Goal: Communication & Community: Connect with others

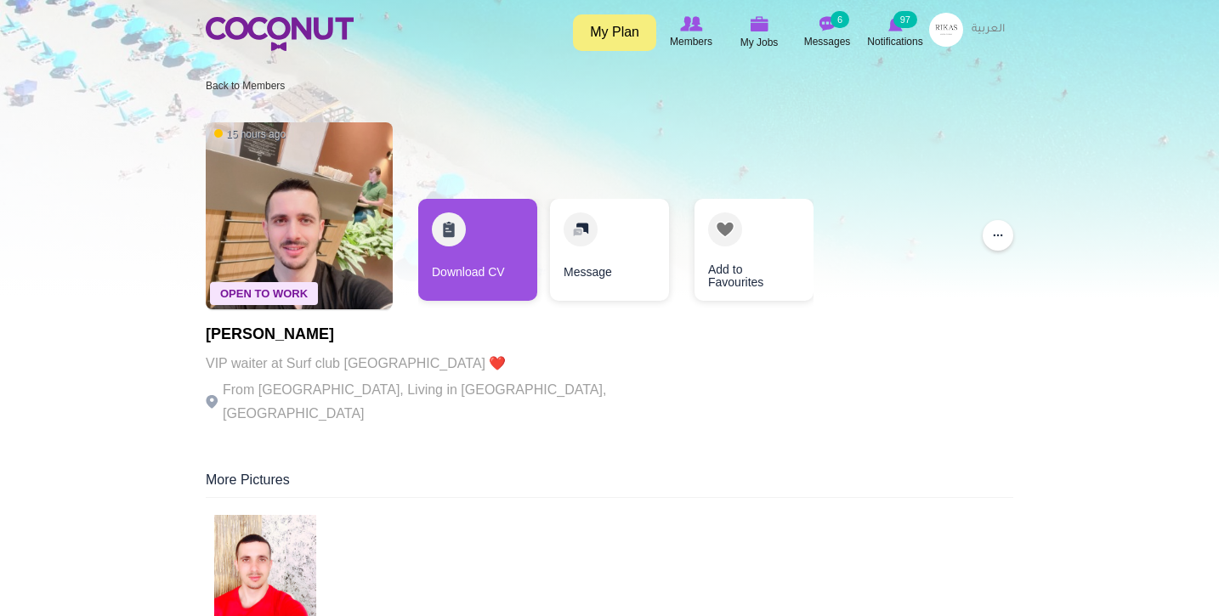
click at [275, 9] on div "Toggle navigation My Plan Members My Jobs Post a Job Messages 6 Notifications 9…" at bounding box center [609, 32] width 1219 height 64
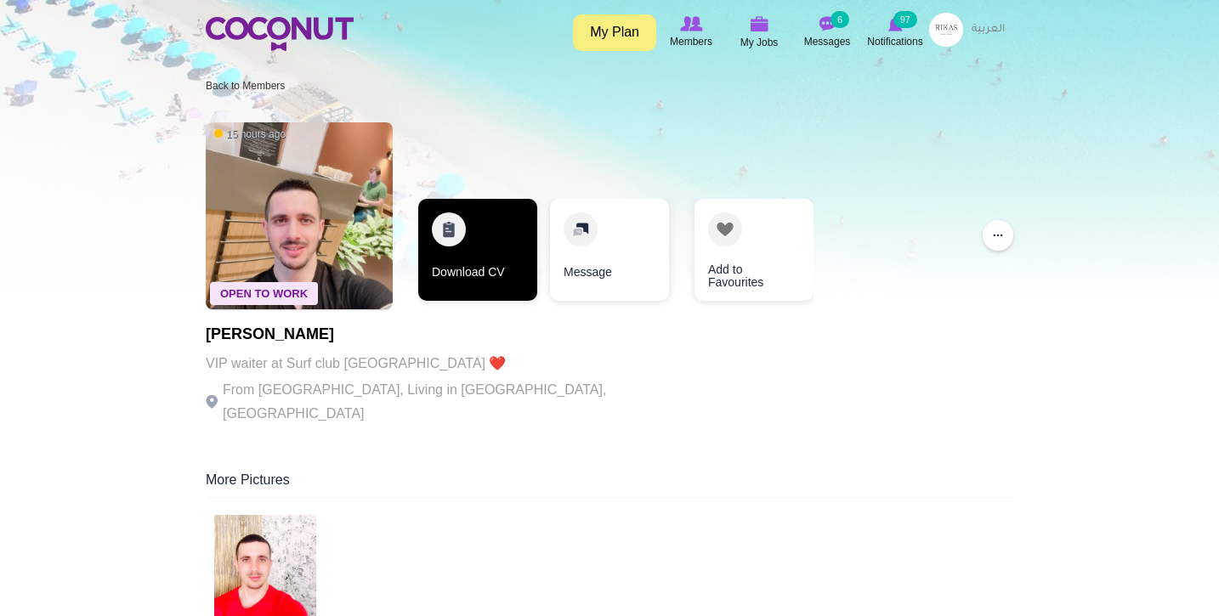
click at [459, 228] on link "Download CV" at bounding box center [477, 250] width 119 height 102
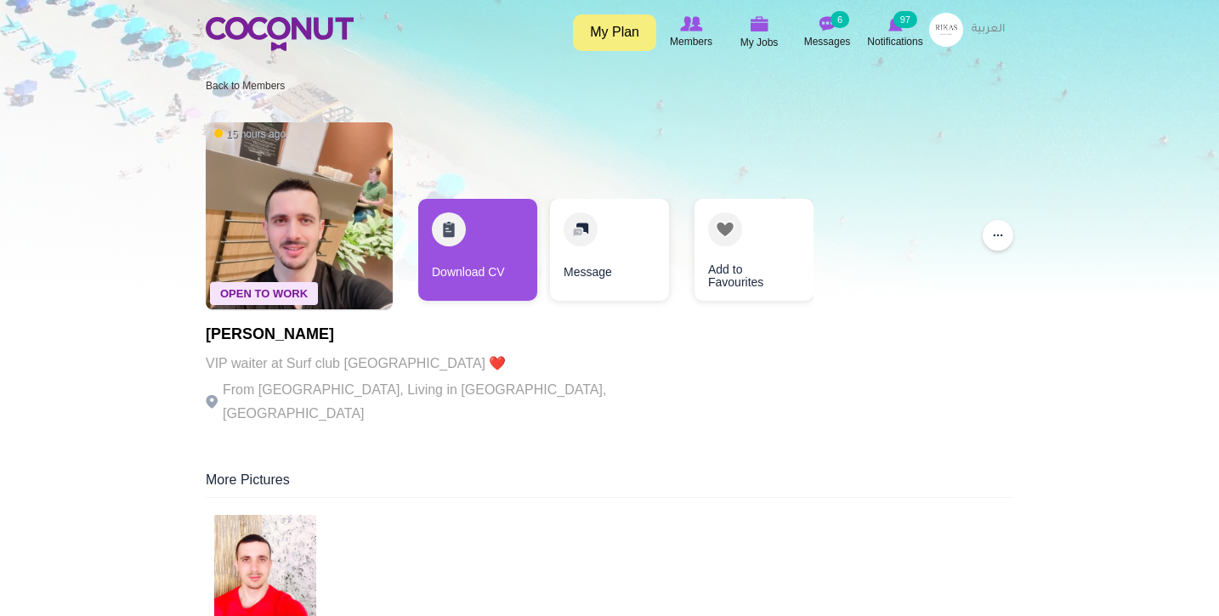
click at [824, 357] on div "Open To Work 15 hours ago Marjus Hajdini VIP waiter at Surf club dubai ❤️ From …" at bounding box center [610, 275] width 808 height 323
click at [287, 31] on img at bounding box center [280, 34] width 148 height 34
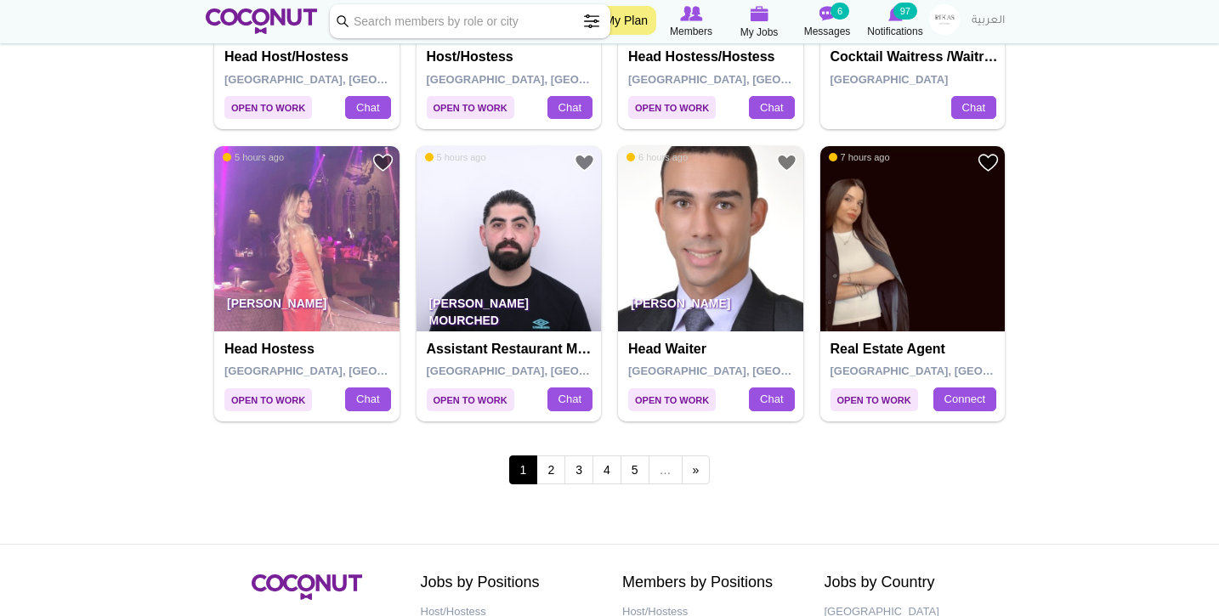
scroll to position [2885, 0]
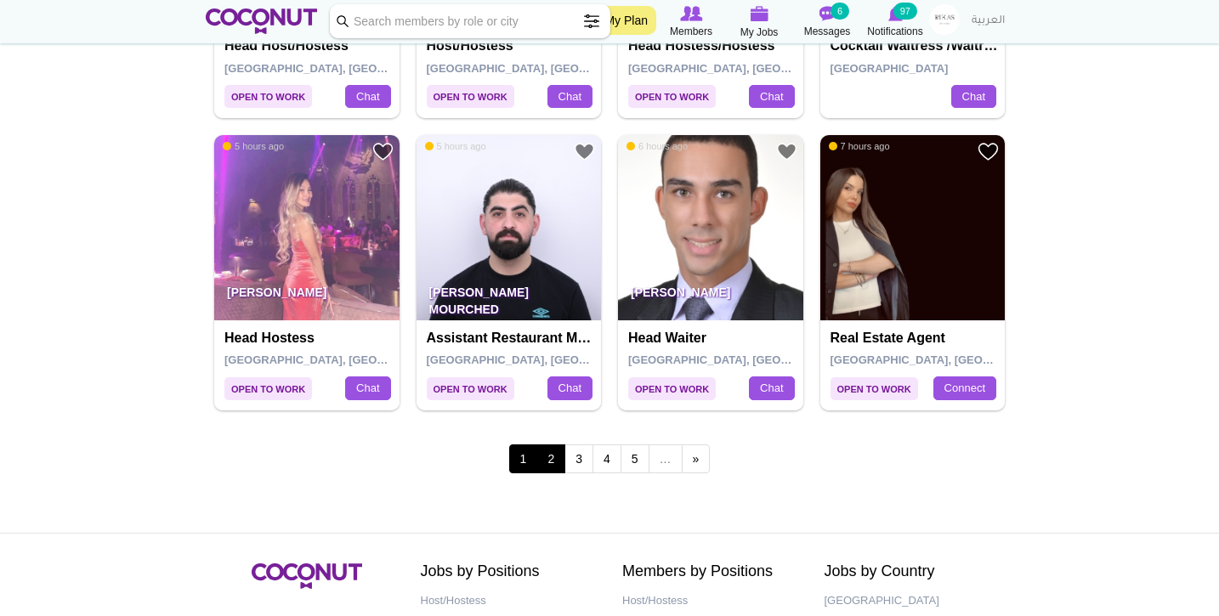
click at [561, 445] on link "2" at bounding box center [550, 459] width 29 height 29
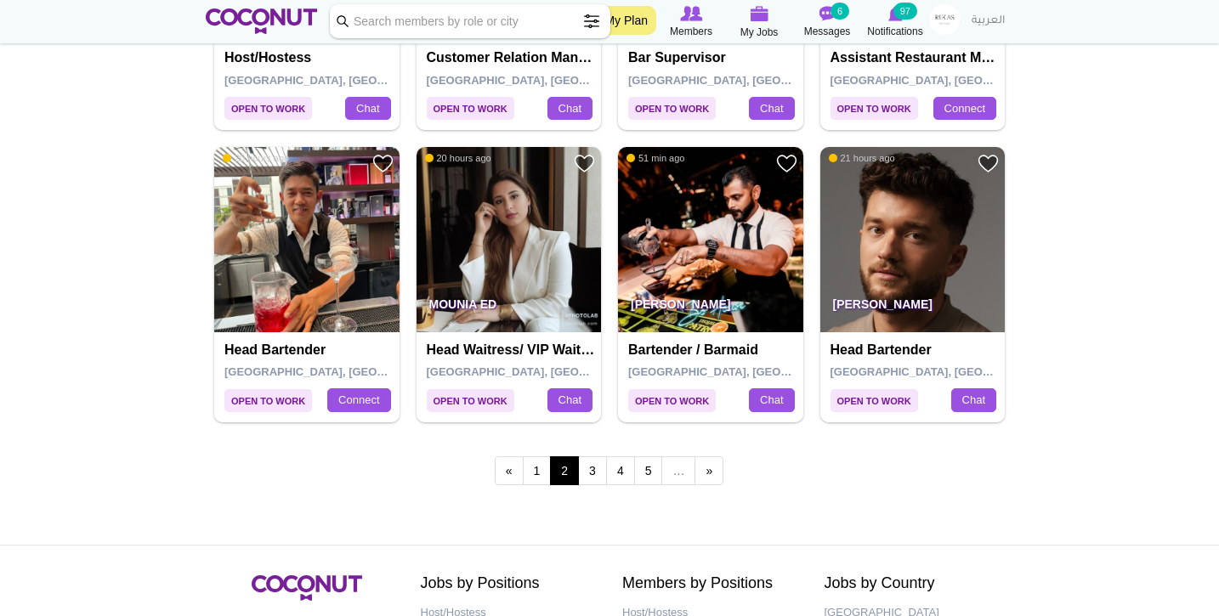
scroll to position [2963, 0]
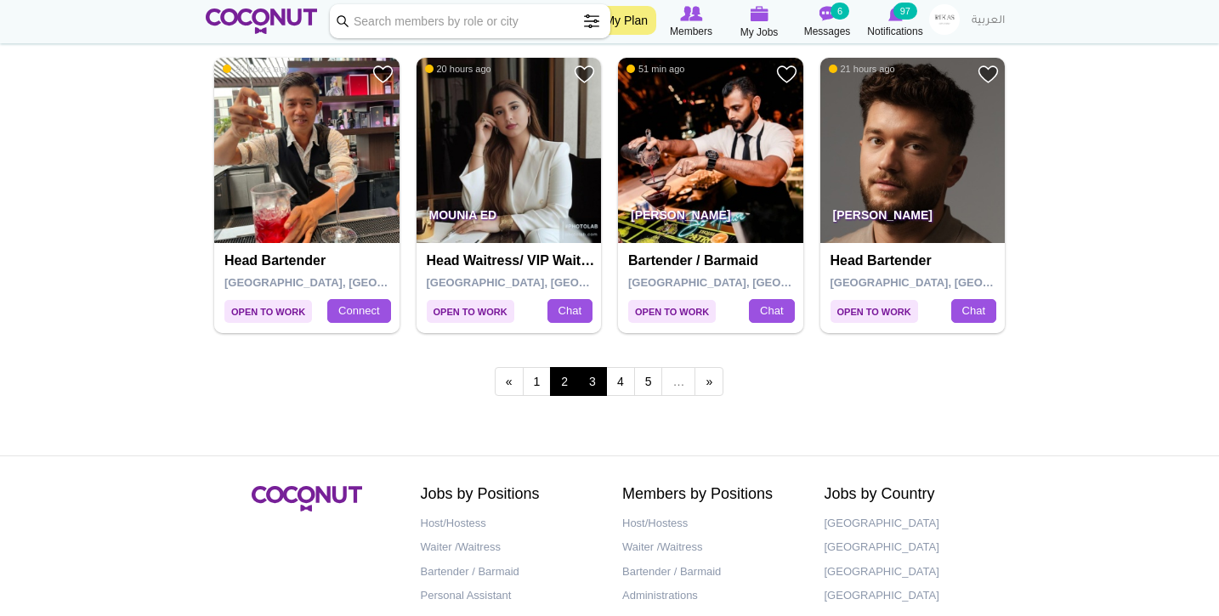
click at [599, 372] on link "3" at bounding box center [592, 381] width 29 height 29
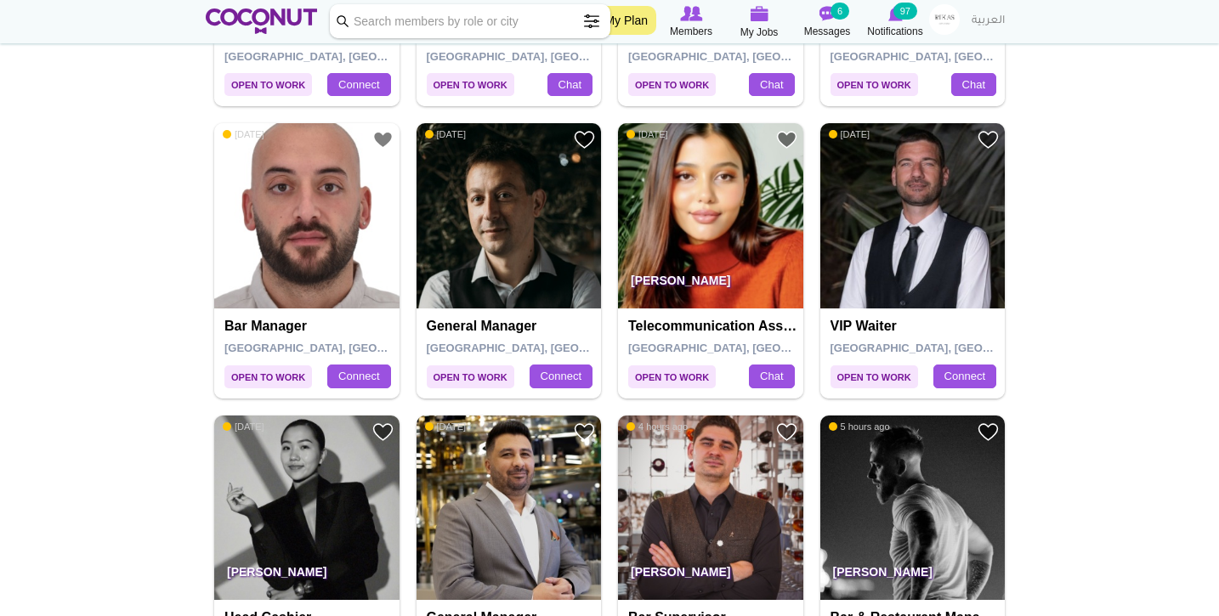
scroll to position [2023, 0]
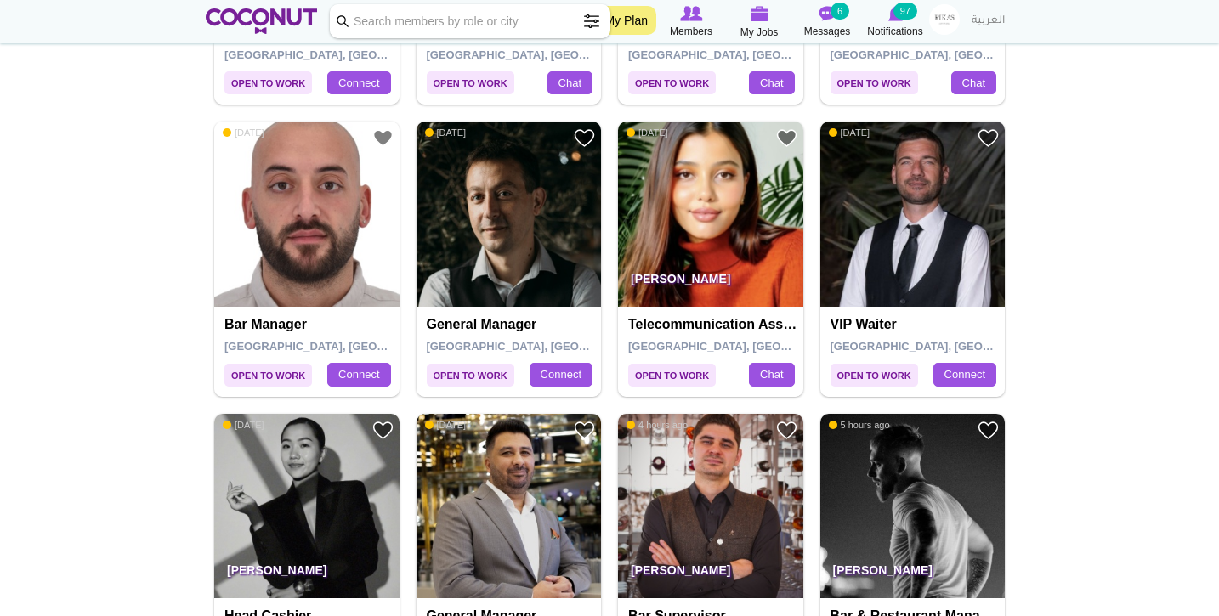
click at [865, 217] on img at bounding box center [912, 214] width 185 height 185
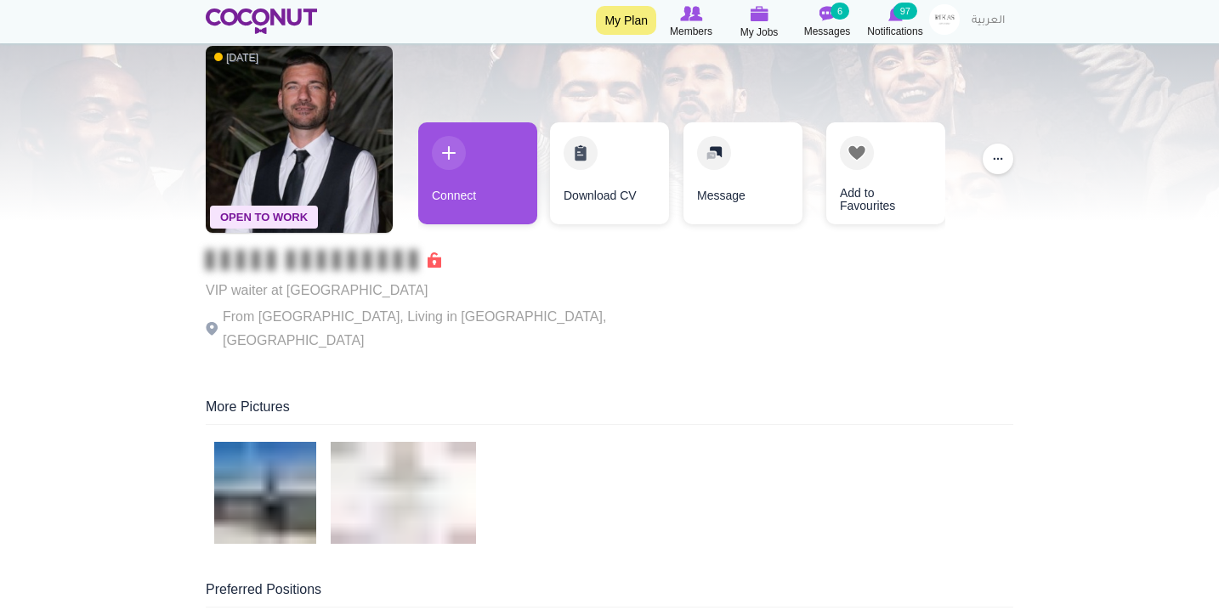
scroll to position [74, 0]
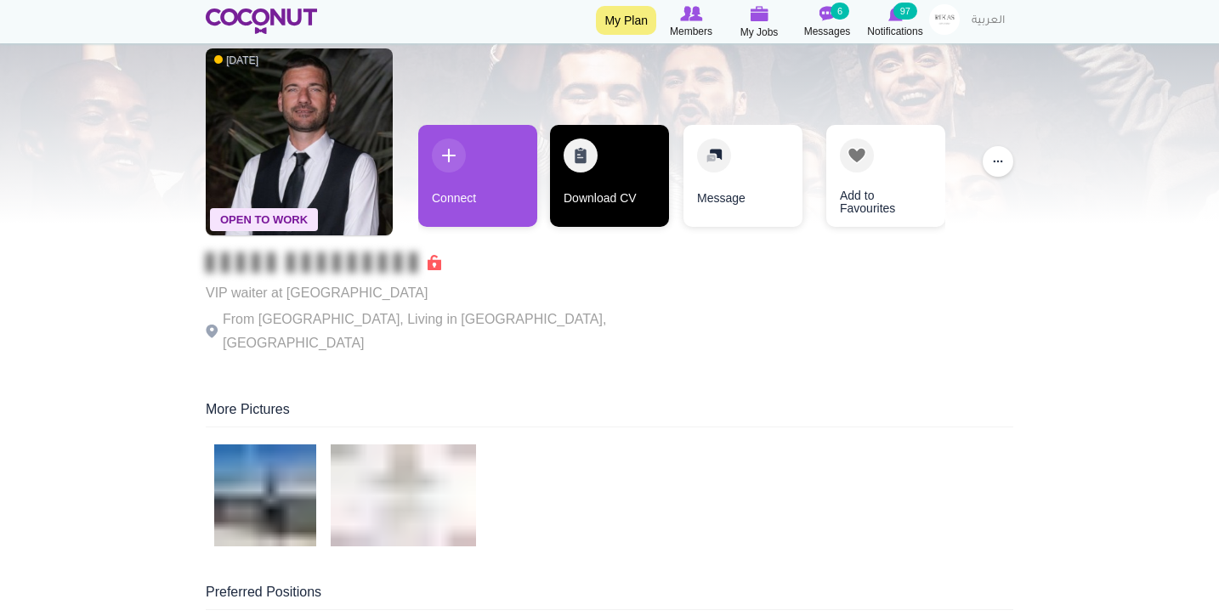
click at [599, 185] on link "Download CV" at bounding box center [609, 176] width 119 height 102
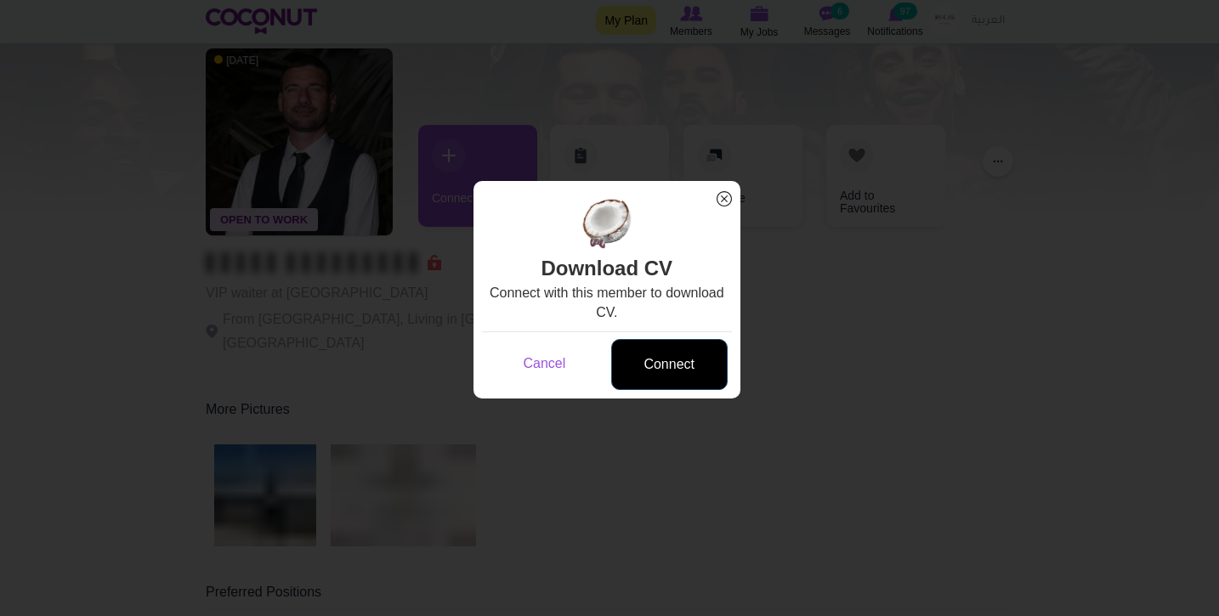
click at [667, 352] on link "Connect" at bounding box center [669, 365] width 116 height 52
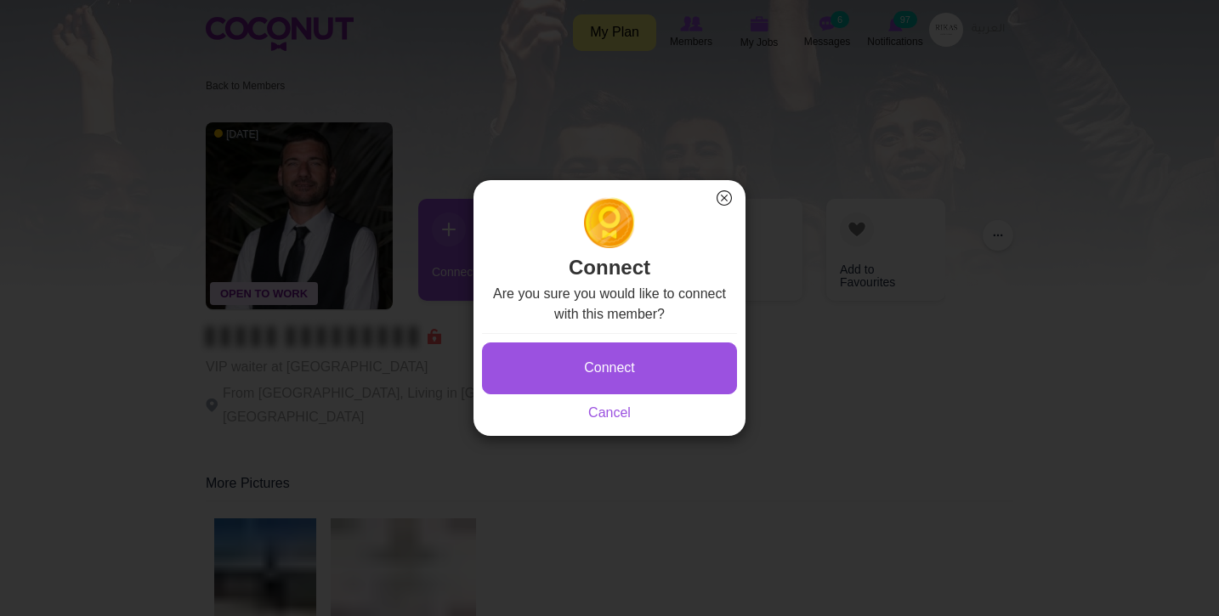
click at [667, 352] on button "Connect" at bounding box center [609, 369] width 255 height 52
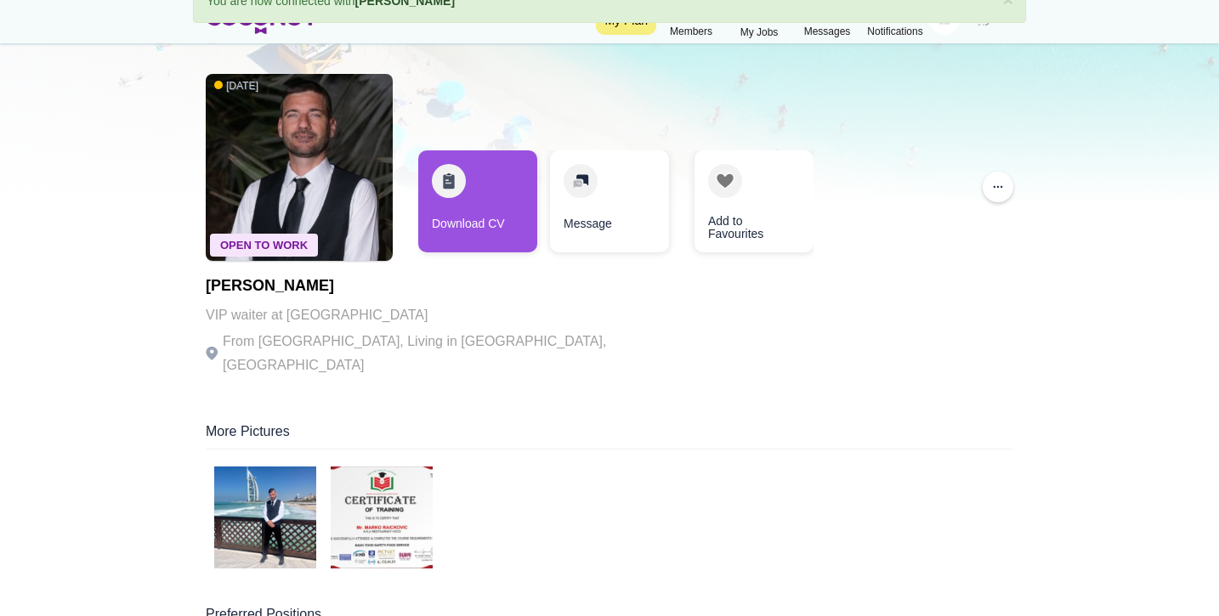
scroll to position [113, 0]
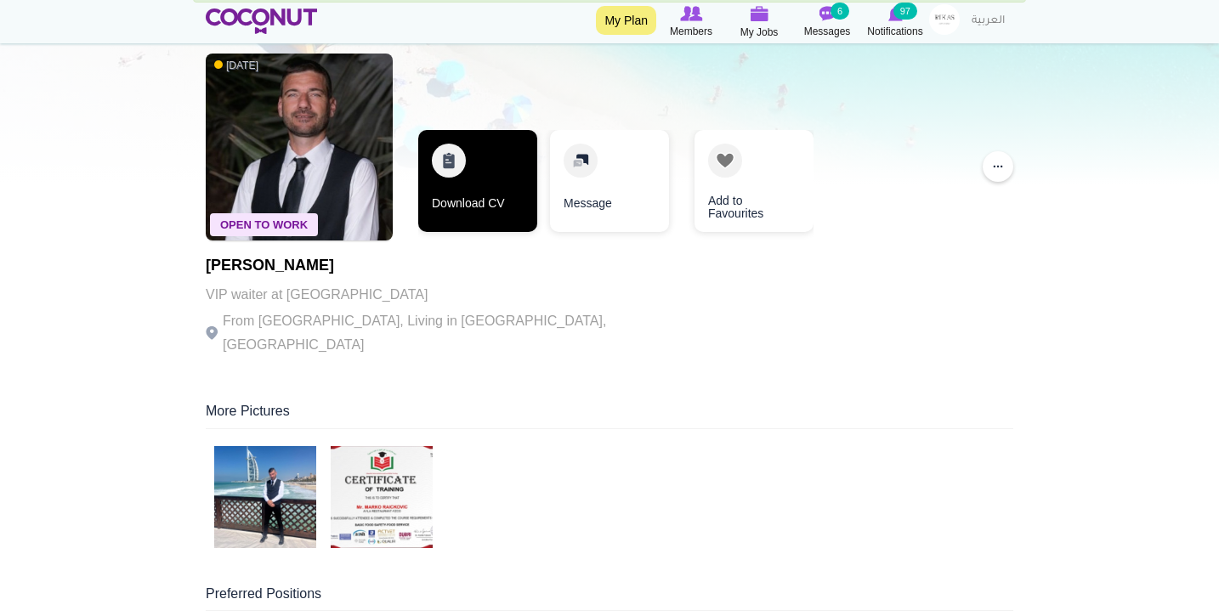
click at [504, 182] on link "Download CV" at bounding box center [477, 181] width 119 height 102
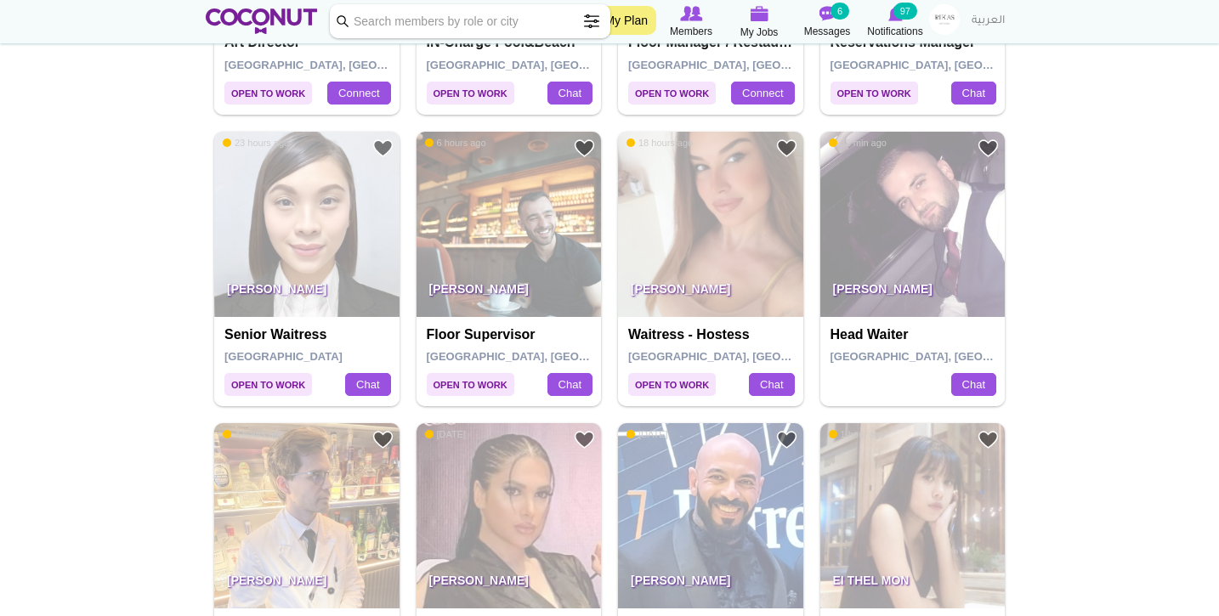
scroll to position [897, 0]
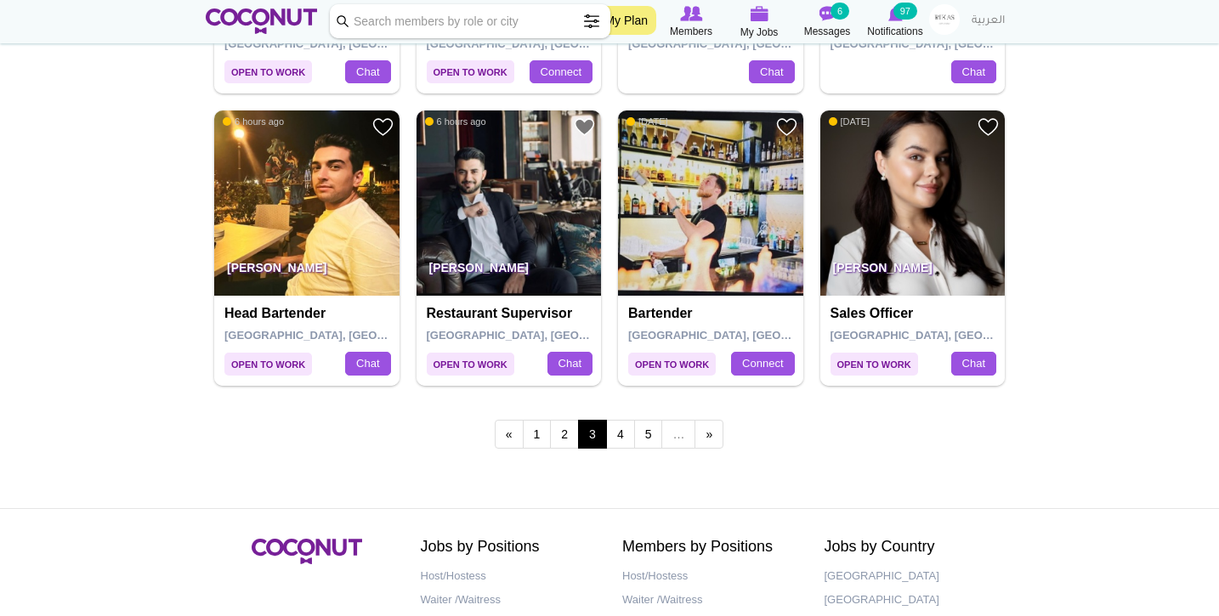
scroll to position [2930, 0]
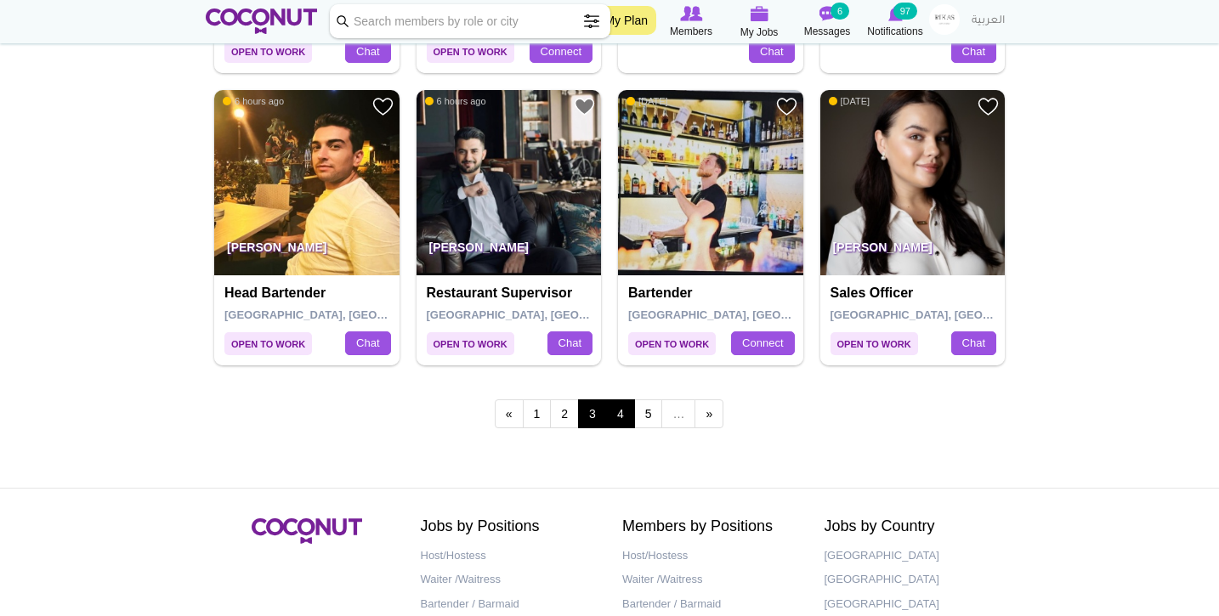
click at [633, 400] on link "4" at bounding box center [620, 414] width 29 height 29
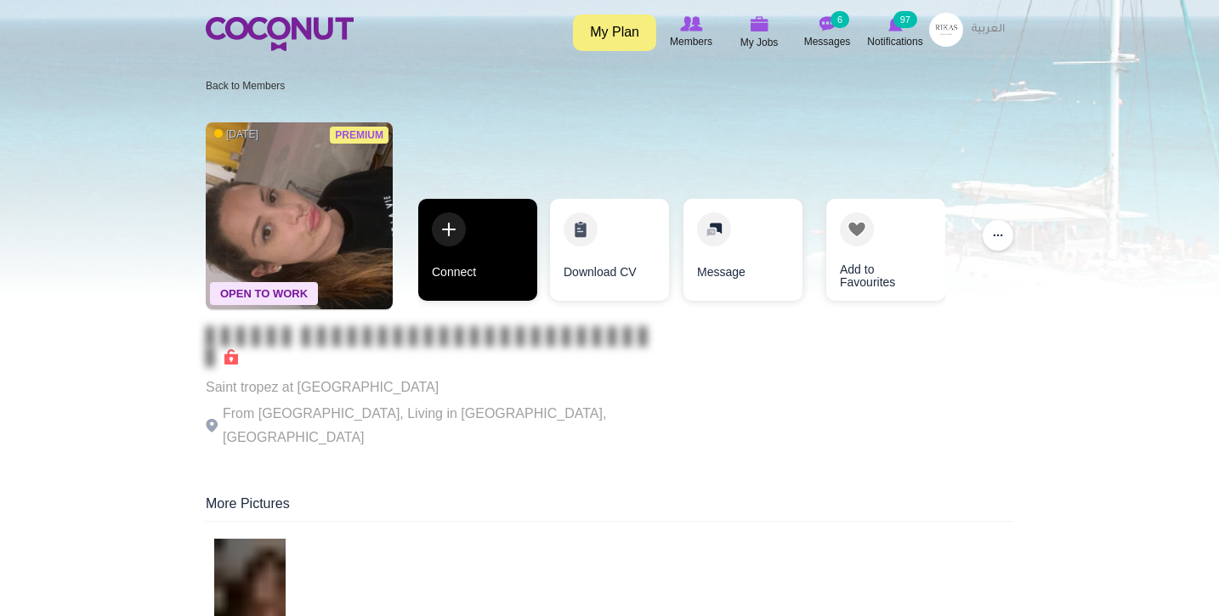
click at [503, 254] on link "Connect" at bounding box center [477, 250] width 119 height 102
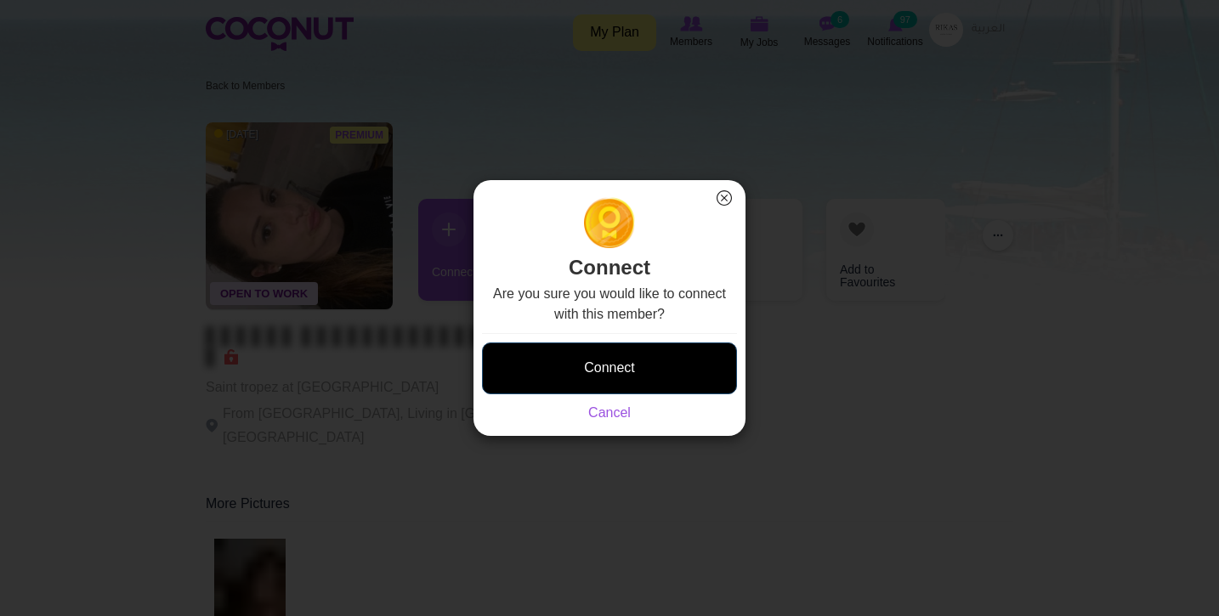
click at [624, 360] on button "Connect" at bounding box center [609, 369] width 255 height 52
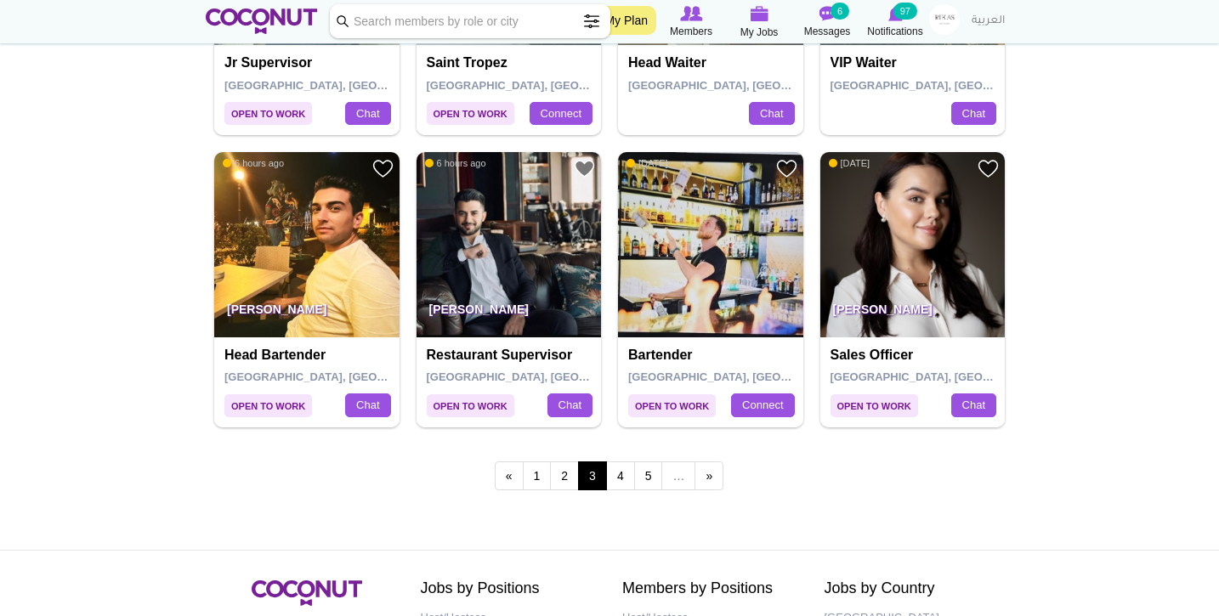
scroll to position [2882, 0]
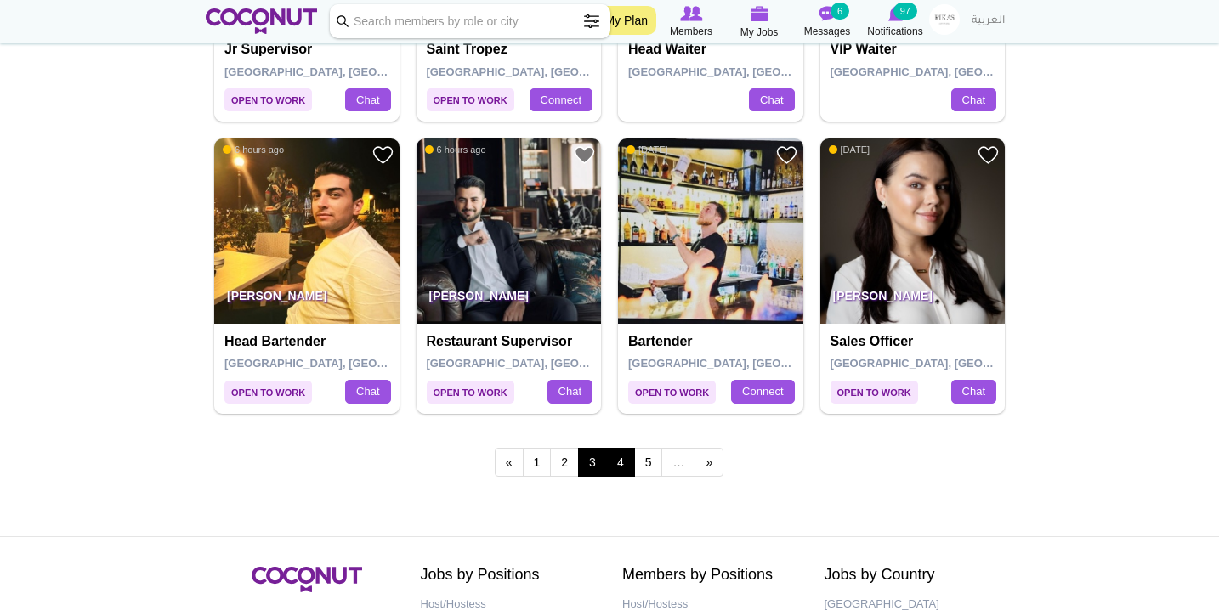
click at [621, 448] on link "4" at bounding box center [620, 462] width 29 height 29
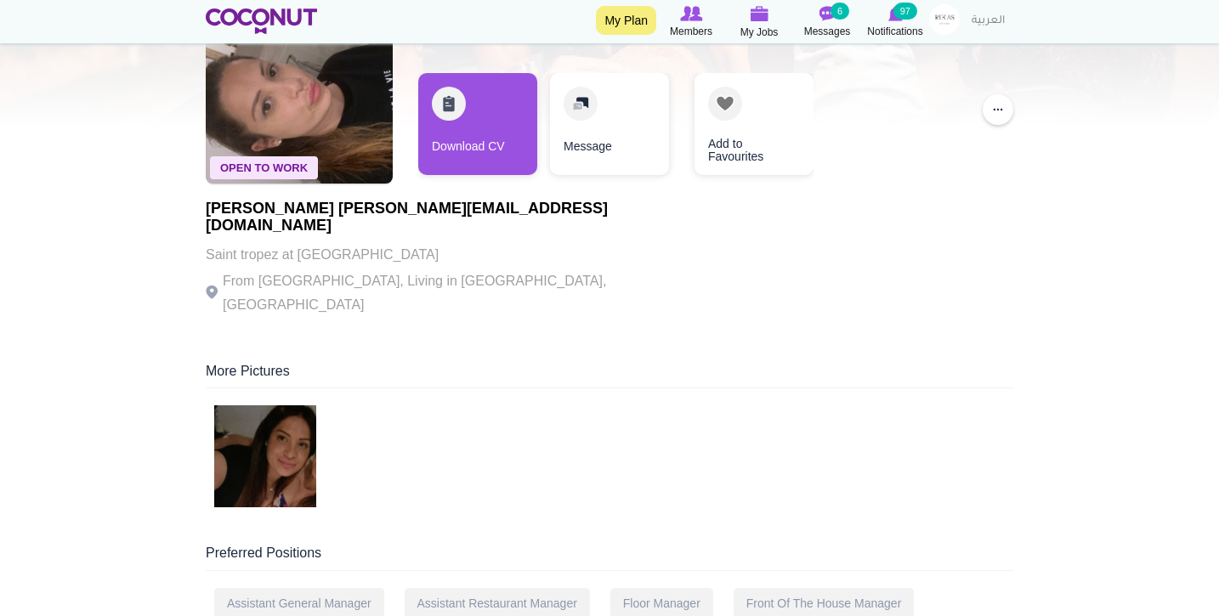
scroll to position [199, 0]
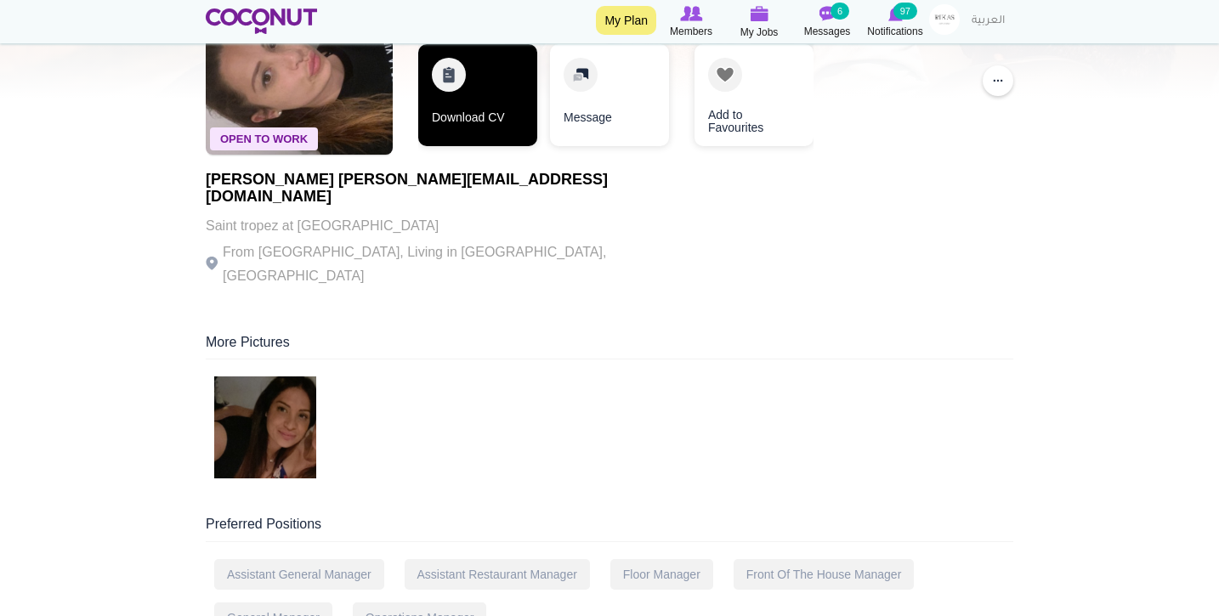
click at [485, 145] on link "Download CV" at bounding box center [477, 95] width 119 height 102
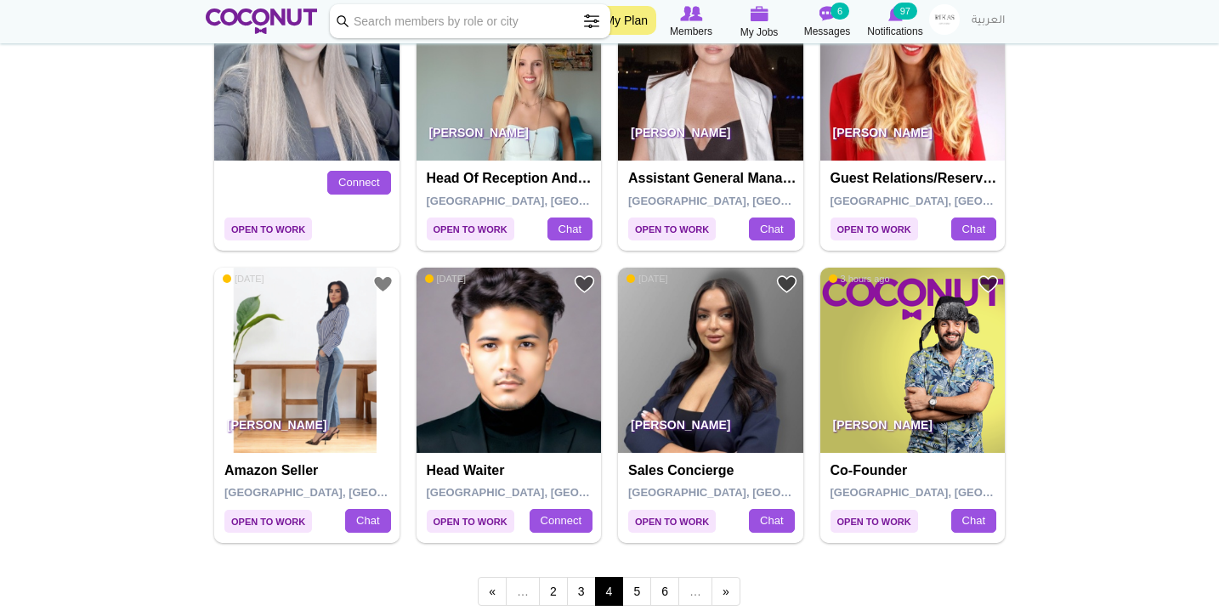
scroll to position [2881, 0]
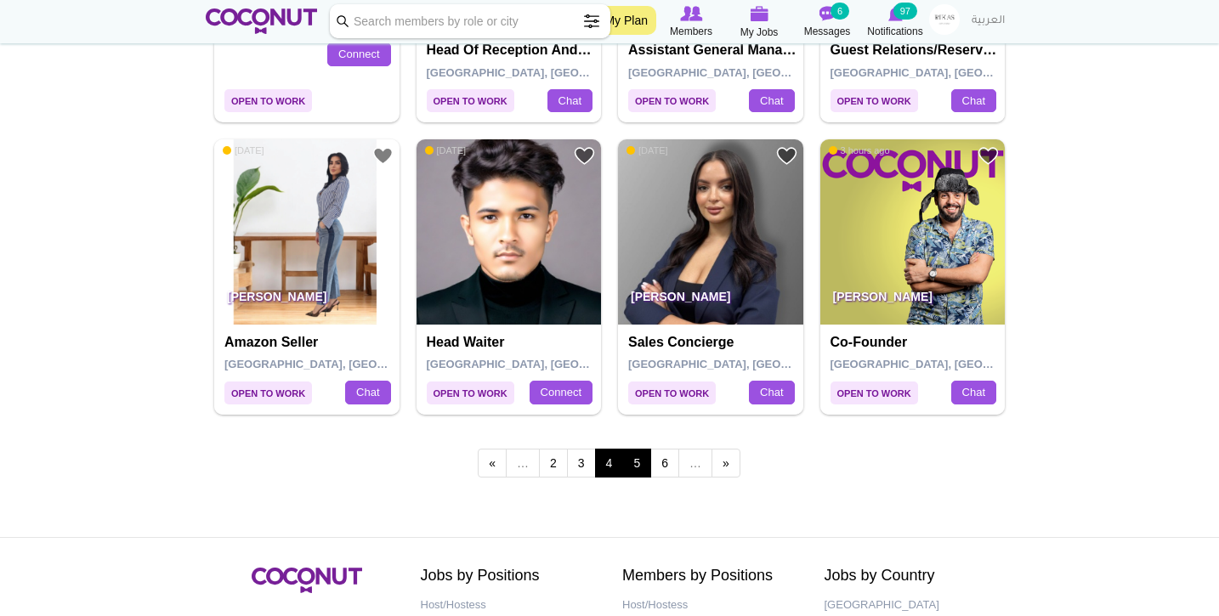
click at [639, 449] on link "5" at bounding box center [636, 463] width 29 height 29
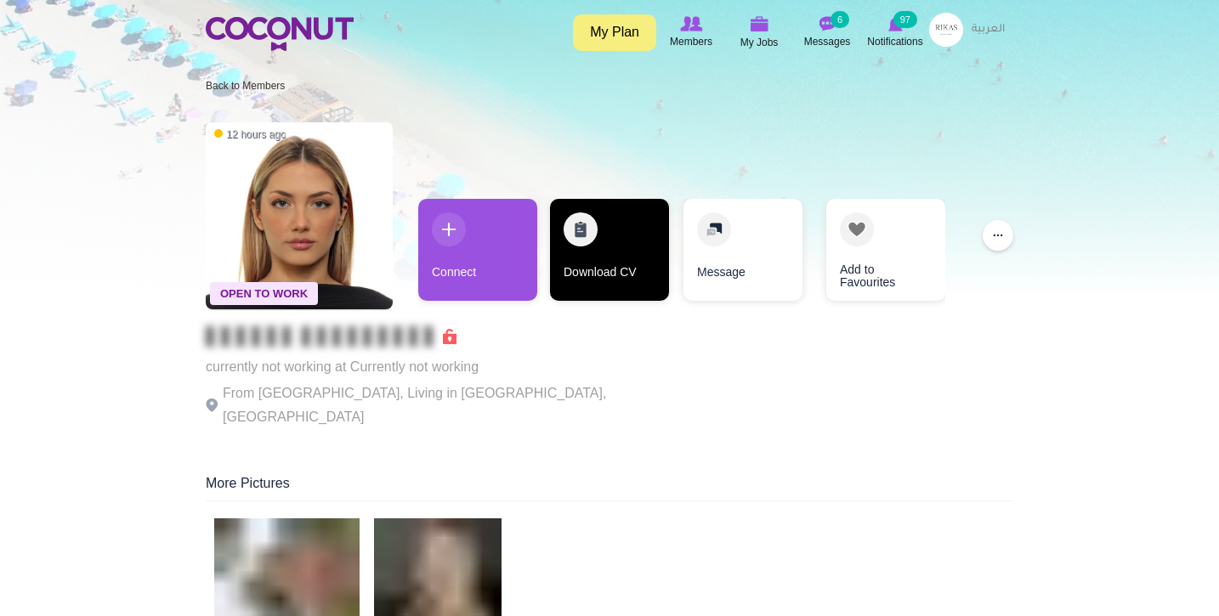
click at [587, 264] on link "Download CV" at bounding box center [609, 250] width 119 height 102
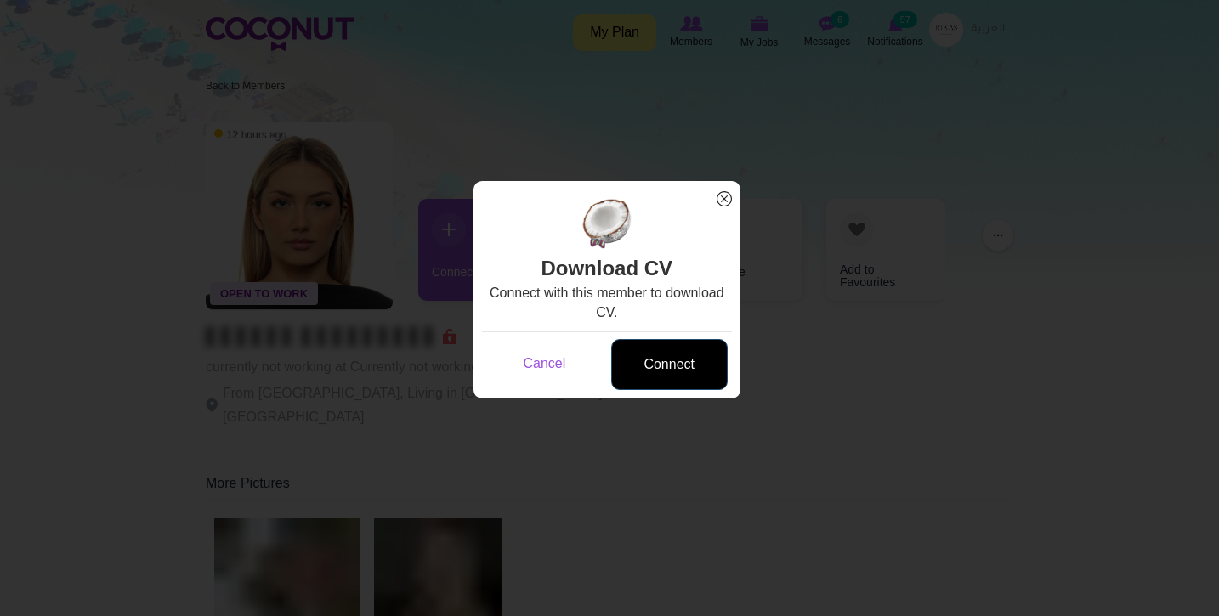
click at [635, 367] on link "Connect" at bounding box center [669, 365] width 116 height 52
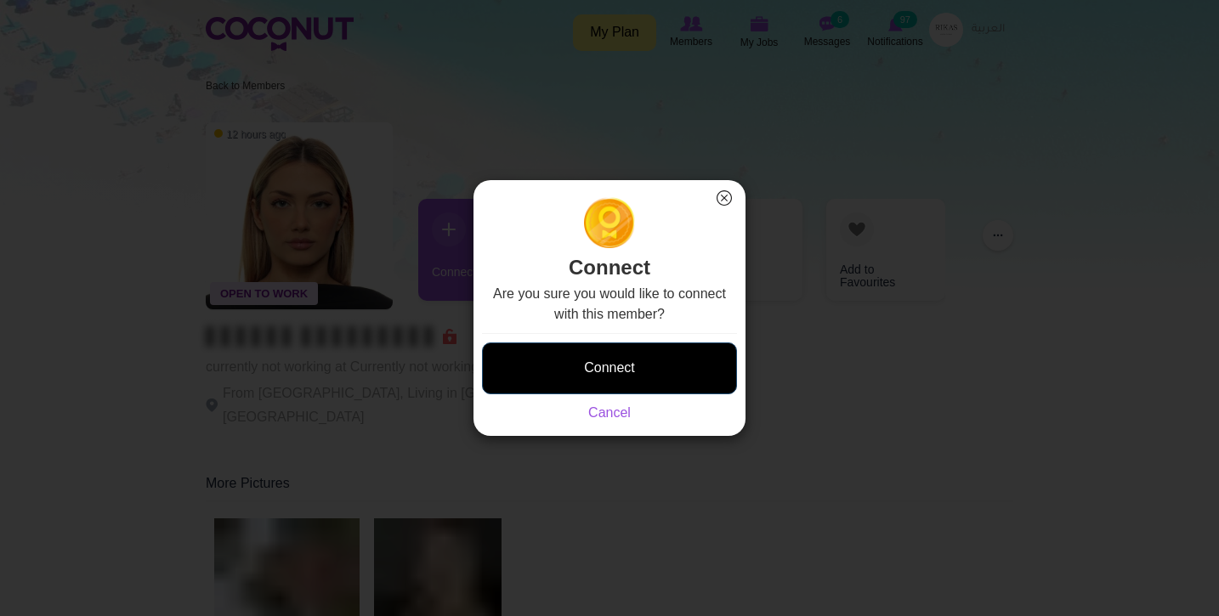
click at [647, 366] on button "Connect" at bounding box center [609, 369] width 255 height 52
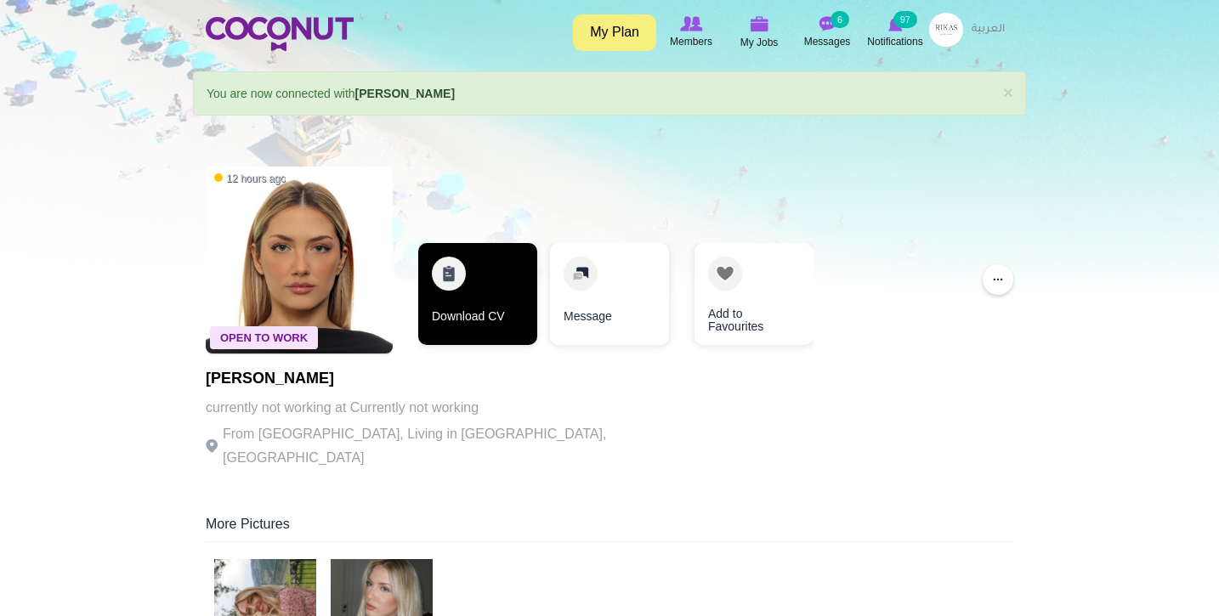
click at [502, 300] on link "Download CV" at bounding box center [477, 294] width 119 height 102
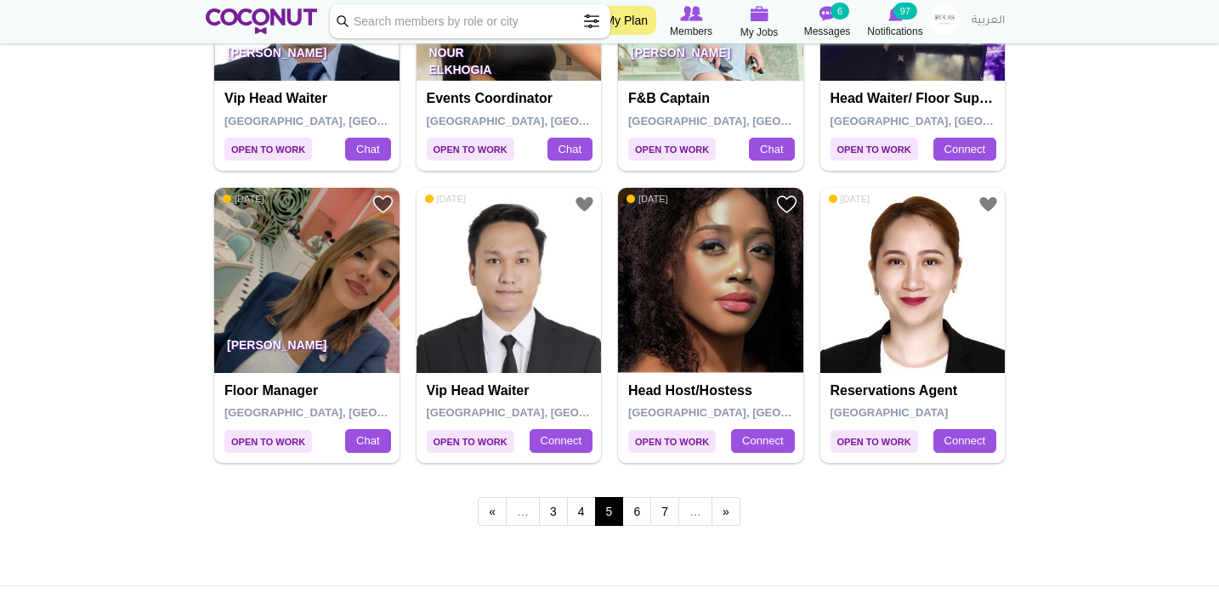
scroll to position [2833, 0]
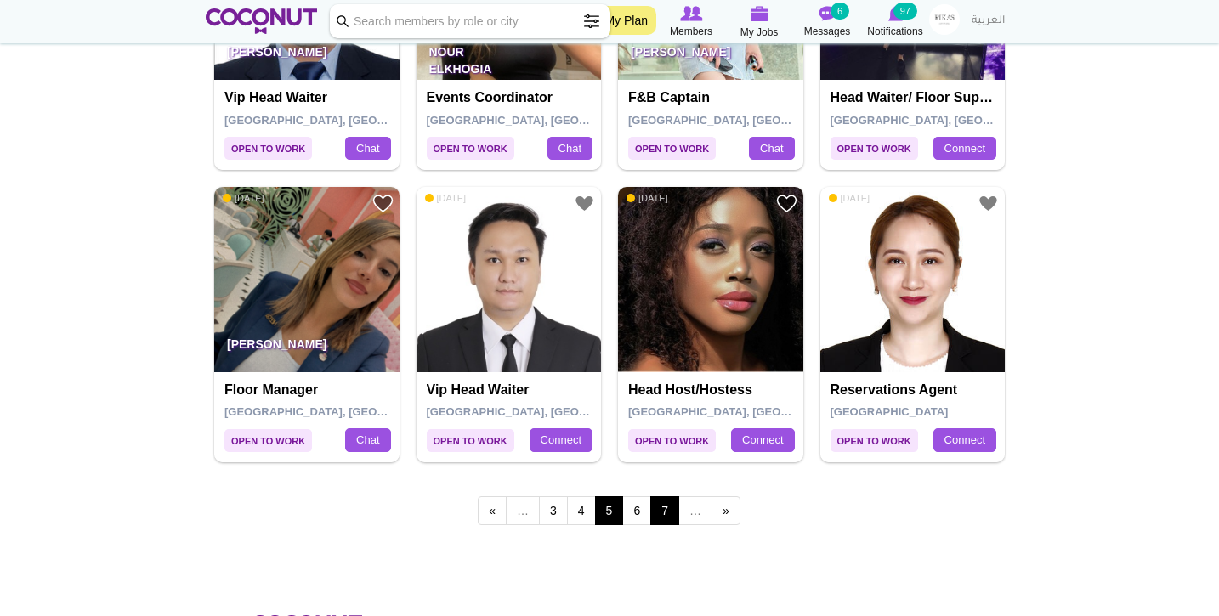
click at [652, 496] on link "7" at bounding box center [664, 510] width 29 height 29
click at [639, 496] on link "6" at bounding box center [636, 510] width 29 height 29
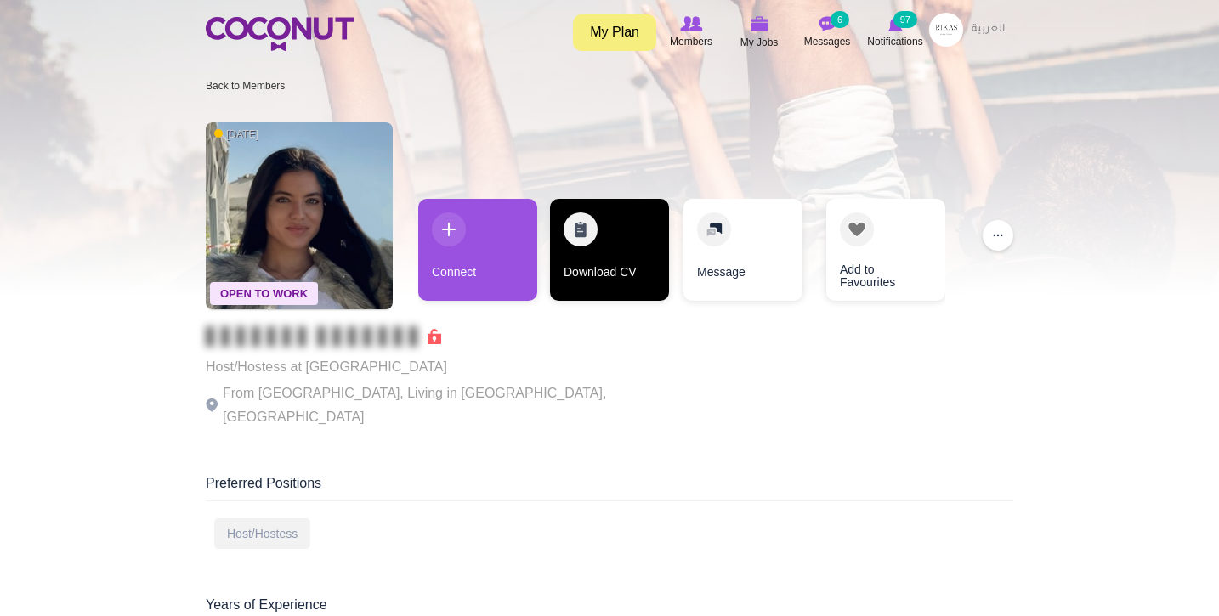
click at [609, 210] on link "Download CV" at bounding box center [609, 250] width 119 height 102
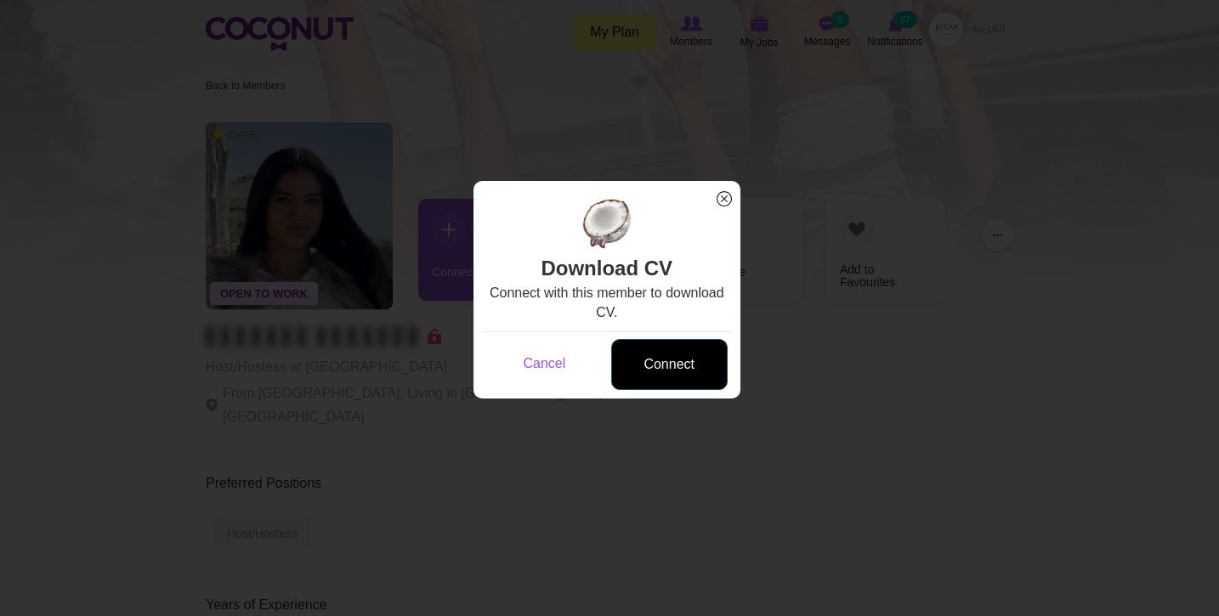
click at [664, 357] on link "Connect" at bounding box center [669, 365] width 116 height 52
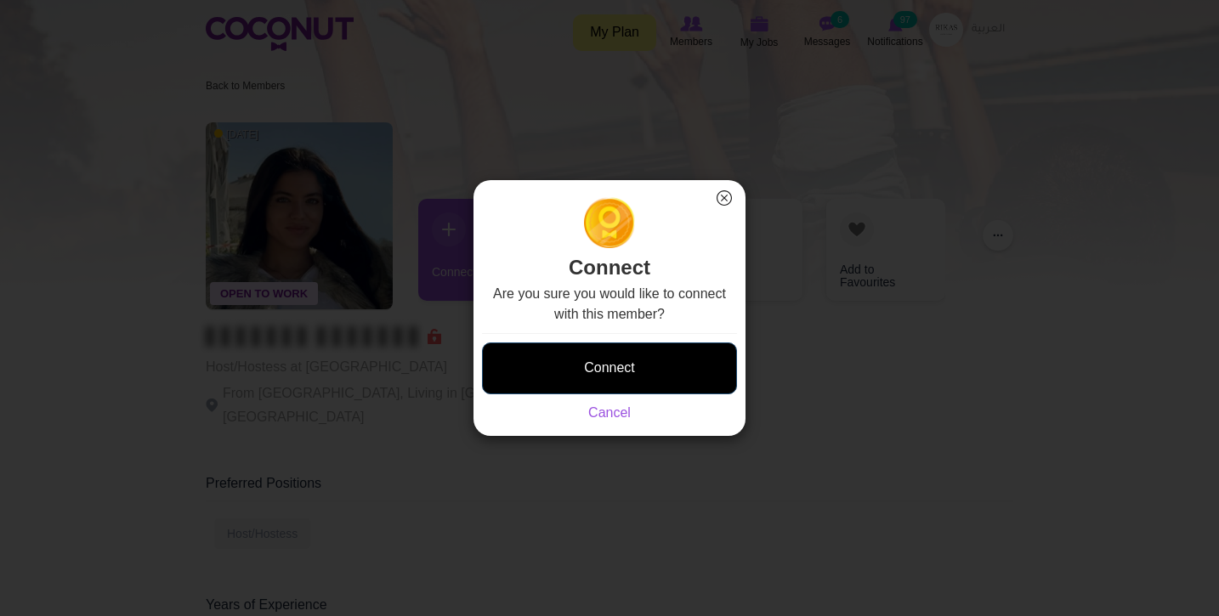
click at [664, 360] on button "Connect" at bounding box center [609, 369] width 255 height 52
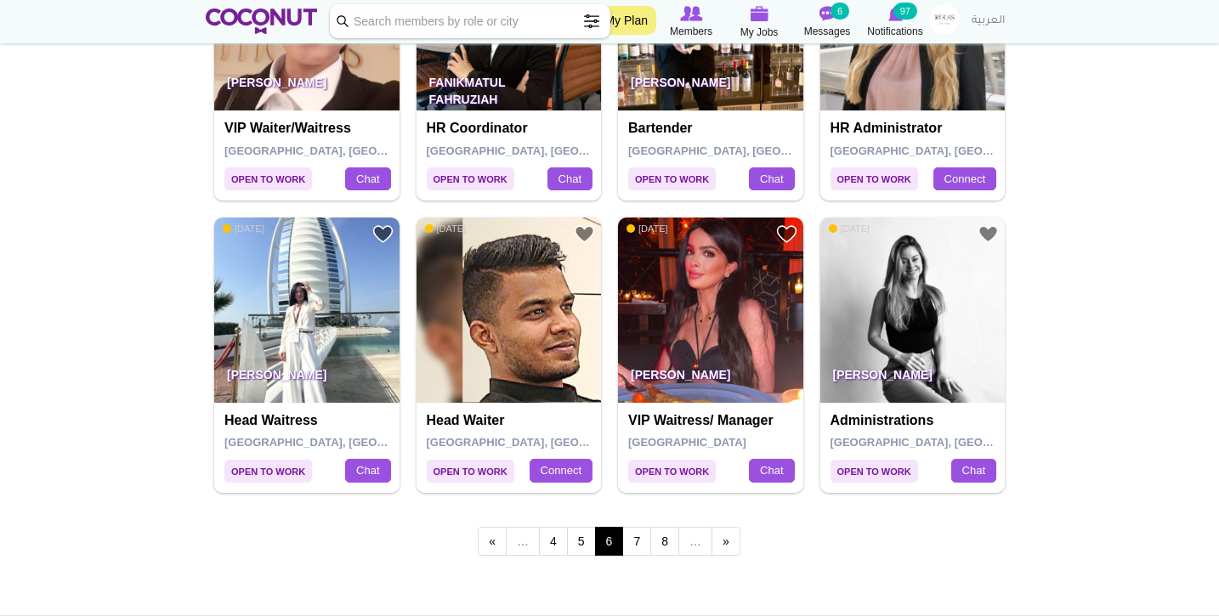
scroll to position [2804, 0]
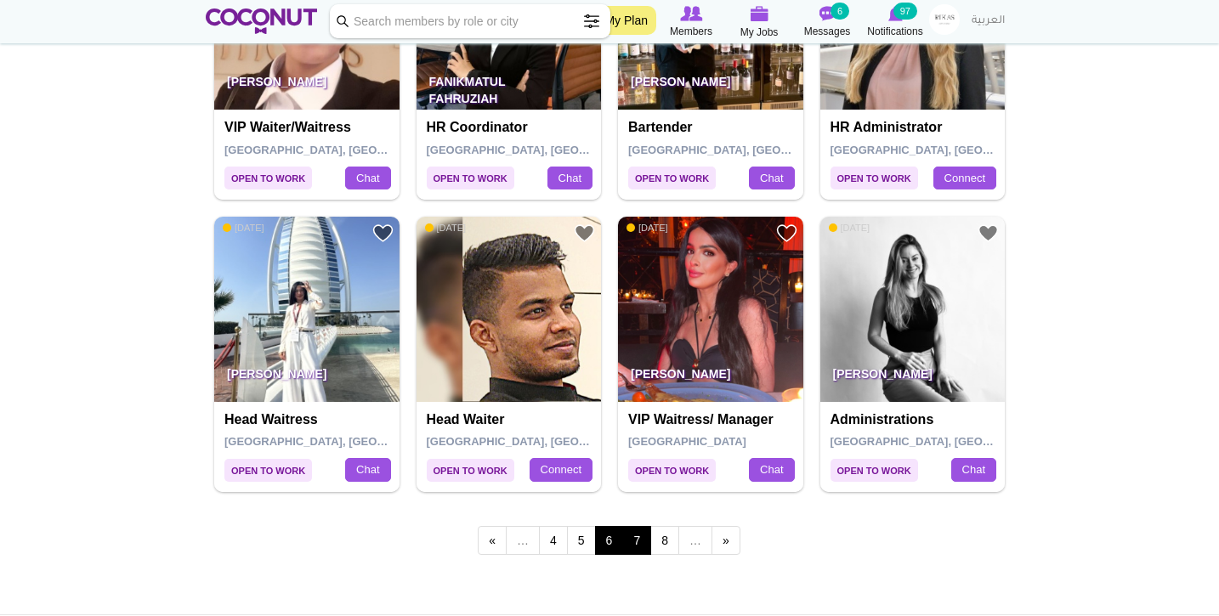
click at [645, 534] on link "7" at bounding box center [636, 540] width 29 height 29
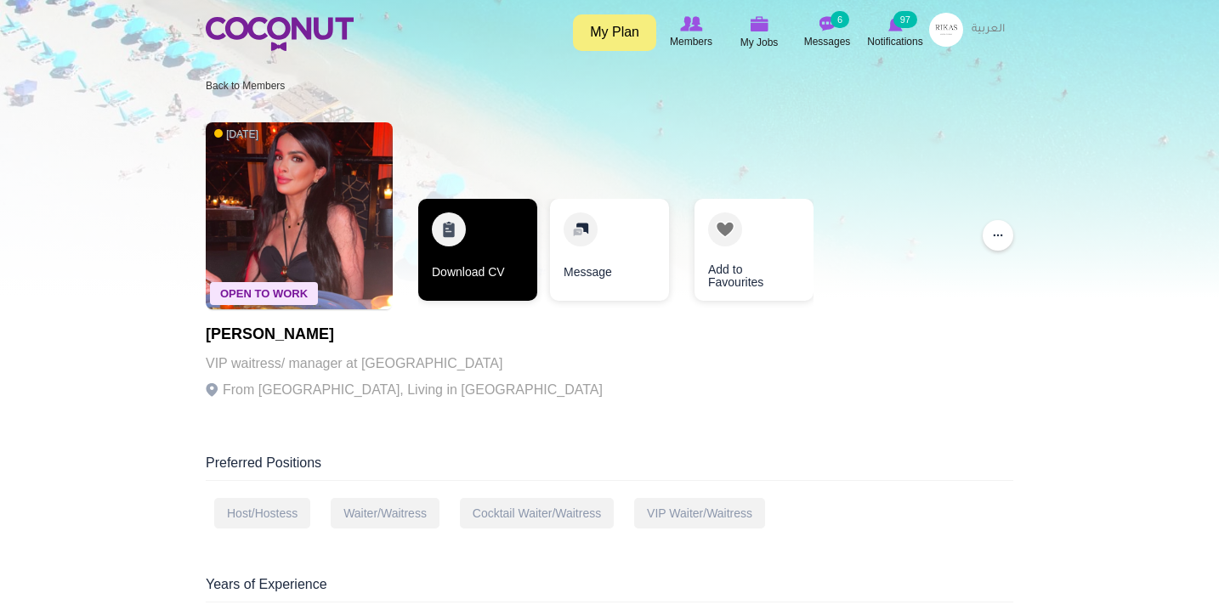
click at [507, 258] on link "Download CV" at bounding box center [477, 250] width 119 height 102
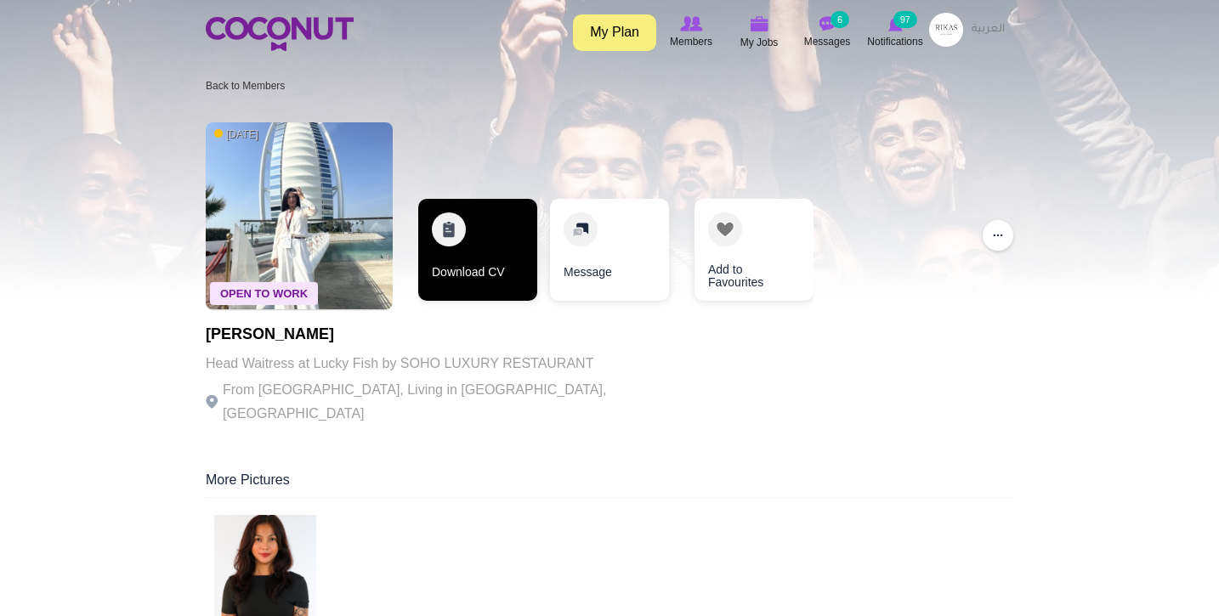
click at [479, 235] on link "Download CV" at bounding box center [477, 250] width 119 height 102
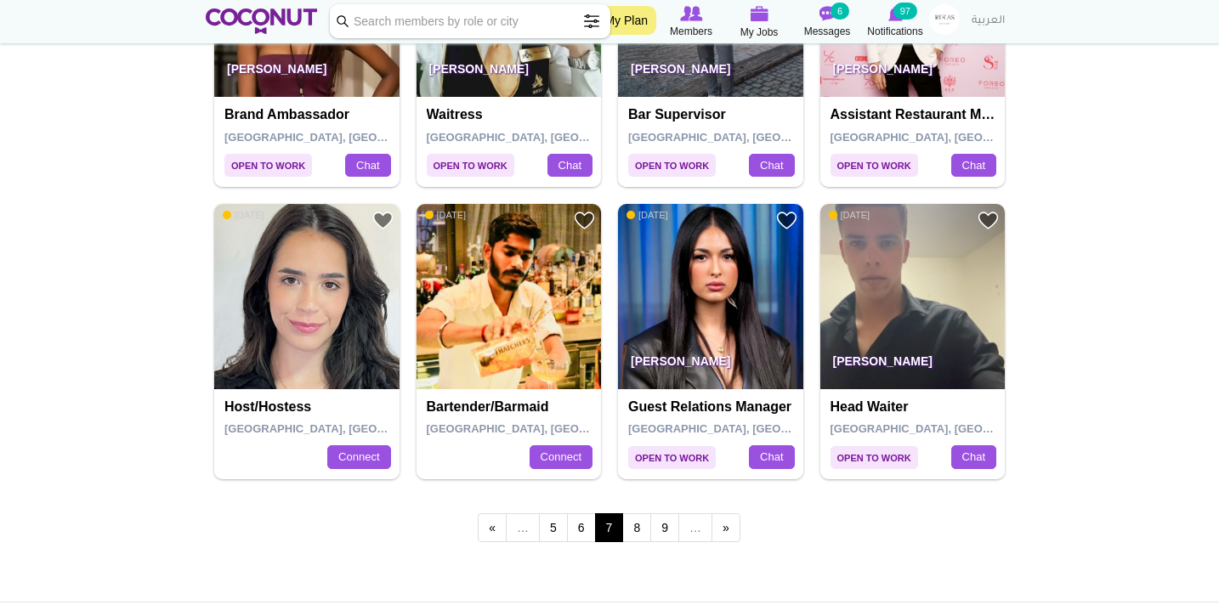
scroll to position [2851, 0]
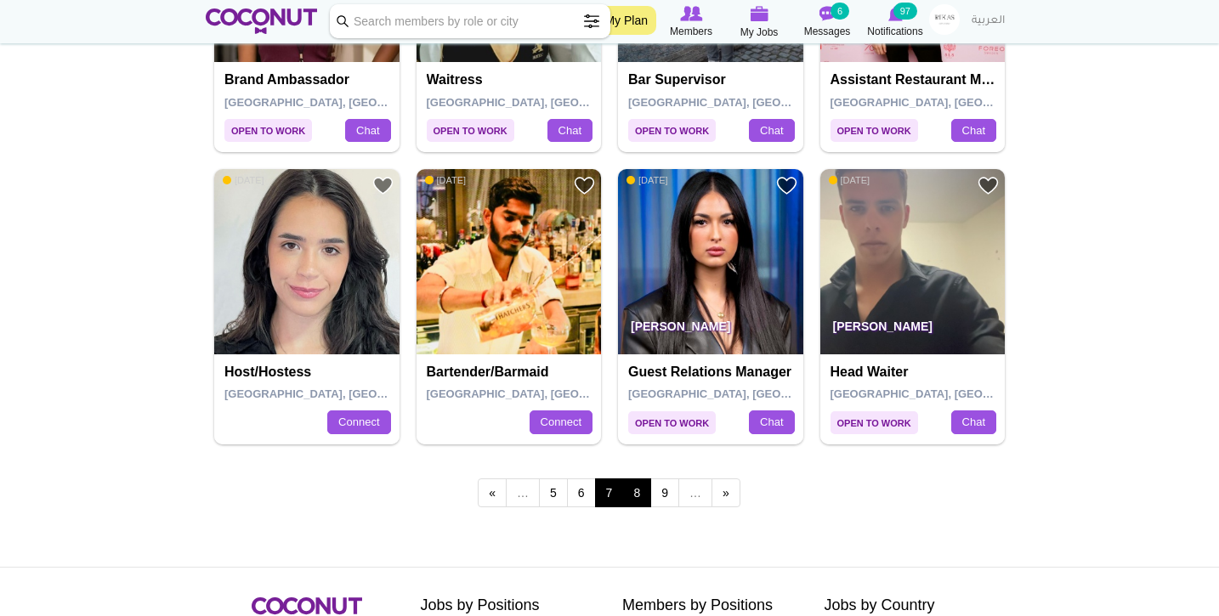
click at [632, 482] on link "8" at bounding box center [636, 493] width 29 height 29
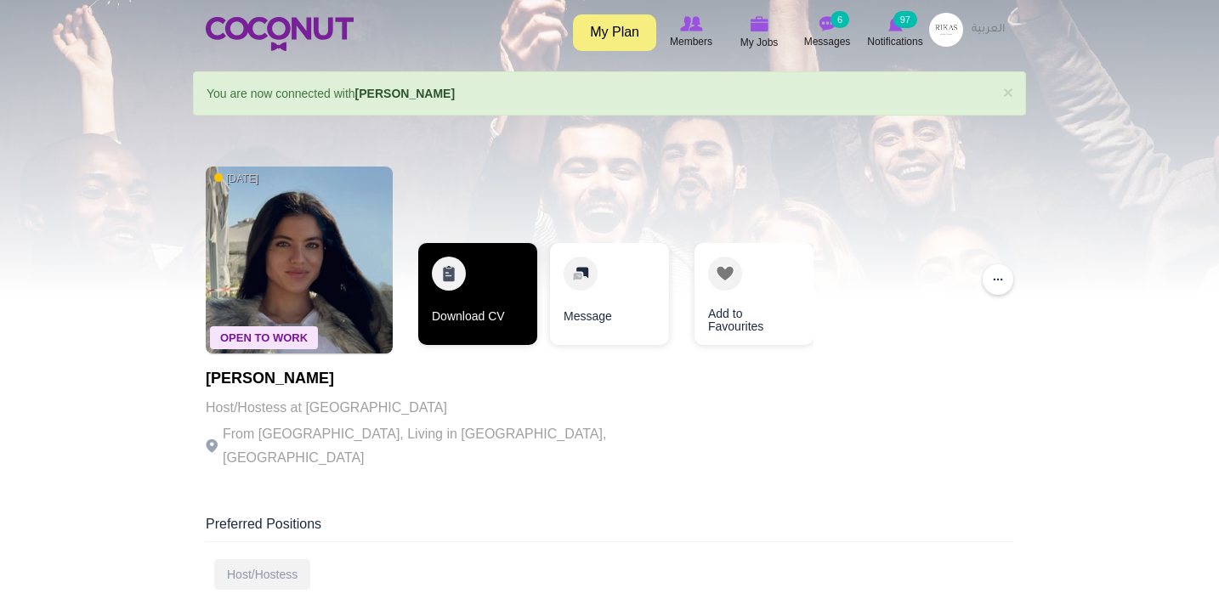
click at [493, 272] on link "Download CV" at bounding box center [477, 294] width 119 height 102
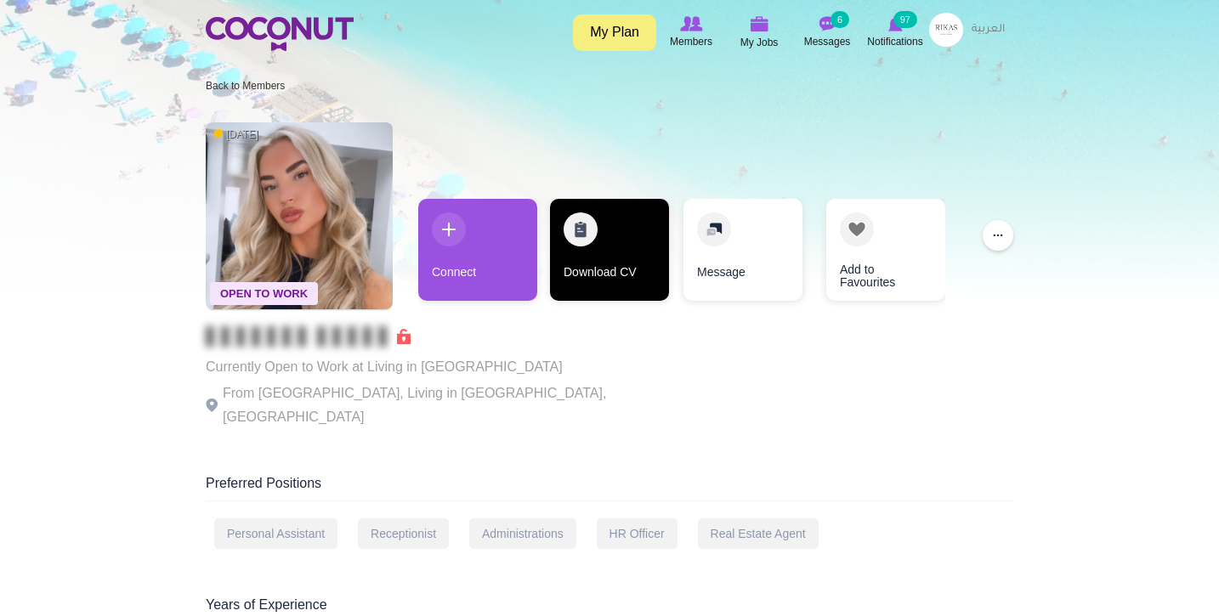
click at [569, 279] on link "Download CV" at bounding box center [609, 250] width 119 height 102
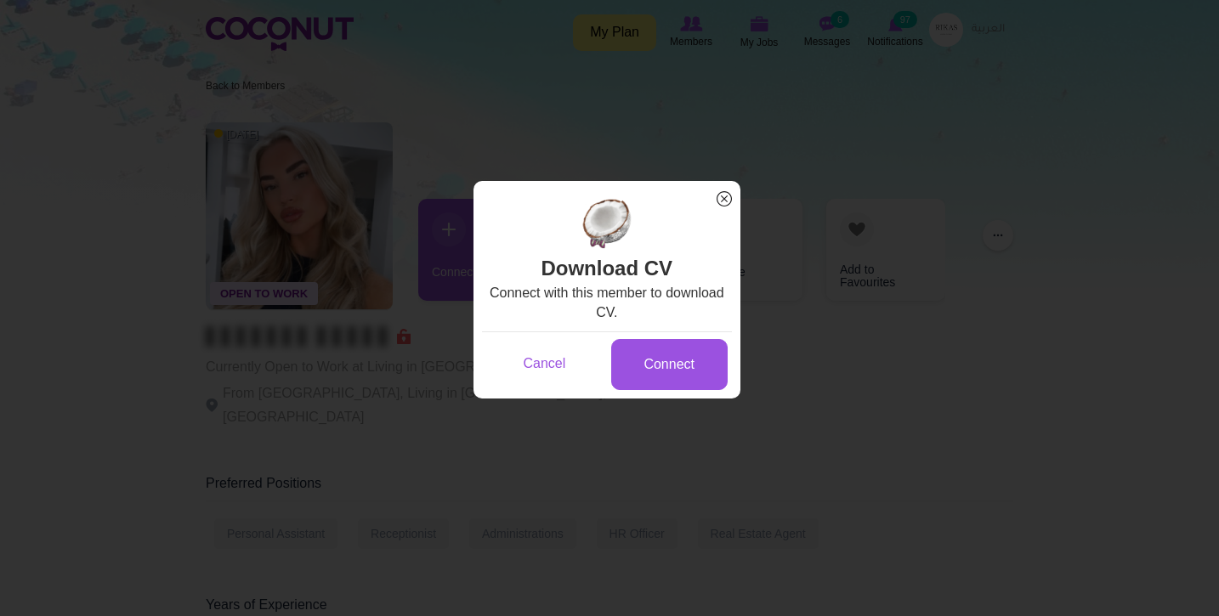
click at [660, 389] on div "Cancel Connect" at bounding box center [607, 364] width 250 height 64
click at [667, 363] on link "Connect" at bounding box center [669, 365] width 116 height 52
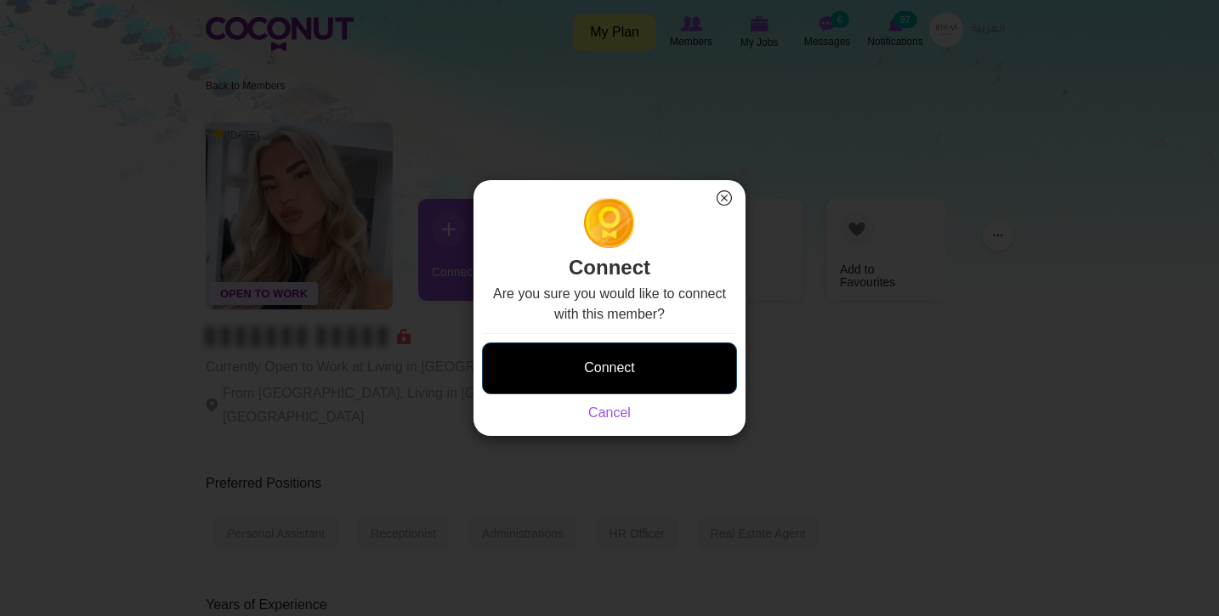
click at [632, 380] on button "Connect" at bounding box center [609, 369] width 255 height 52
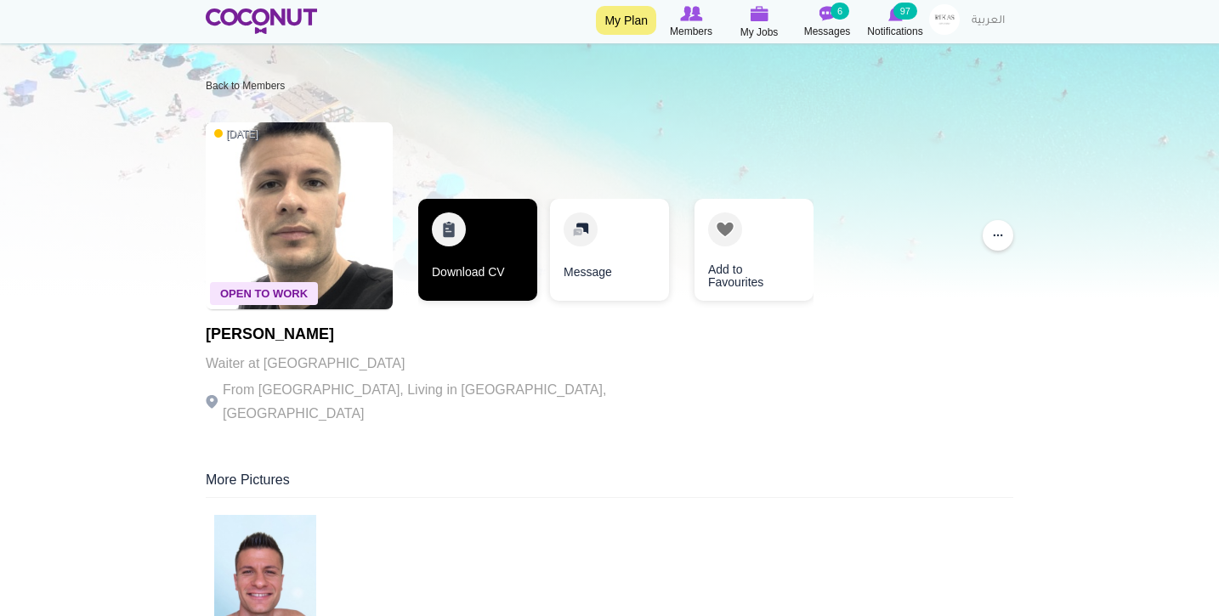
scroll to position [67, 0]
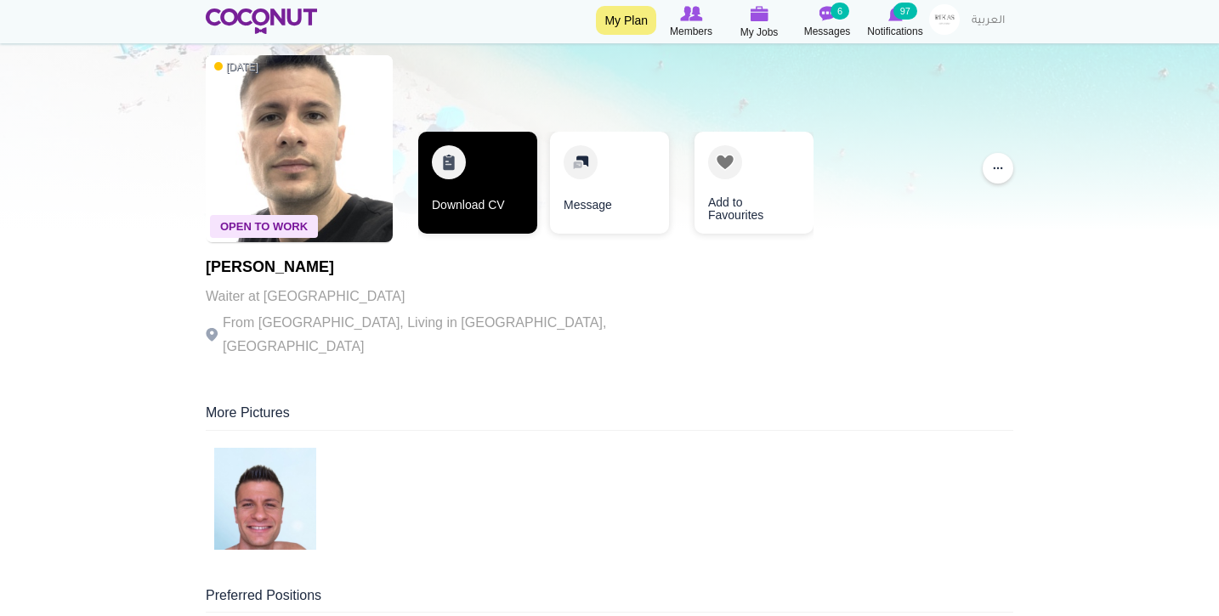
click at [503, 175] on link "Download CV" at bounding box center [477, 183] width 119 height 102
click at [503, 187] on link "Download CV" at bounding box center [477, 183] width 119 height 102
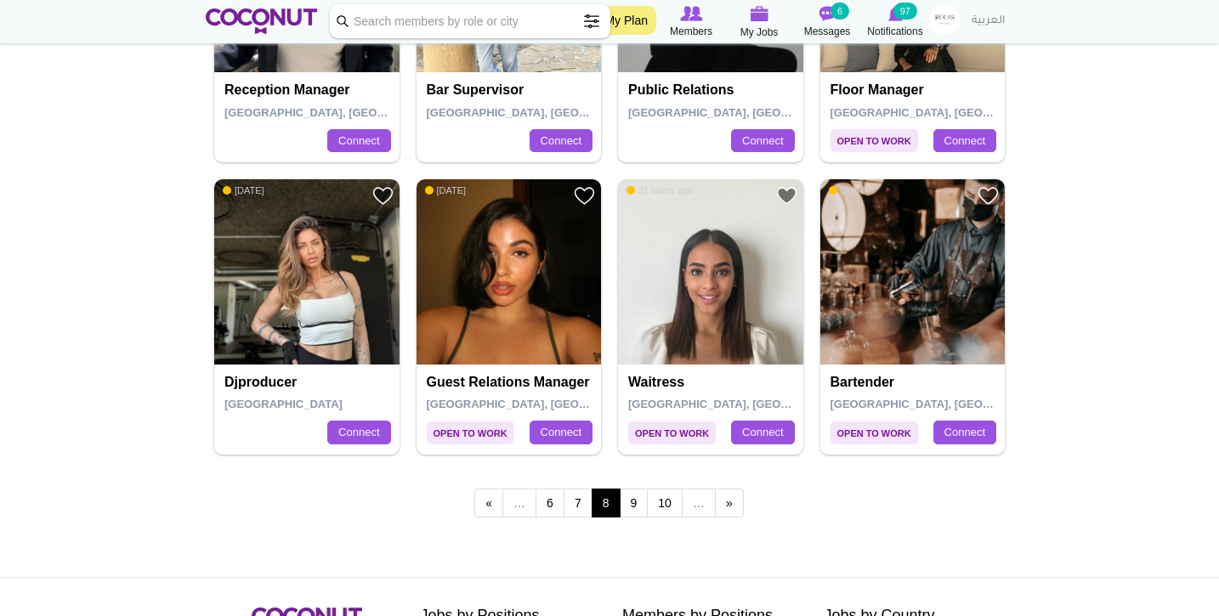
scroll to position [2852, 0]
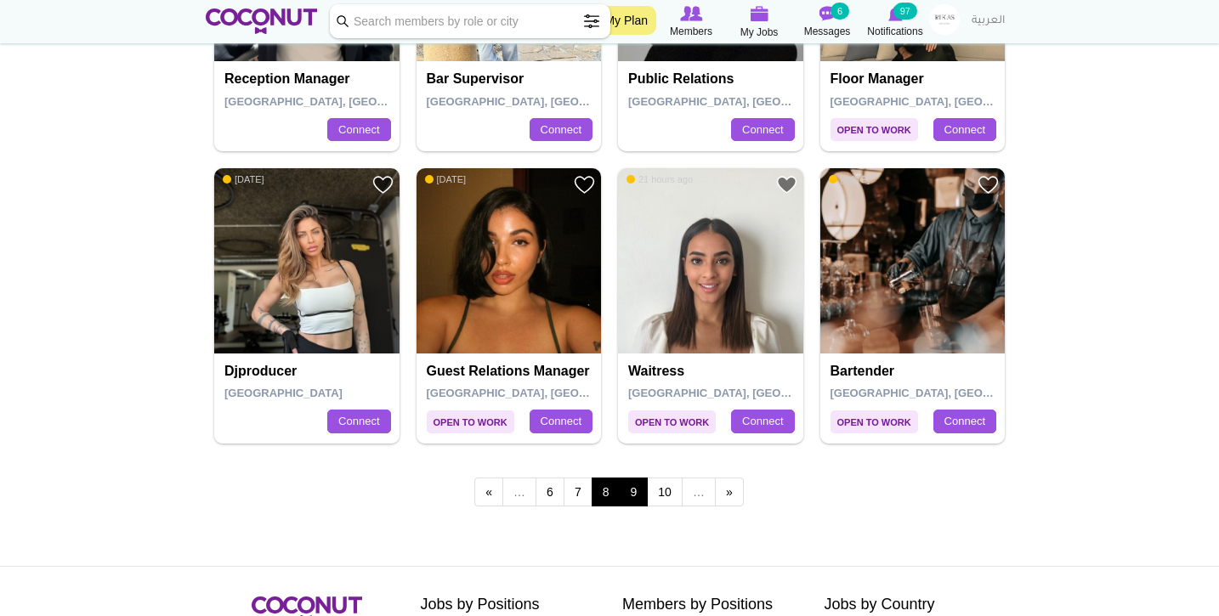
click at [631, 479] on link "9" at bounding box center [634, 492] width 29 height 29
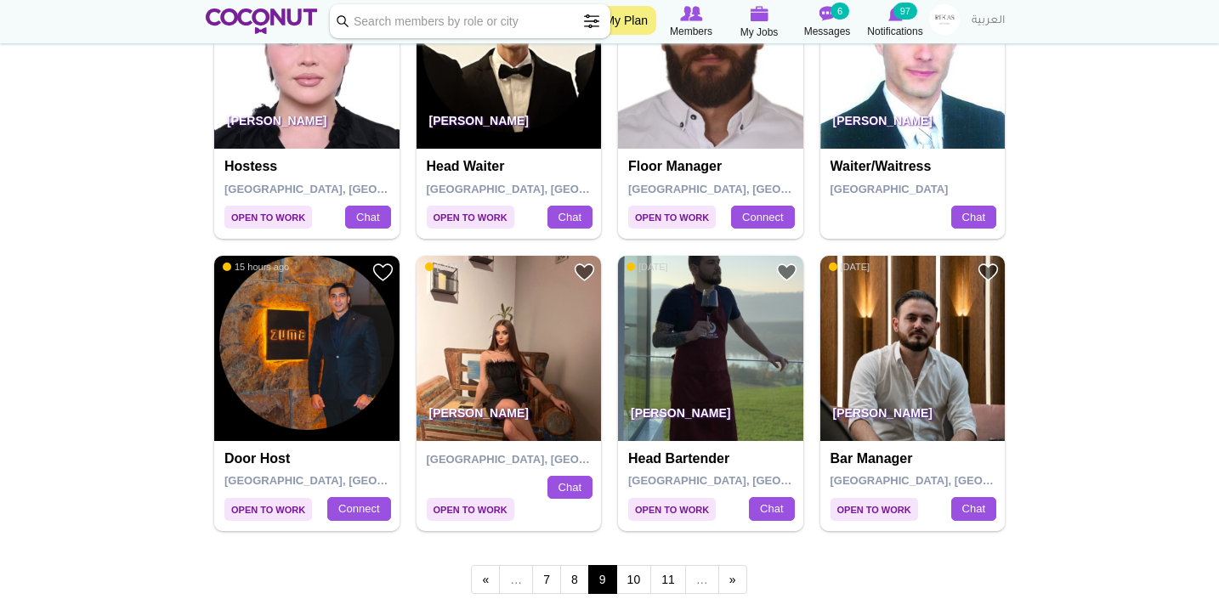
scroll to position [2767, 0]
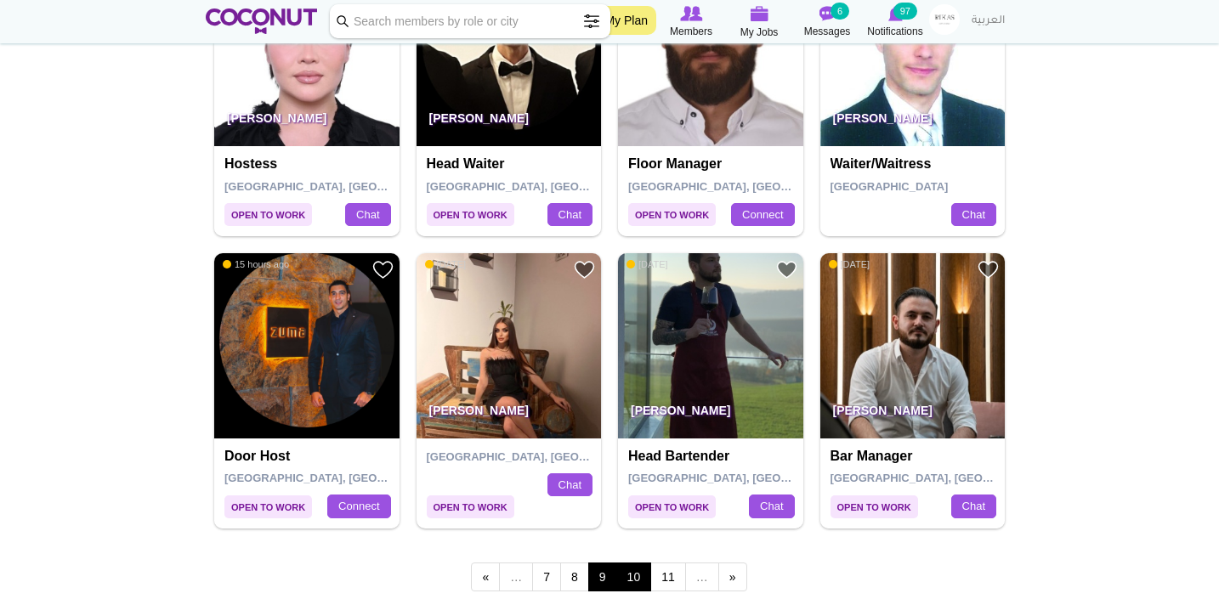
click at [633, 563] on link "10" at bounding box center [634, 577] width 36 height 29
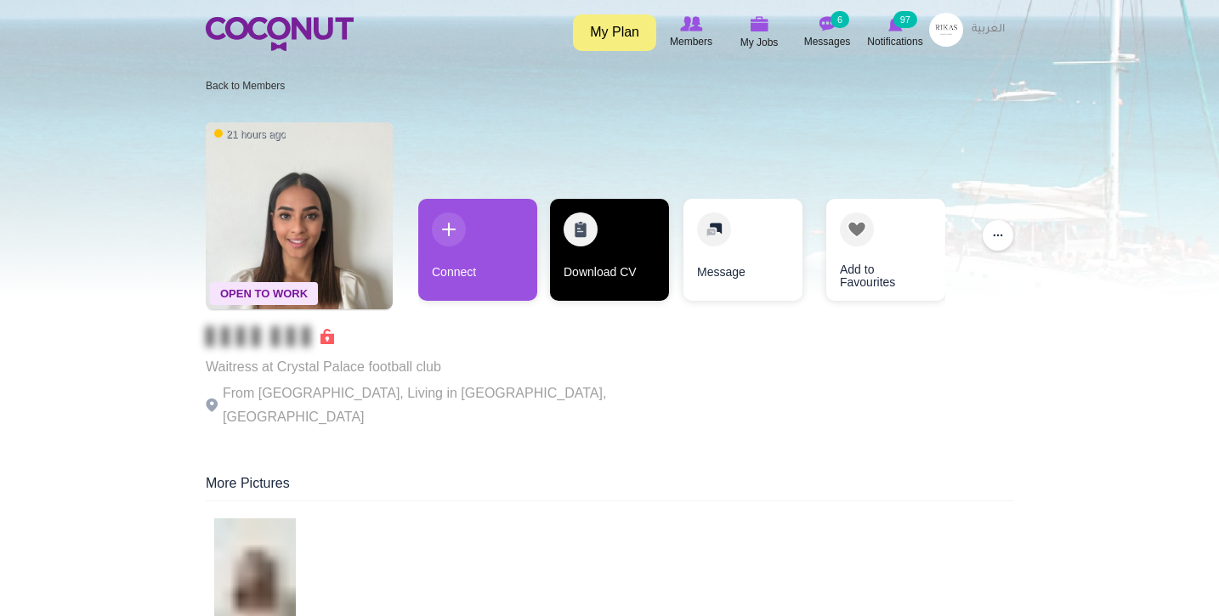
click at [610, 233] on link "Download CV" at bounding box center [609, 250] width 119 height 102
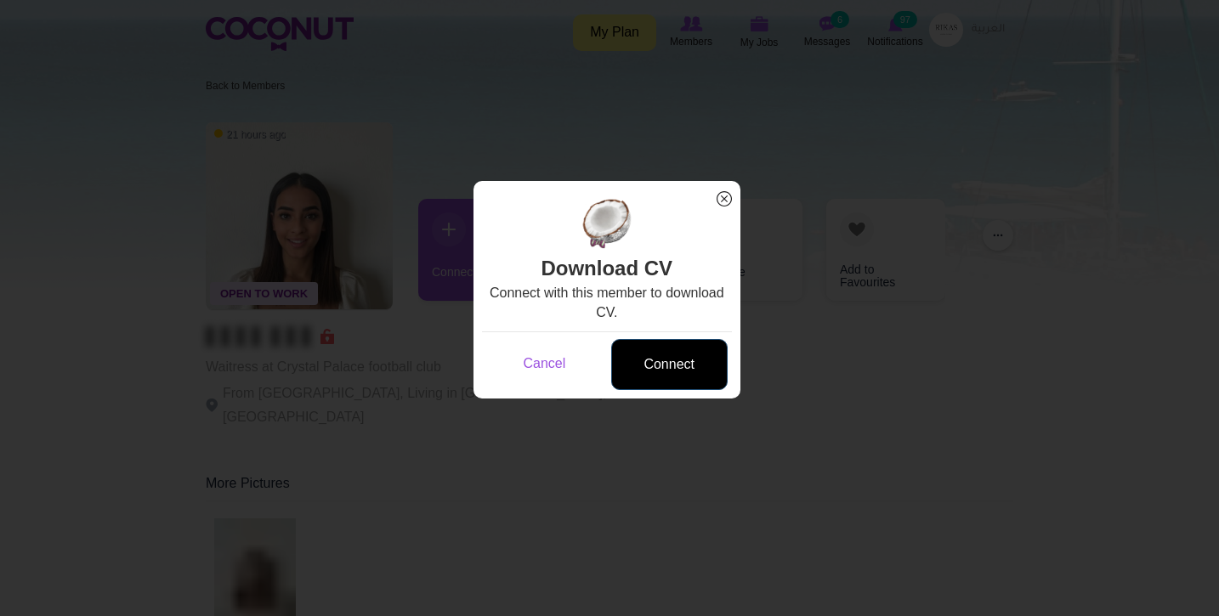
click at [691, 374] on link "Connect" at bounding box center [669, 365] width 116 height 52
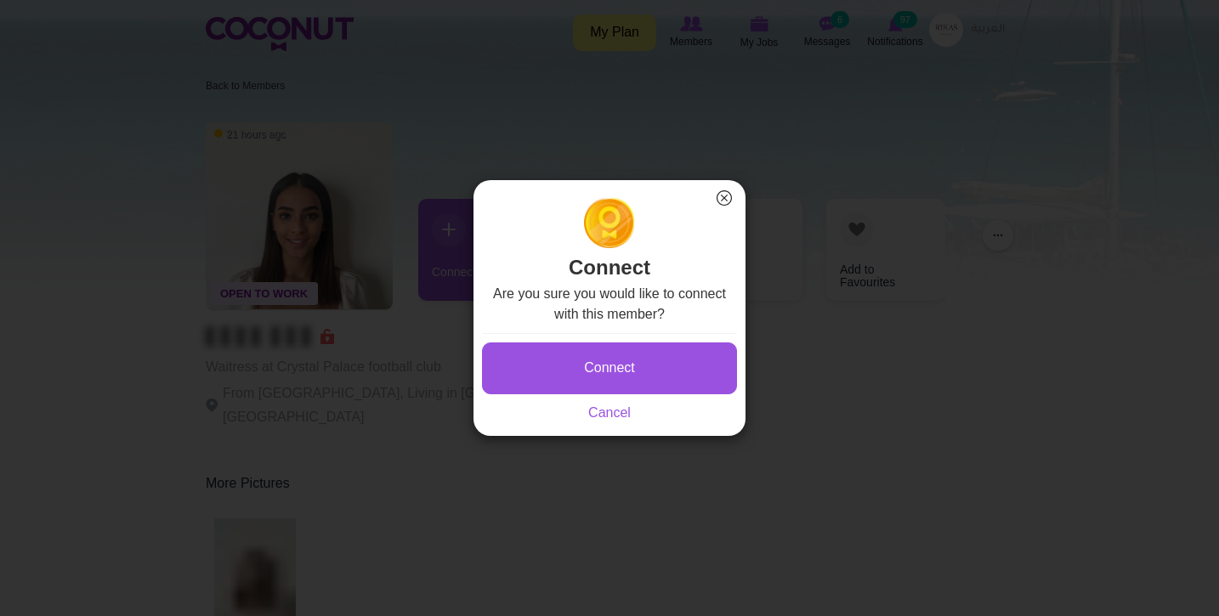
click at [691, 374] on button "Connect" at bounding box center [609, 369] width 255 height 52
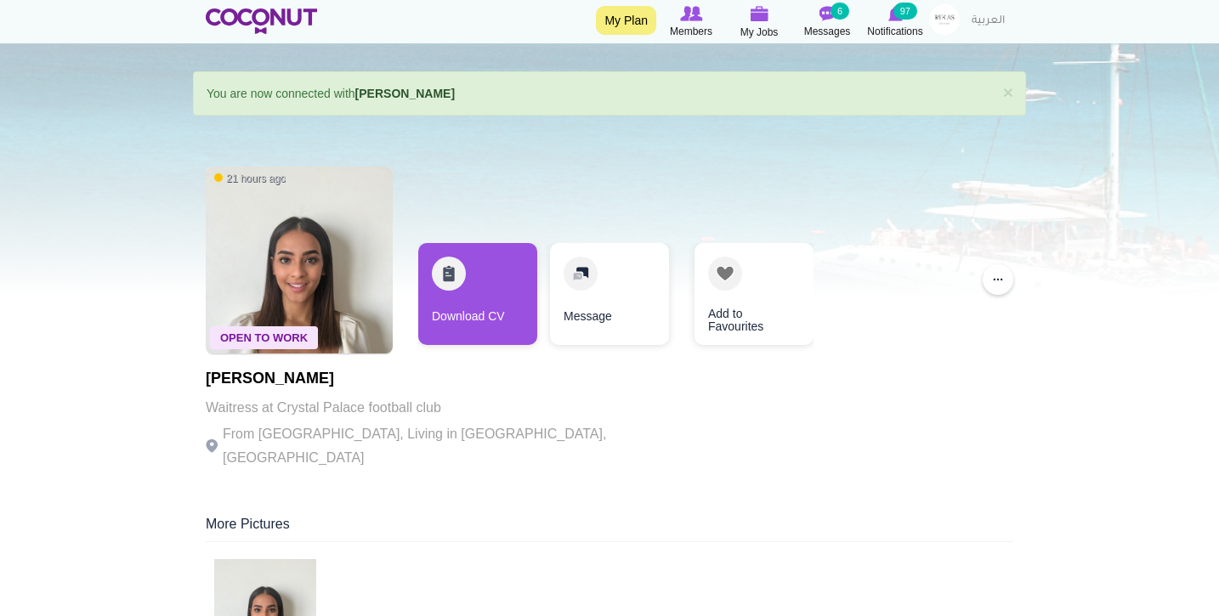
scroll to position [42, 0]
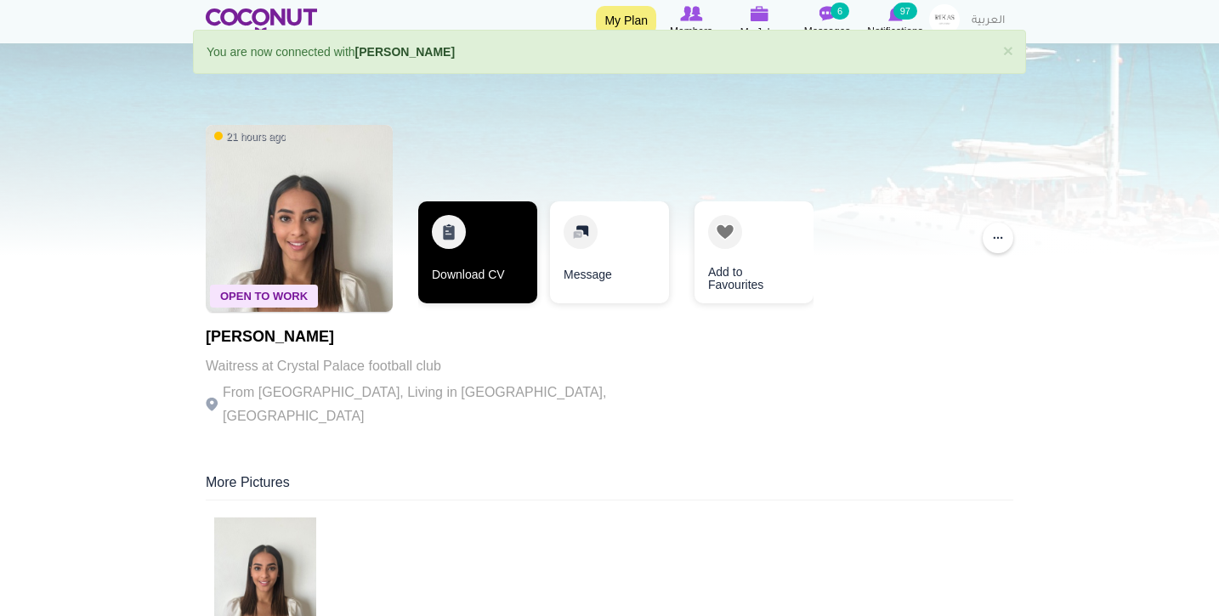
click at [456, 246] on link "Download CV" at bounding box center [477, 252] width 119 height 102
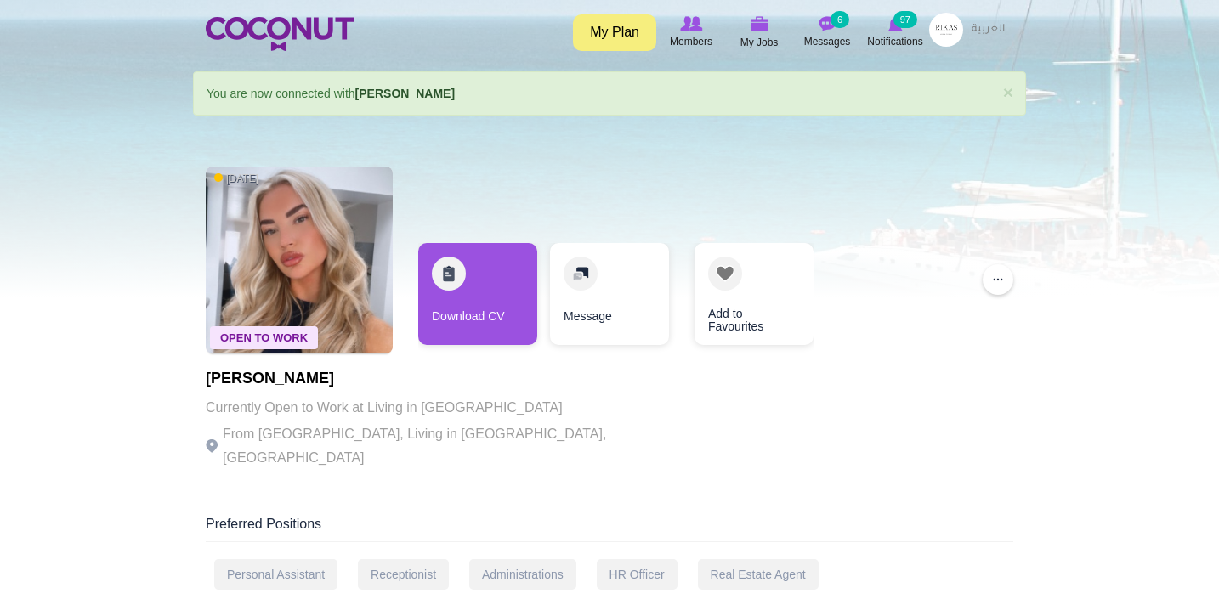
click at [49, 289] on div at bounding box center [609, 149] width 1219 height 298
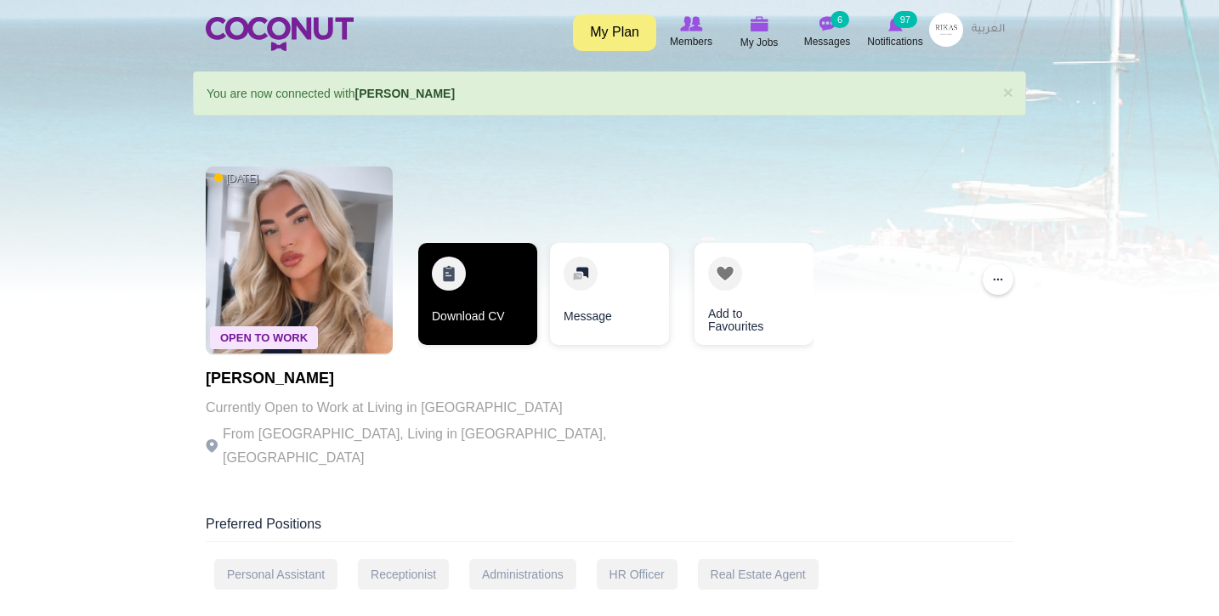
click at [476, 312] on link "Download CV" at bounding box center [477, 294] width 119 height 102
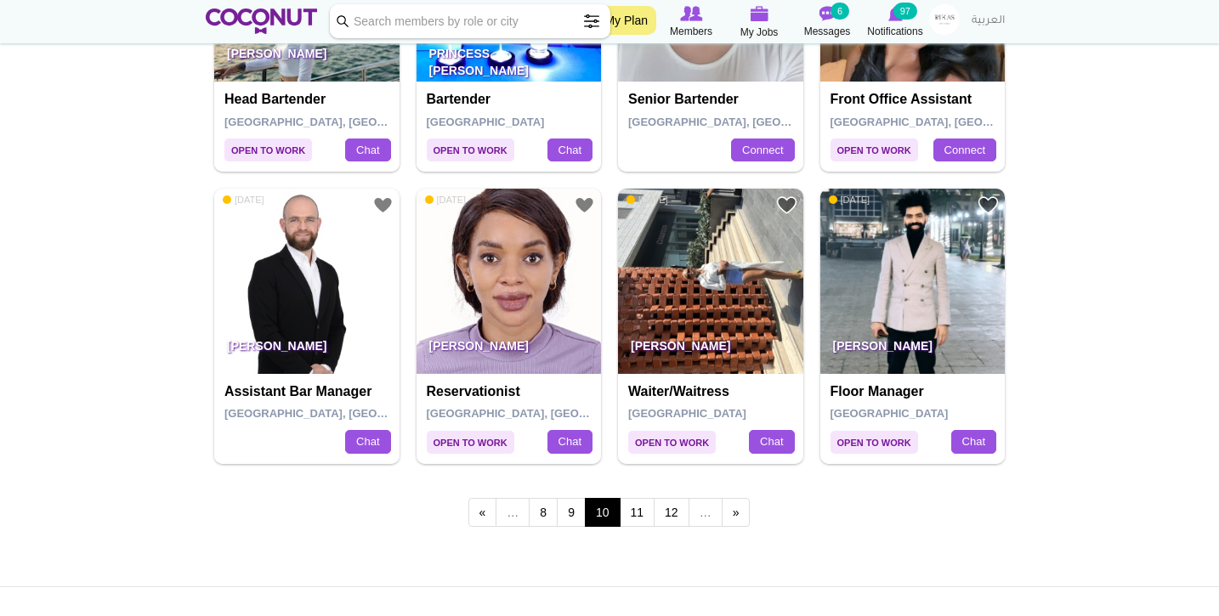
scroll to position [2843, 0]
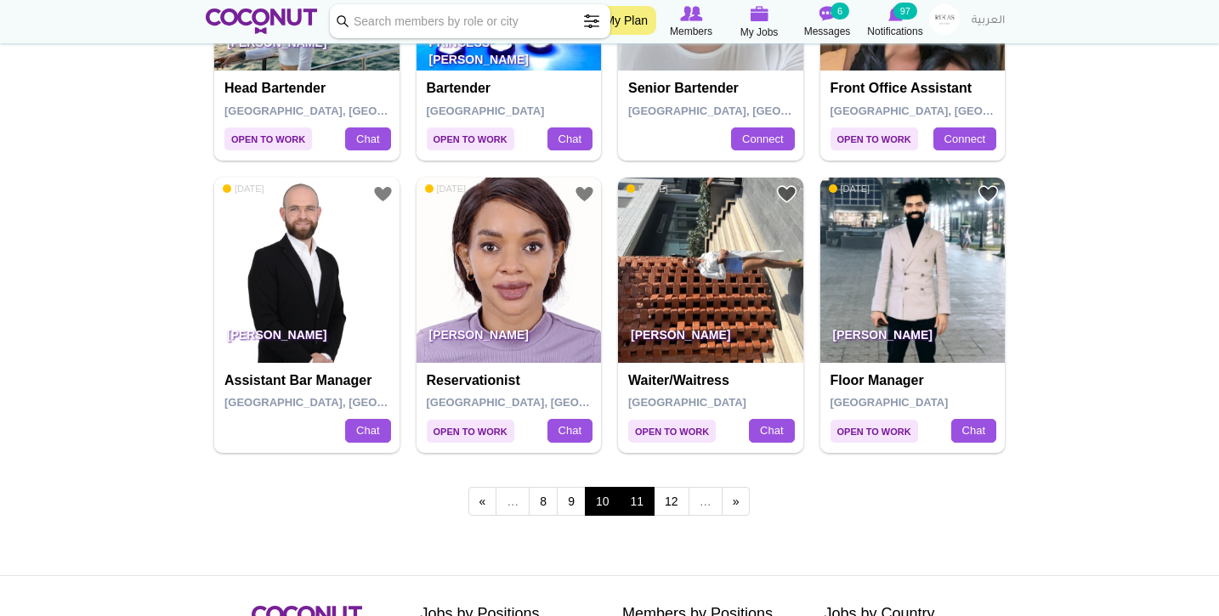
click at [637, 487] on link "11" at bounding box center [638, 501] width 36 height 29
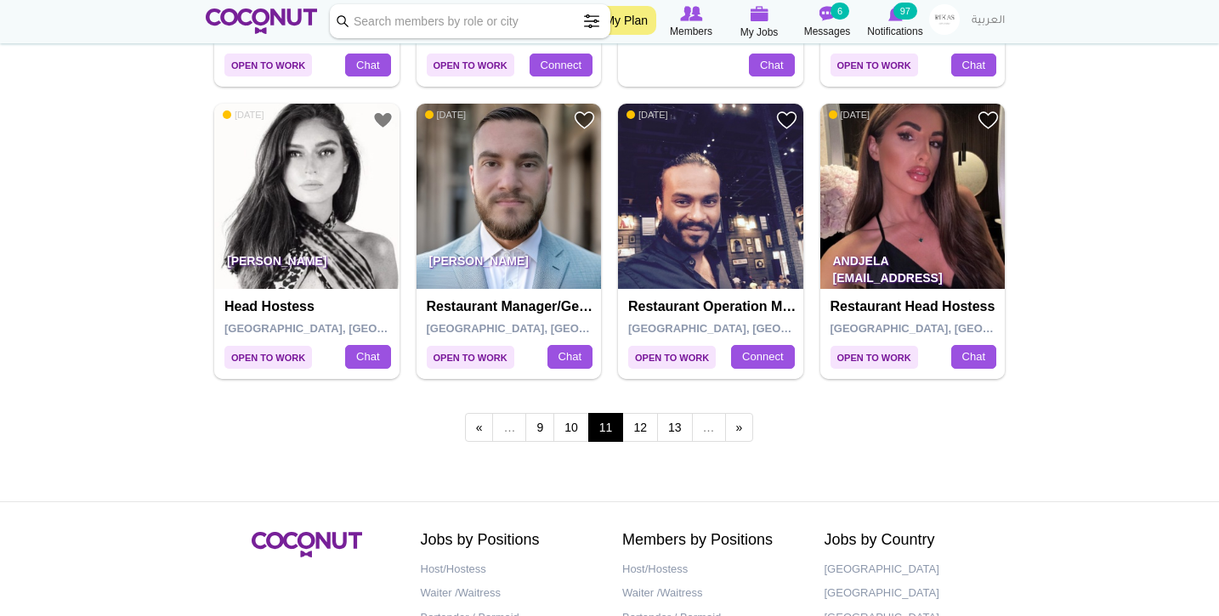
scroll to position [2922, 0]
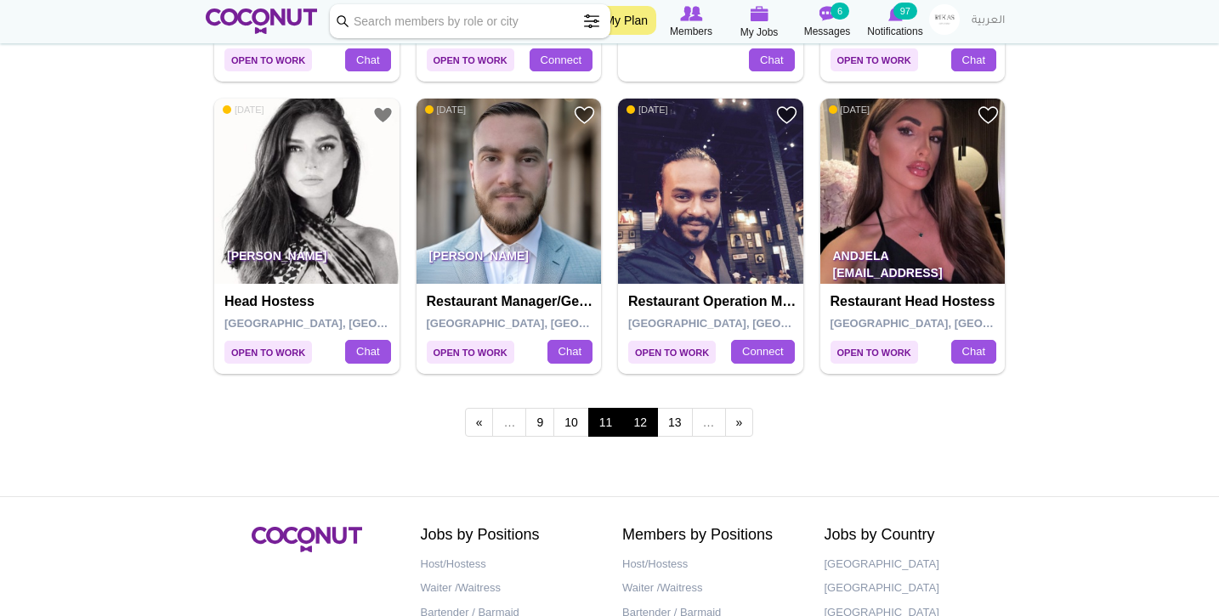
click at [638, 410] on link "12" at bounding box center [640, 422] width 36 height 29
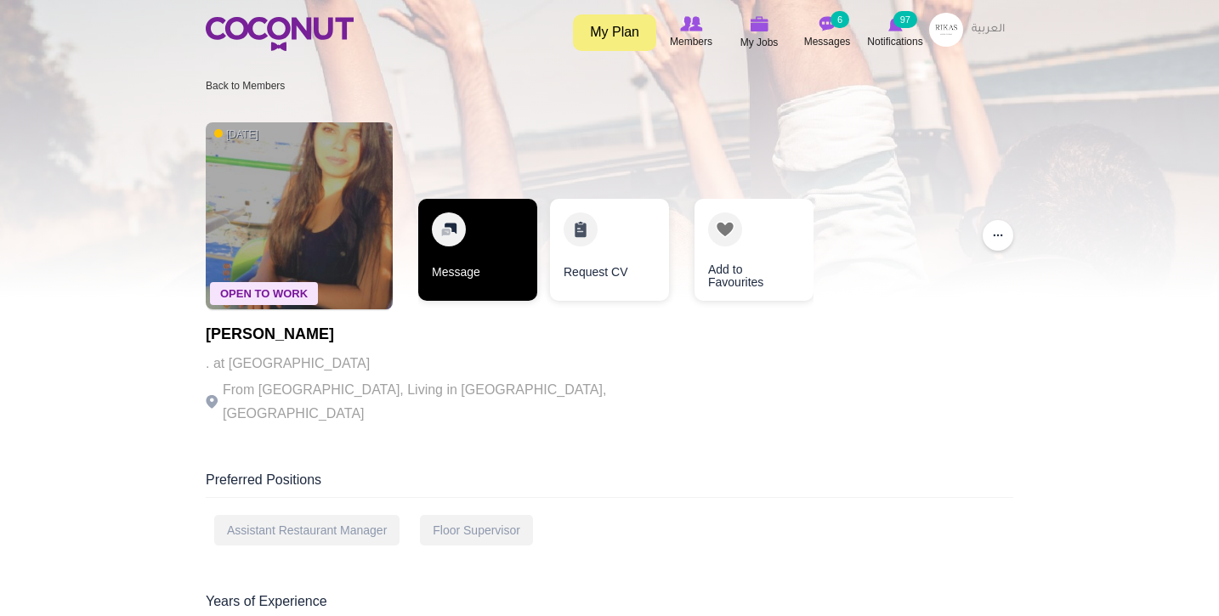
click at [461, 252] on link "Message" at bounding box center [477, 250] width 119 height 102
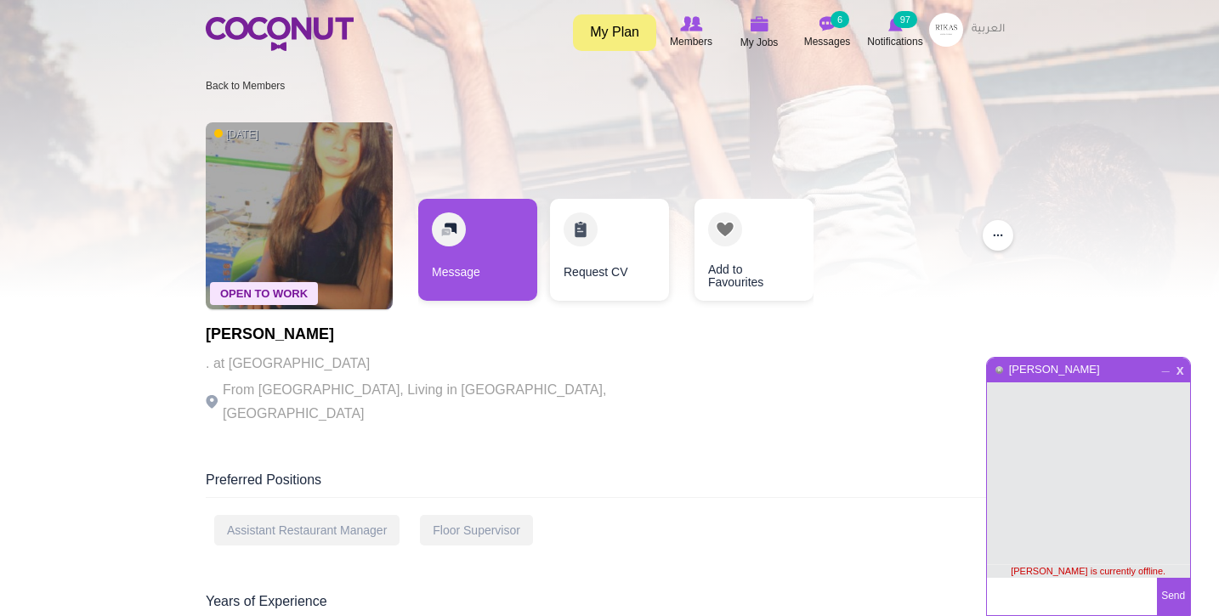
click at [1180, 374] on span "x" at bounding box center [1180, 368] width 14 height 13
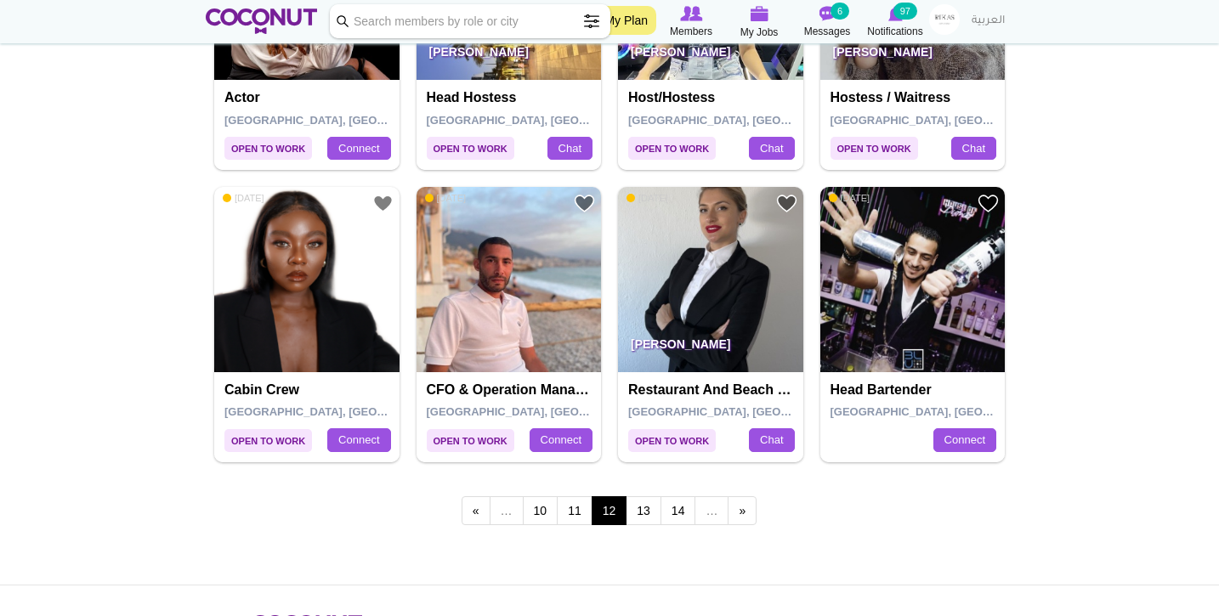
scroll to position [2838, 0]
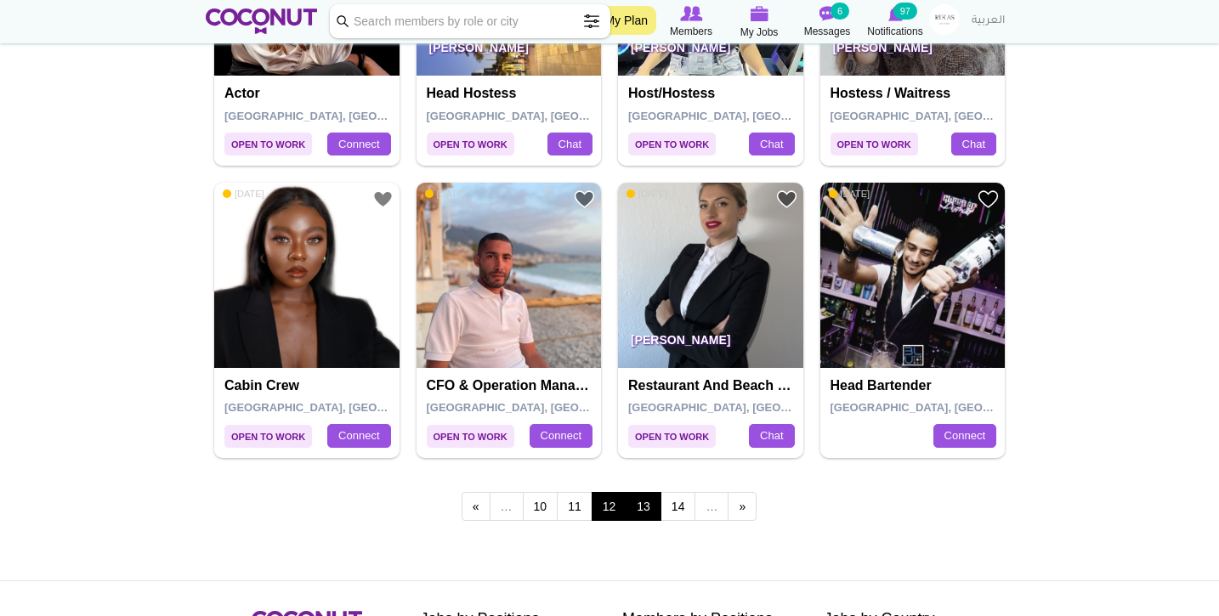
click at [639, 494] on link "13" at bounding box center [644, 506] width 36 height 29
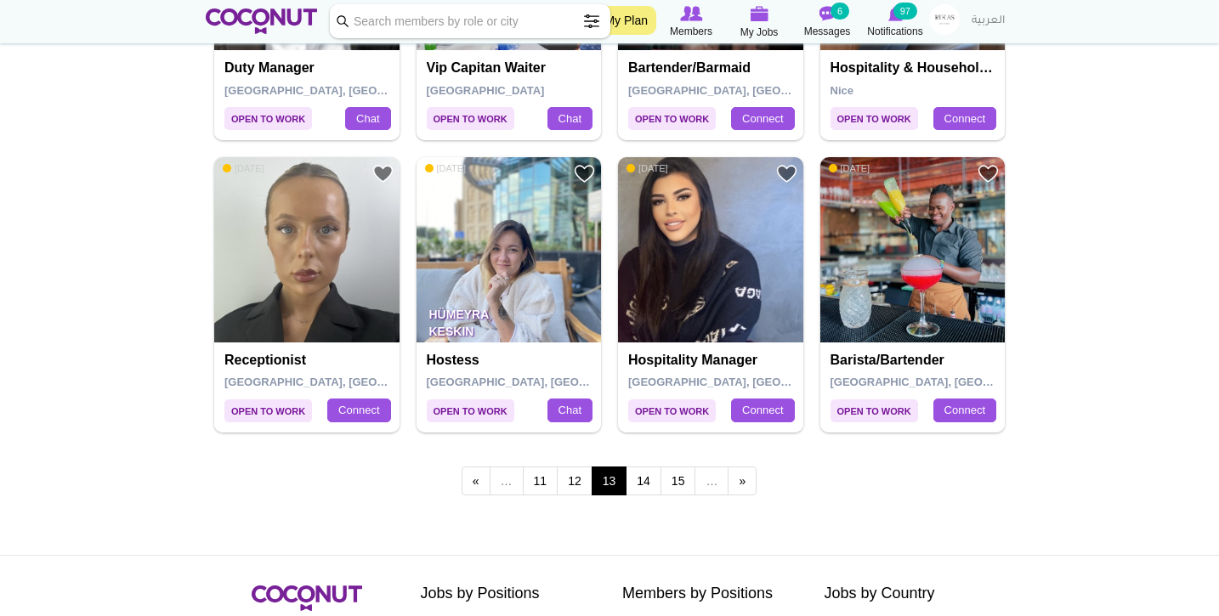
scroll to position [2864, 0]
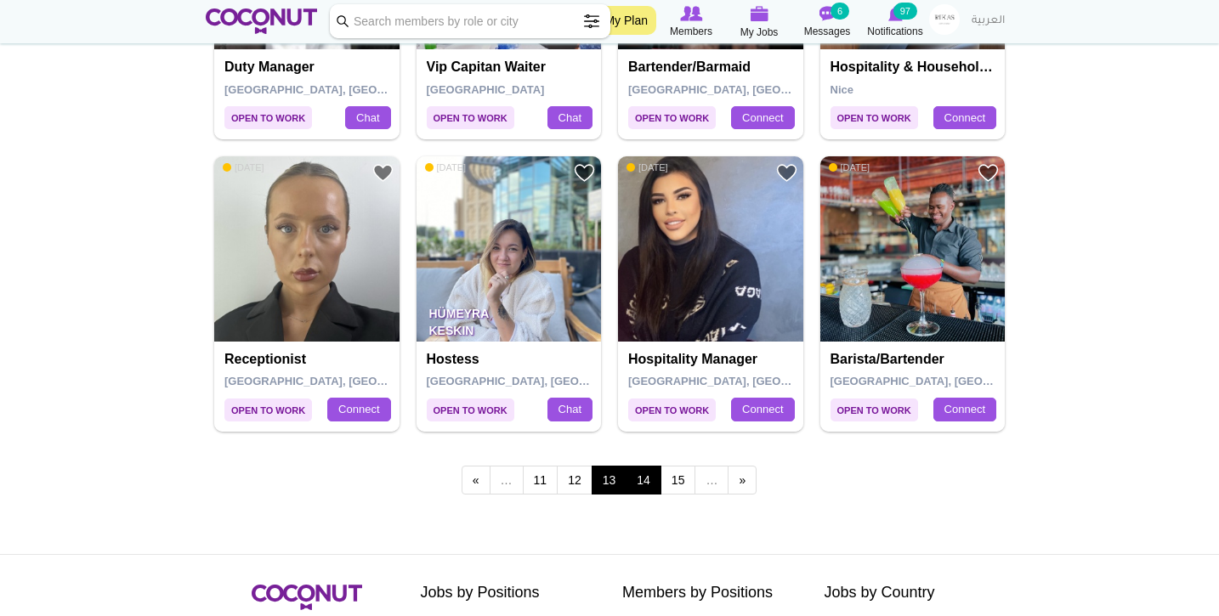
click at [648, 466] on link "14" at bounding box center [644, 480] width 36 height 29
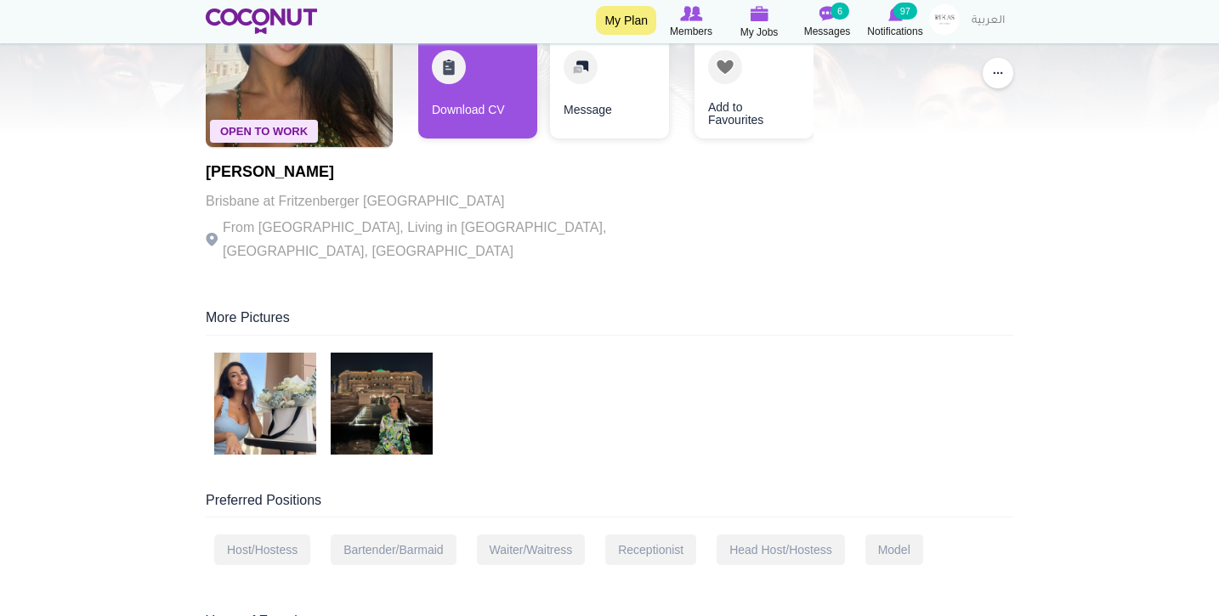
scroll to position [163, 0]
click at [311, 390] on img at bounding box center [265, 403] width 102 height 102
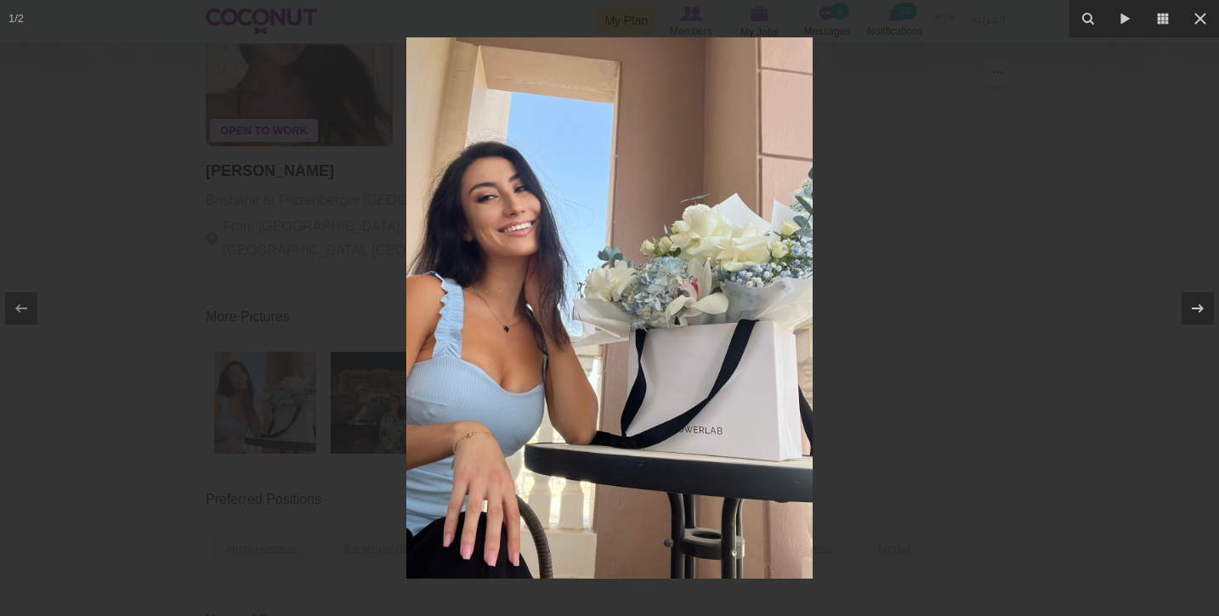
click at [324, 353] on div at bounding box center [609, 308] width 1219 height 616
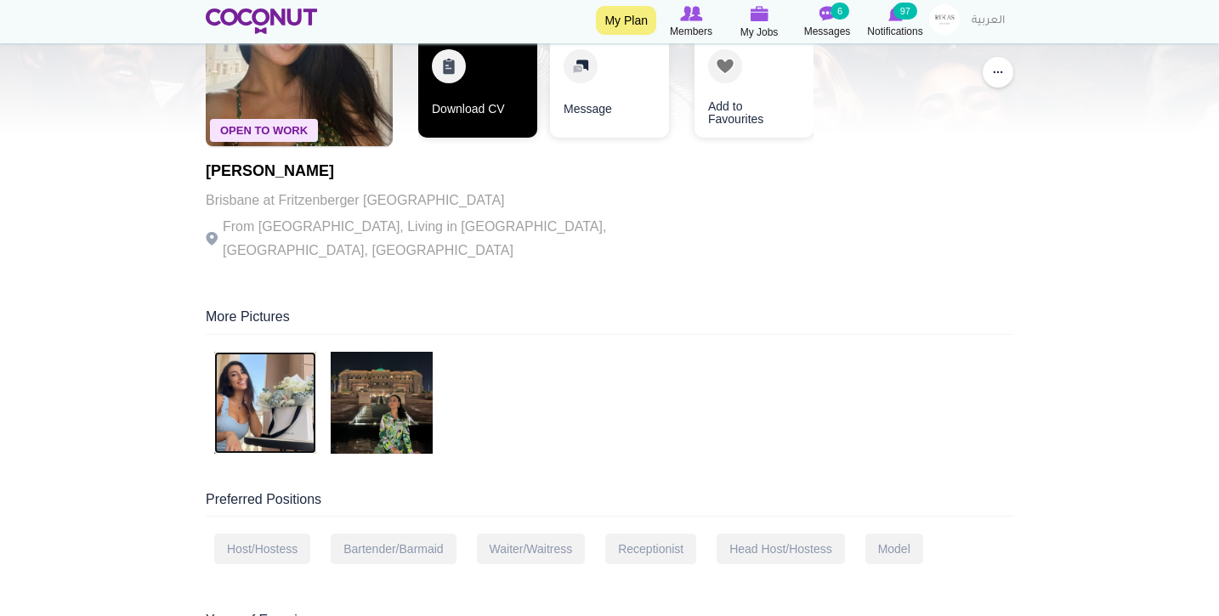
click at [490, 118] on link "Download CV" at bounding box center [477, 87] width 119 height 102
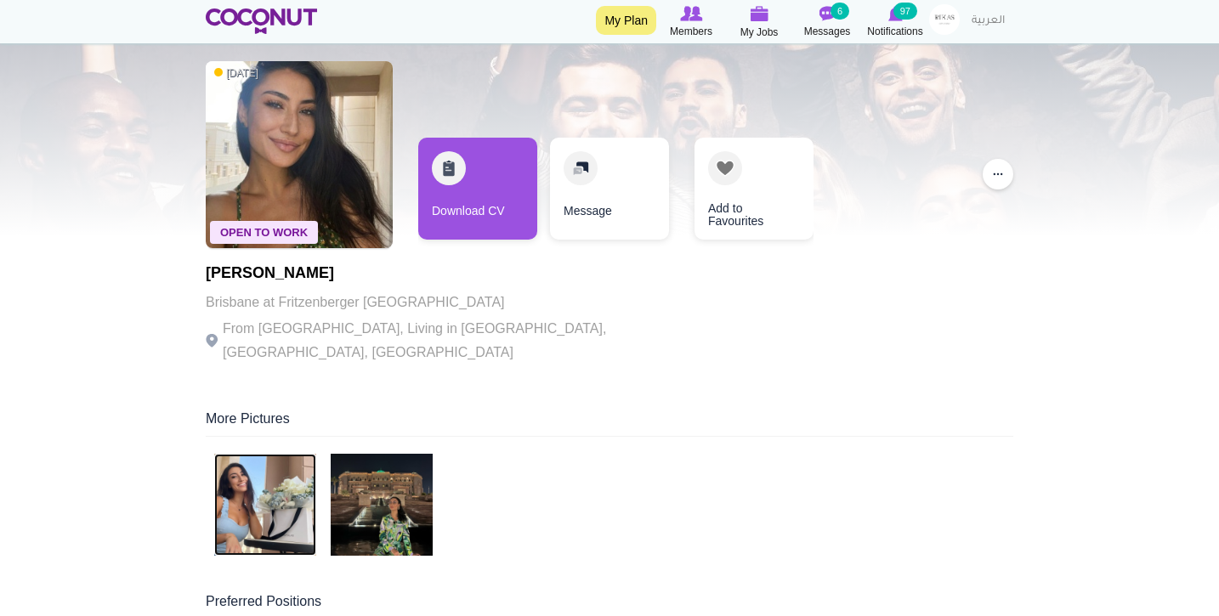
scroll to position [55, 0]
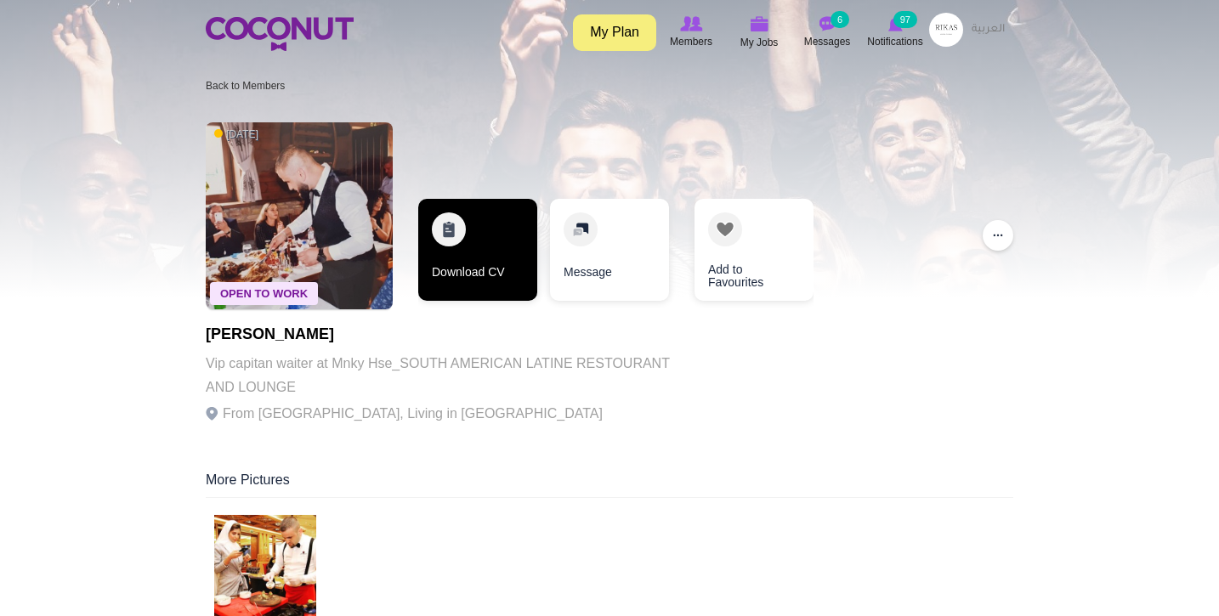
click at [475, 260] on link "Download CV" at bounding box center [477, 250] width 119 height 102
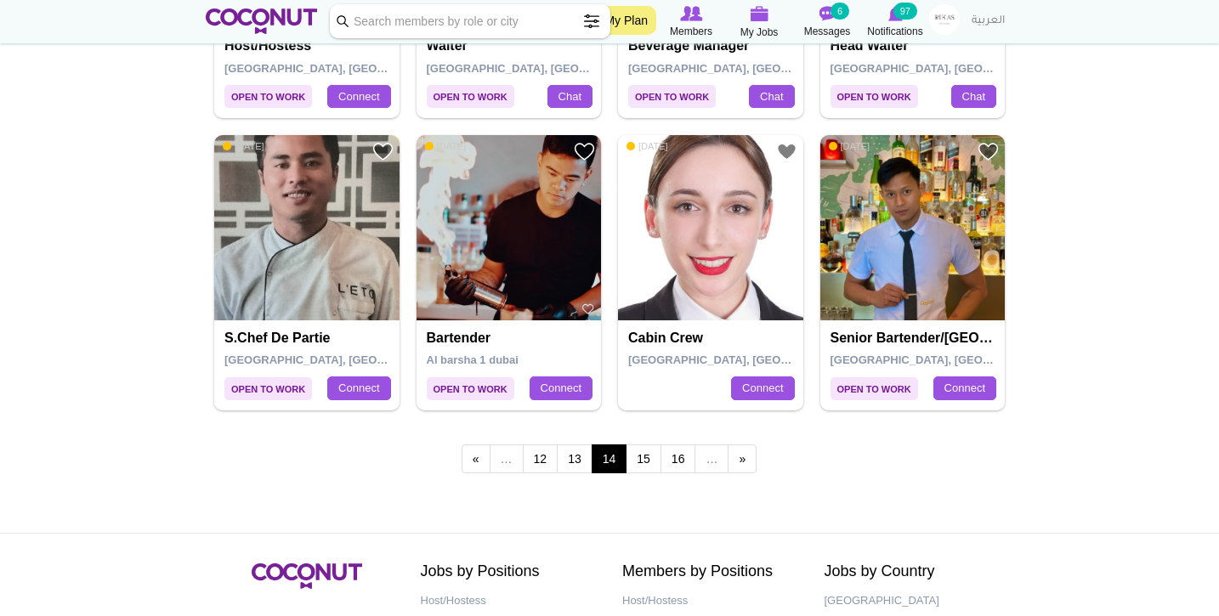
scroll to position [2889, 0]
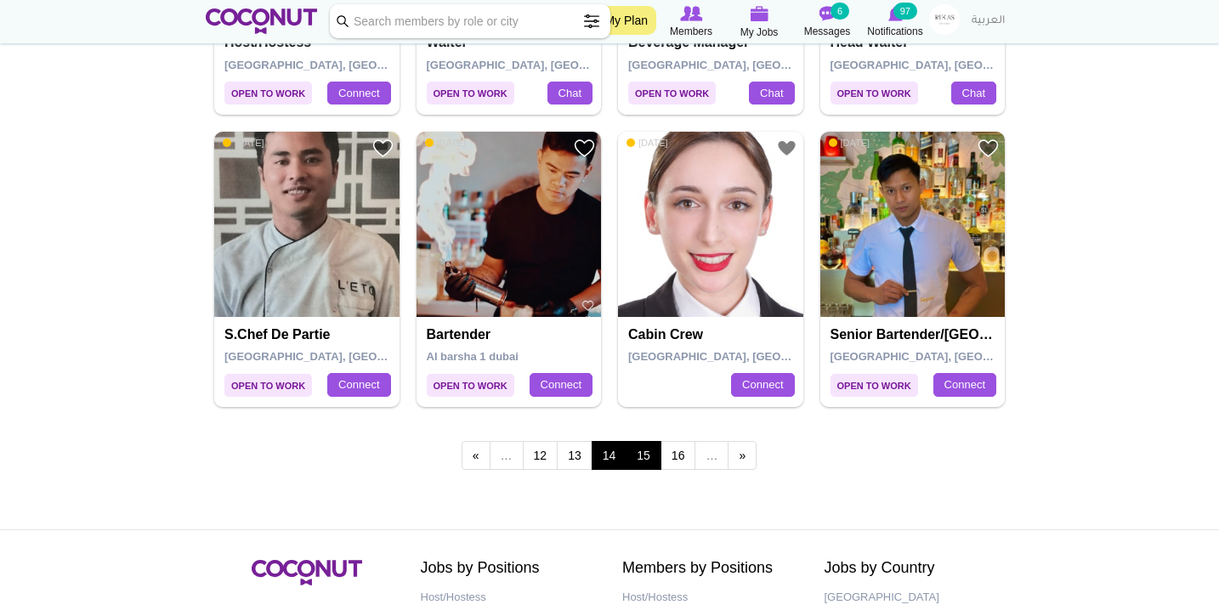
click at [649, 441] on link "15" at bounding box center [644, 455] width 36 height 29
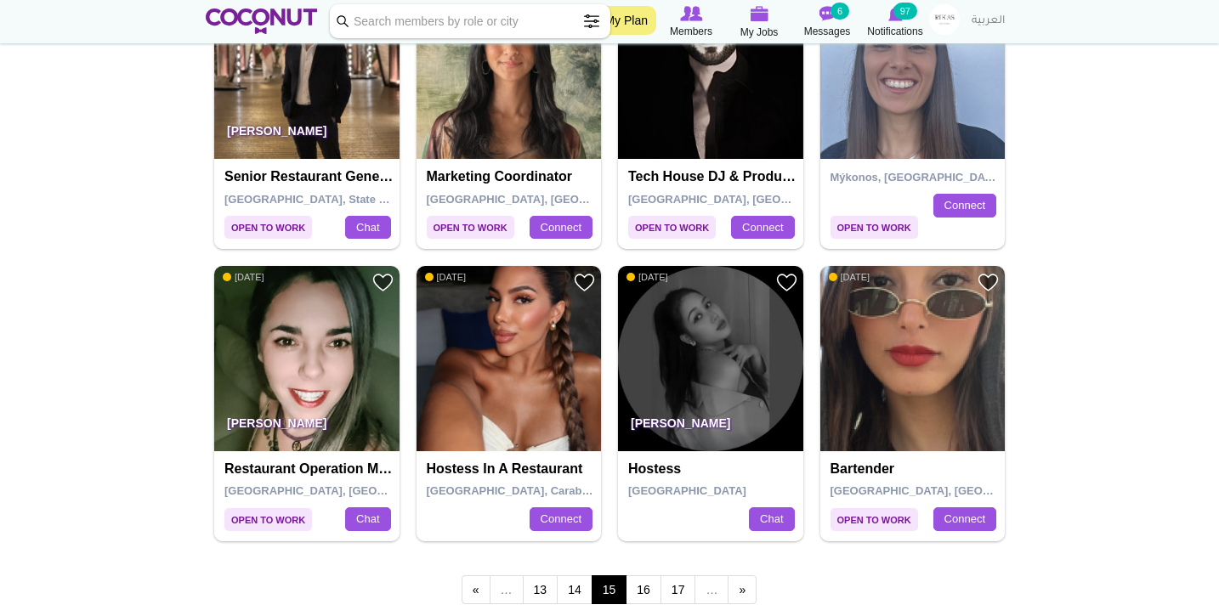
scroll to position [2761, 0]
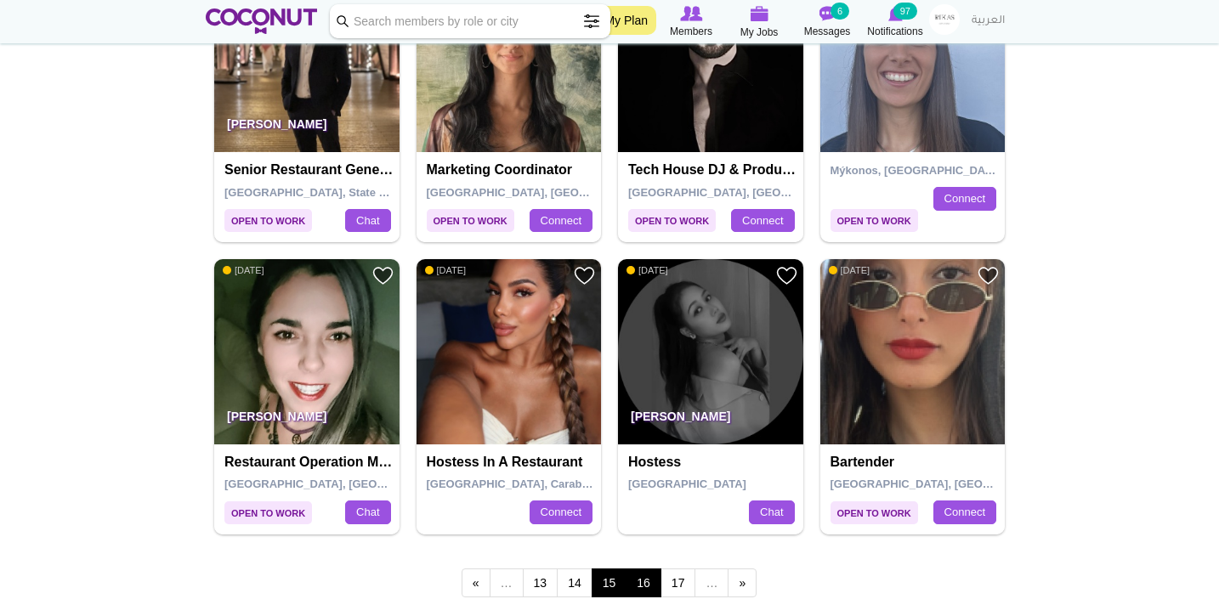
click at [641, 576] on link "16" at bounding box center [644, 583] width 36 height 29
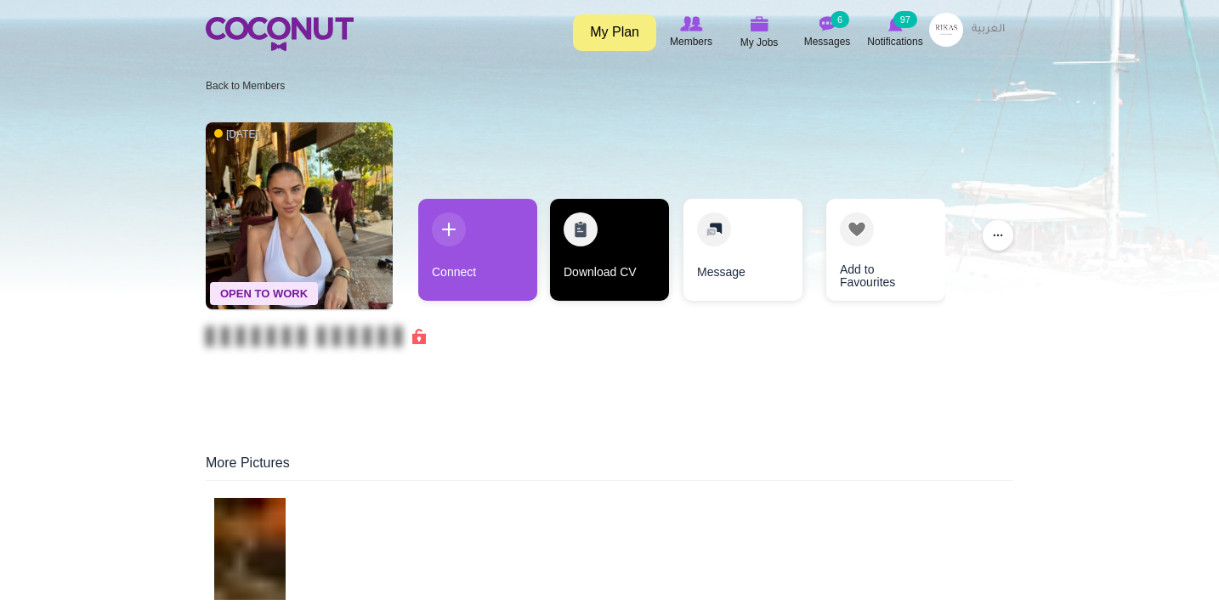
click at [611, 241] on link "Download CV" at bounding box center [609, 250] width 119 height 102
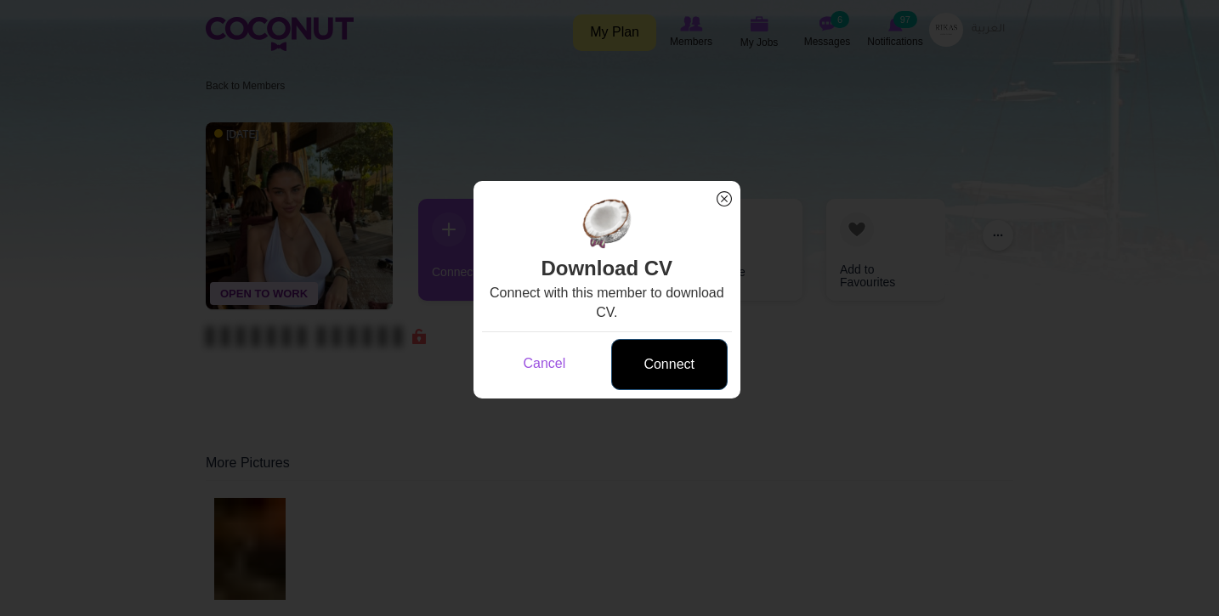
click at [672, 347] on link "Connect" at bounding box center [669, 365] width 116 height 52
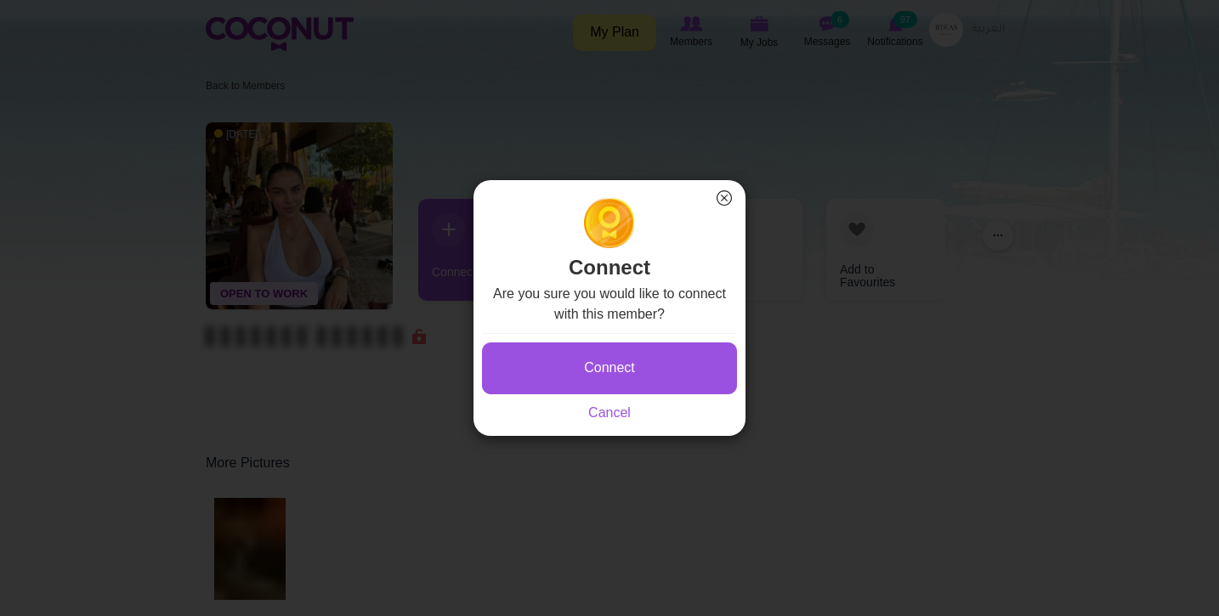
click at [676, 332] on div "Are you sure you would like to connect with this member? Connect Saving... Canc…" at bounding box center [609, 353] width 255 height 139
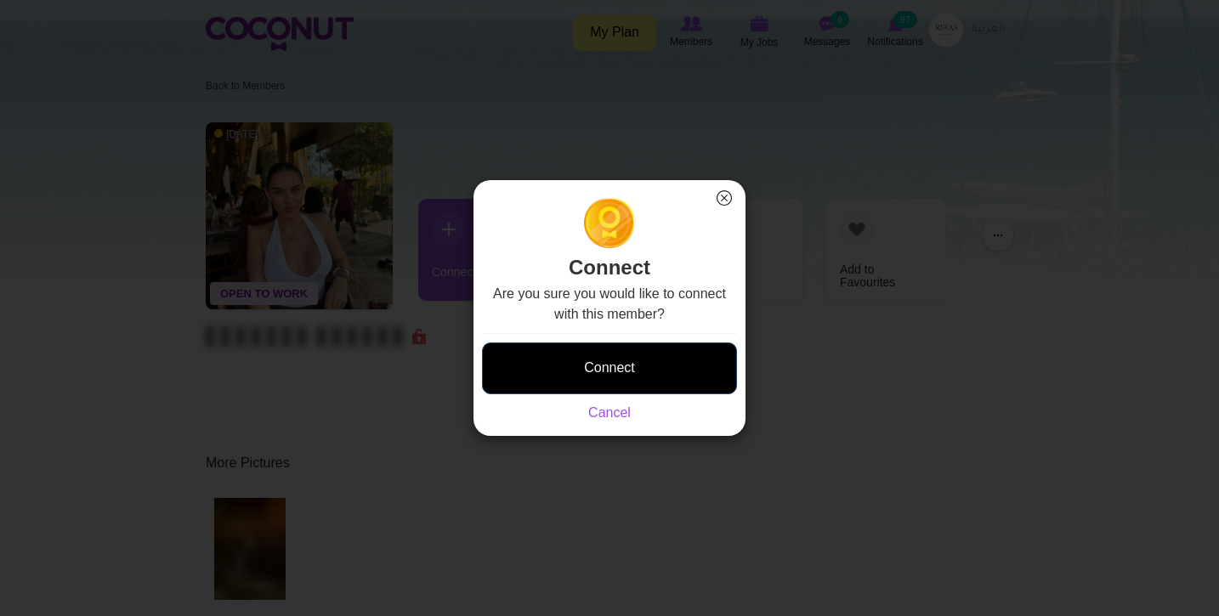
click at [677, 371] on button "Connect" at bounding box center [609, 369] width 255 height 52
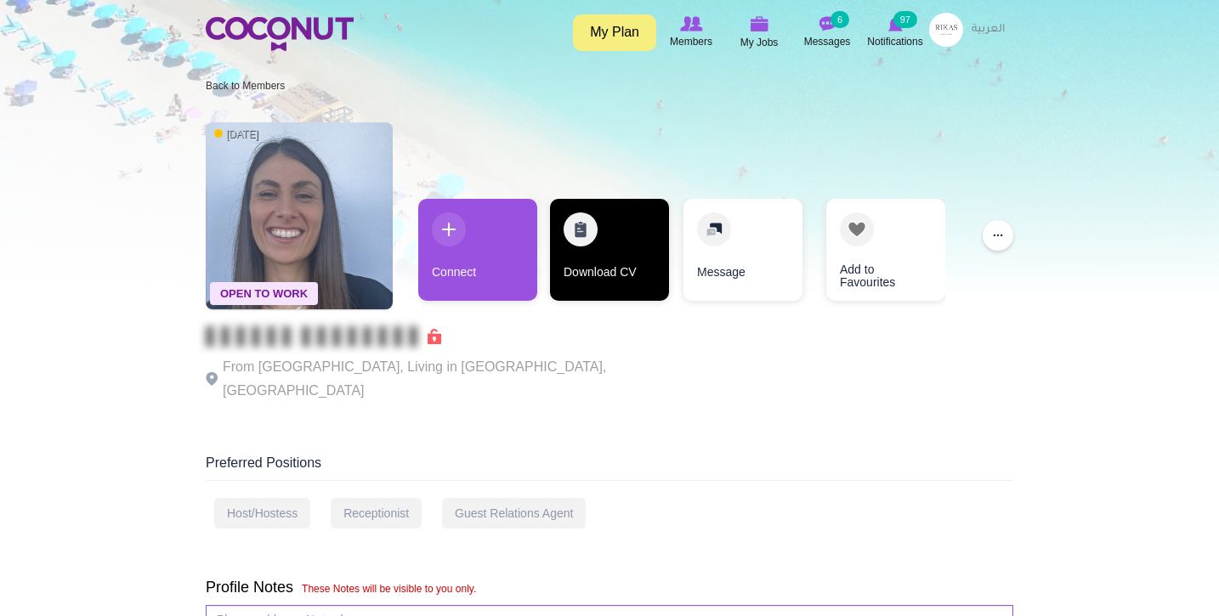
click at [587, 204] on link "Download CV" at bounding box center [609, 250] width 119 height 102
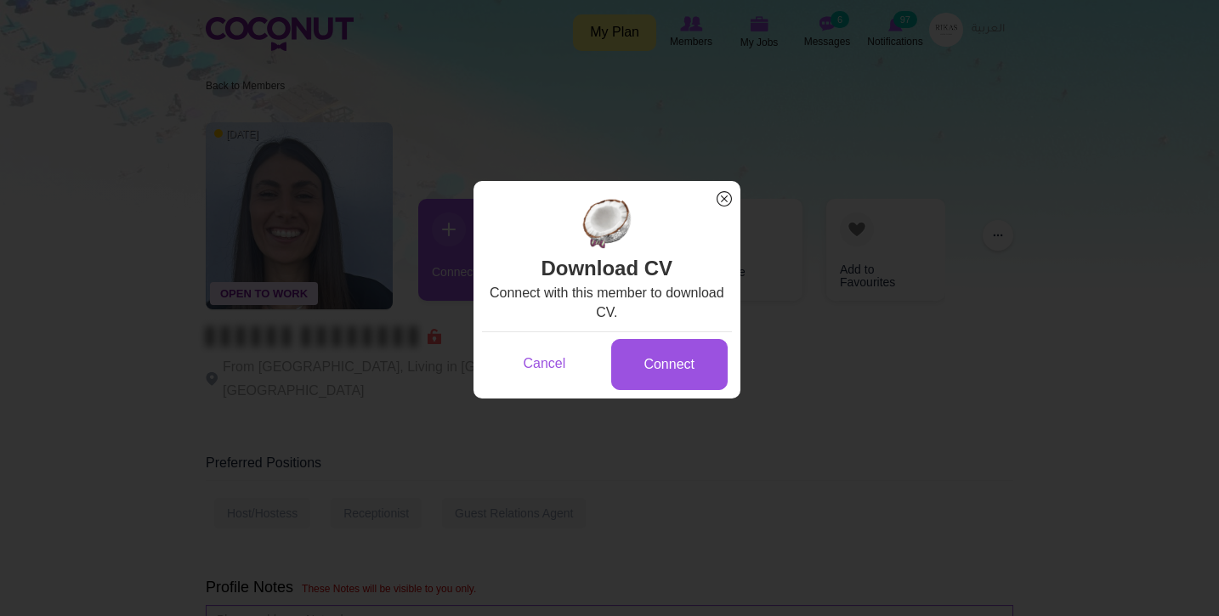
click at [649, 333] on div "Cancel Connect" at bounding box center [607, 364] width 250 height 64
click at [663, 364] on link "Connect" at bounding box center [669, 365] width 116 height 52
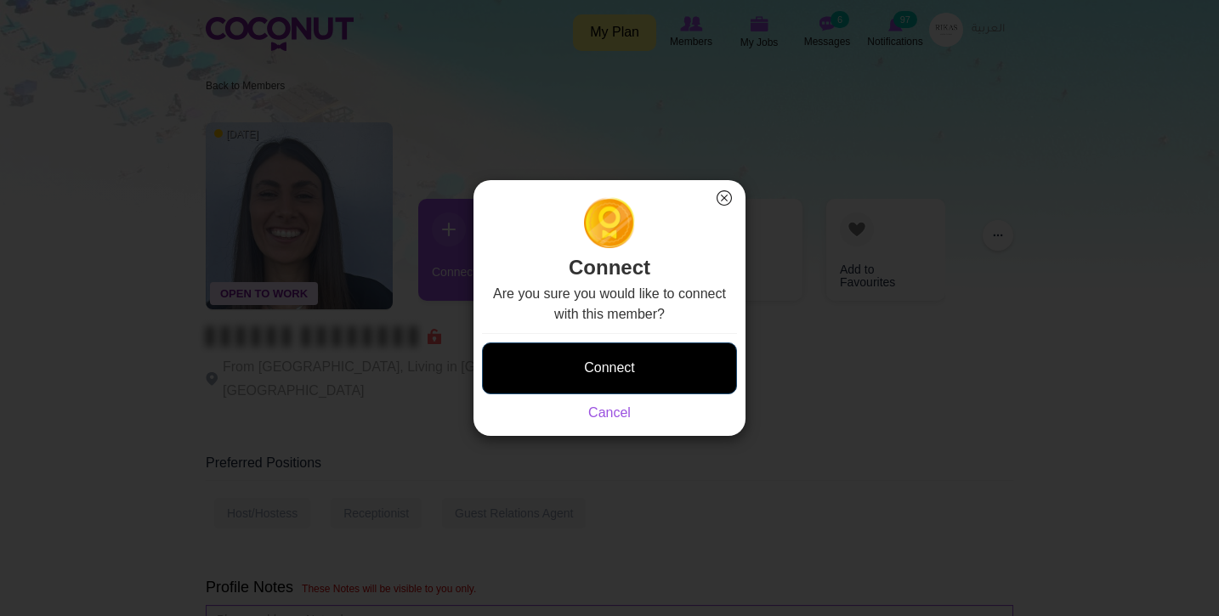
click at [661, 348] on button "Connect" at bounding box center [609, 369] width 255 height 52
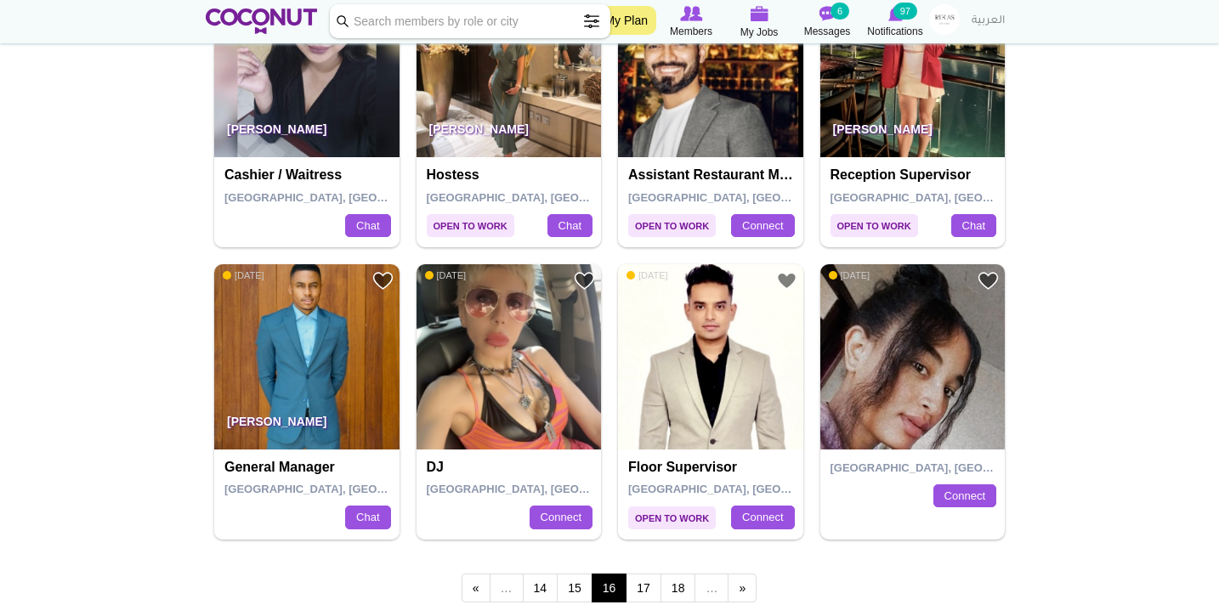
scroll to position [2847, 0]
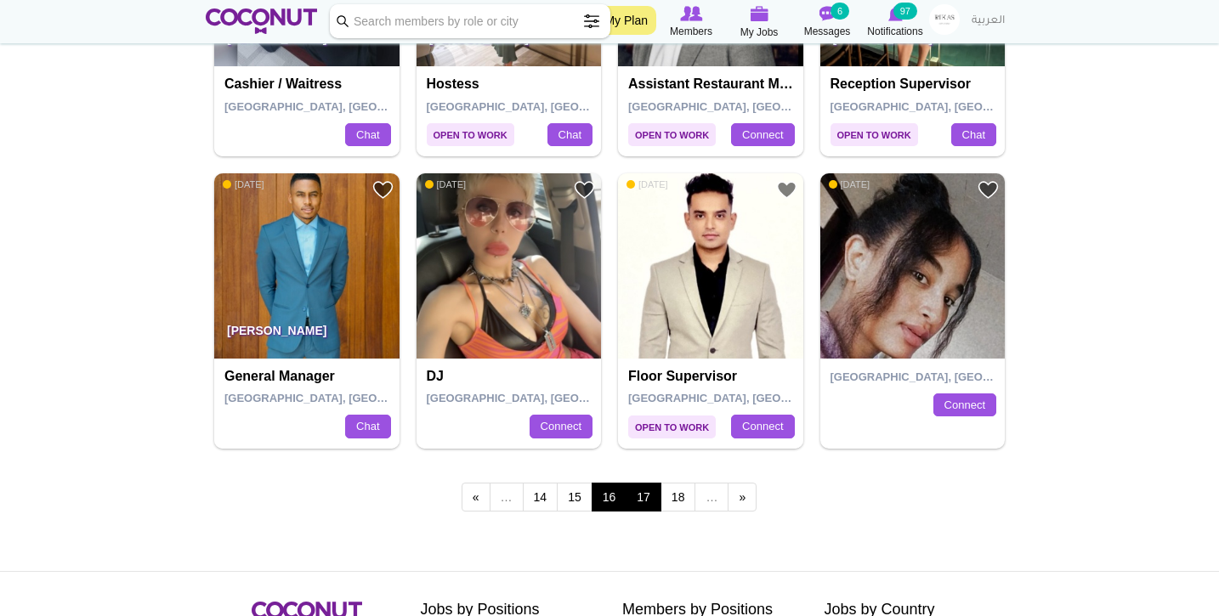
click at [649, 483] on link "17" at bounding box center [644, 497] width 36 height 29
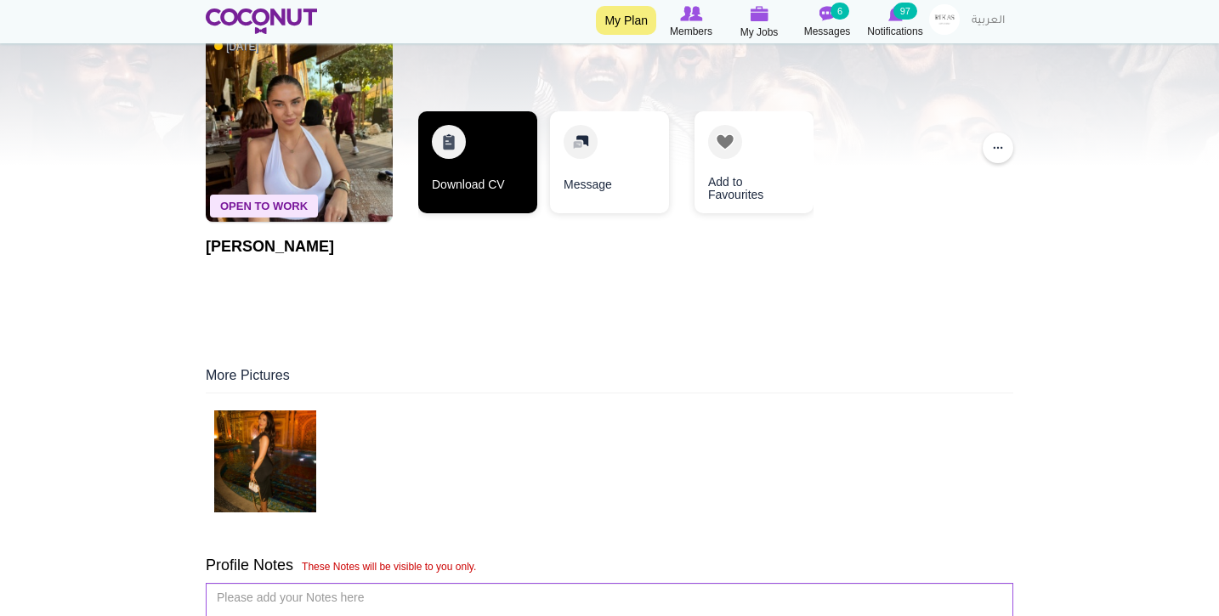
scroll to position [139, 0]
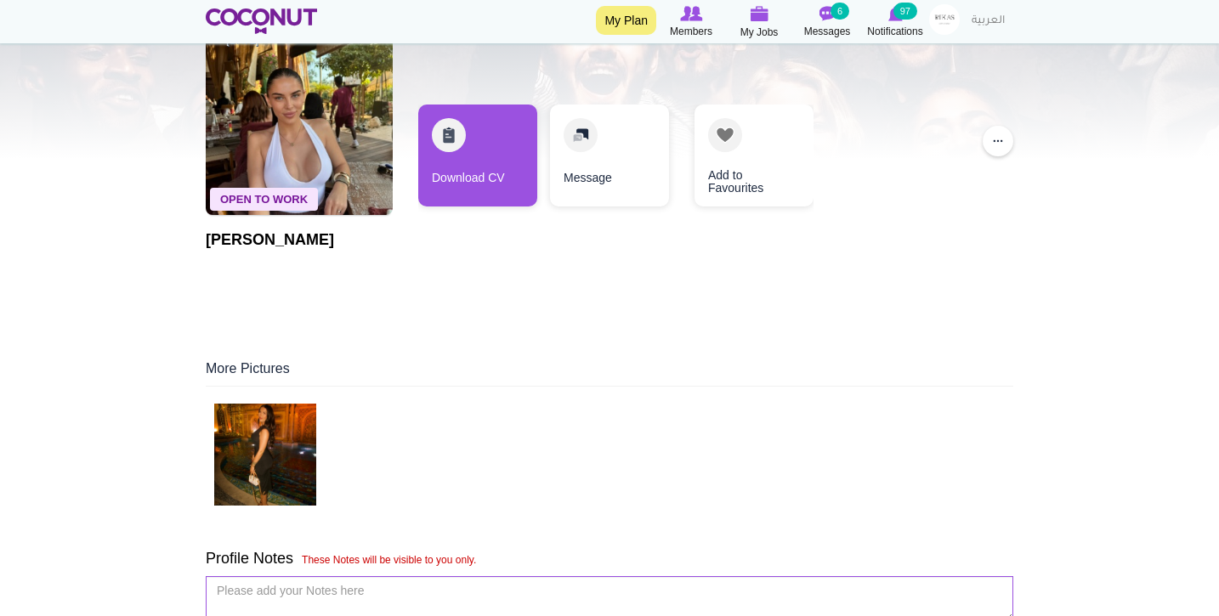
click at [280, 440] on img at bounding box center [265, 455] width 102 height 102
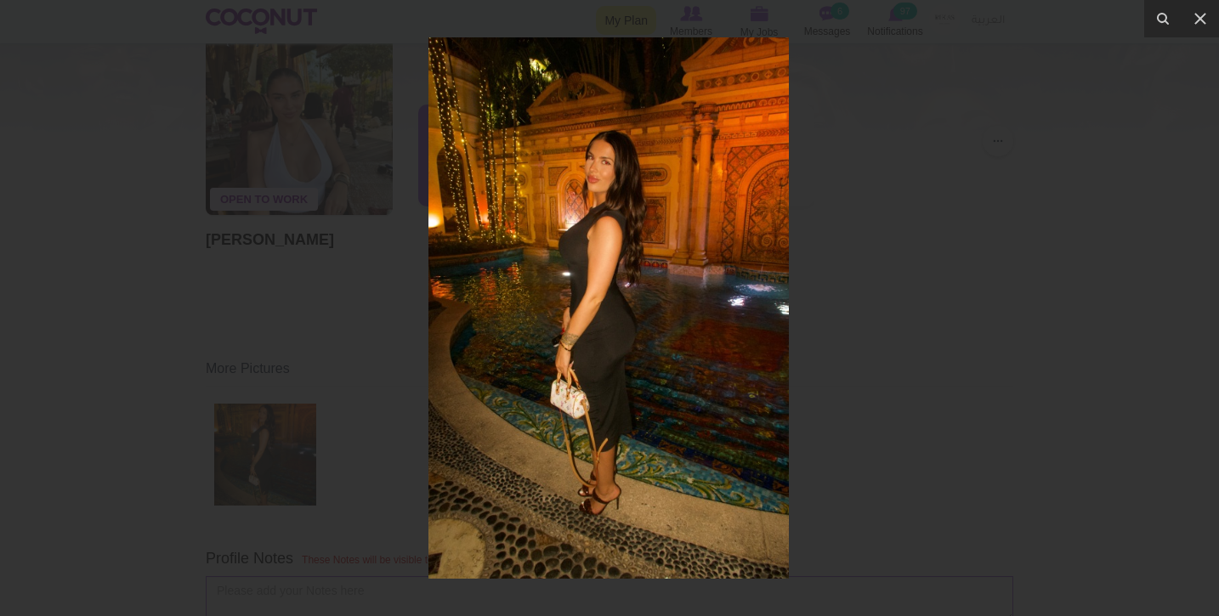
click at [193, 320] on div at bounding box center [609, 308] width 1219 height 616
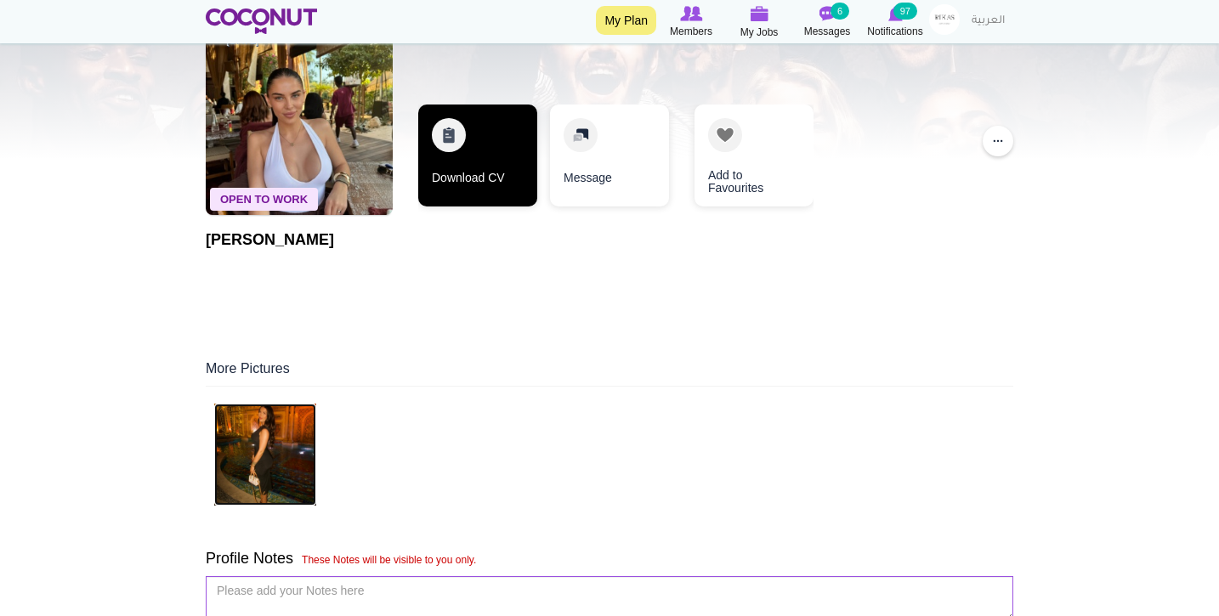
click at [470, 162] on link "Download CV" at bounding box center [477, 156] width 119 height 102
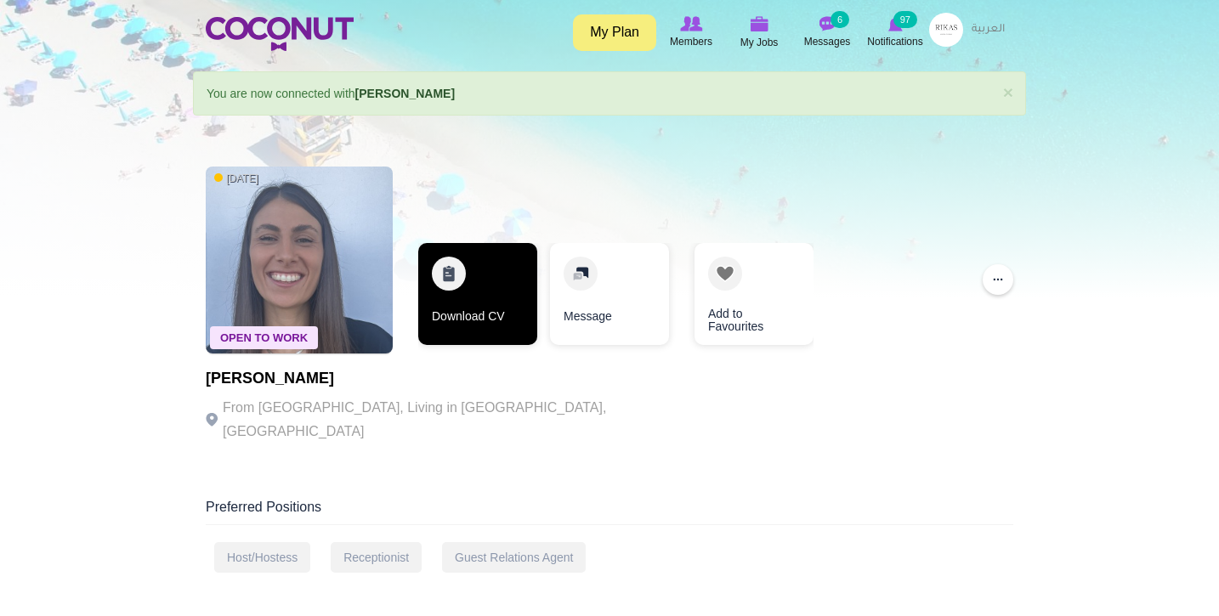
click at [470, 252] on link "Download CV" at bounding box center [477, 294] width 119 height 102
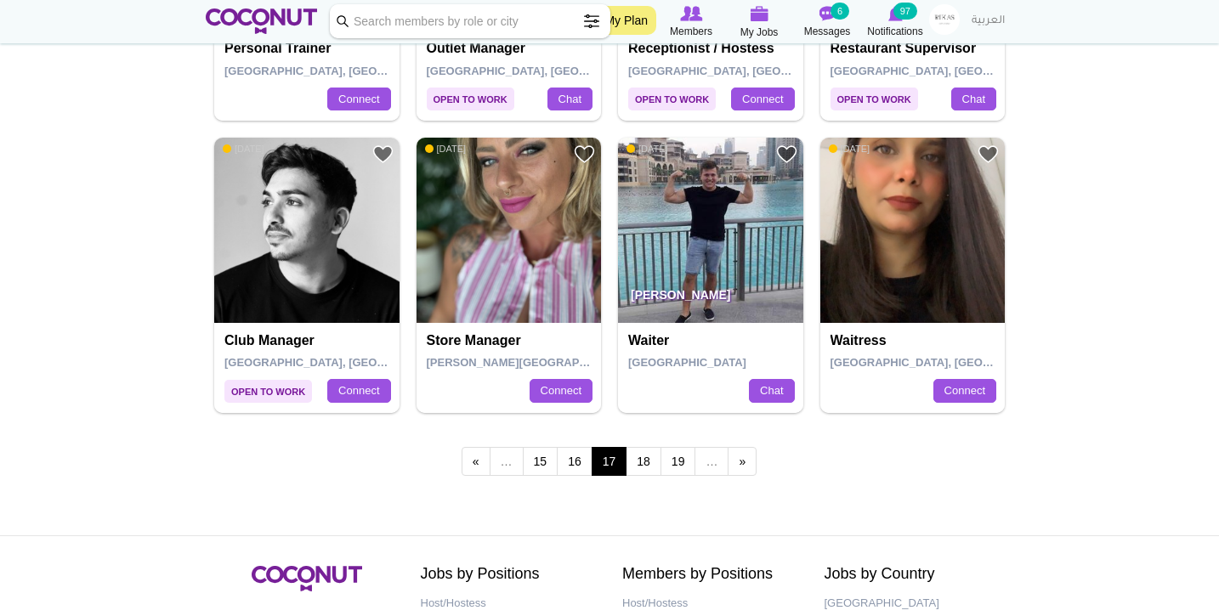
scroll to position [2869, 0]
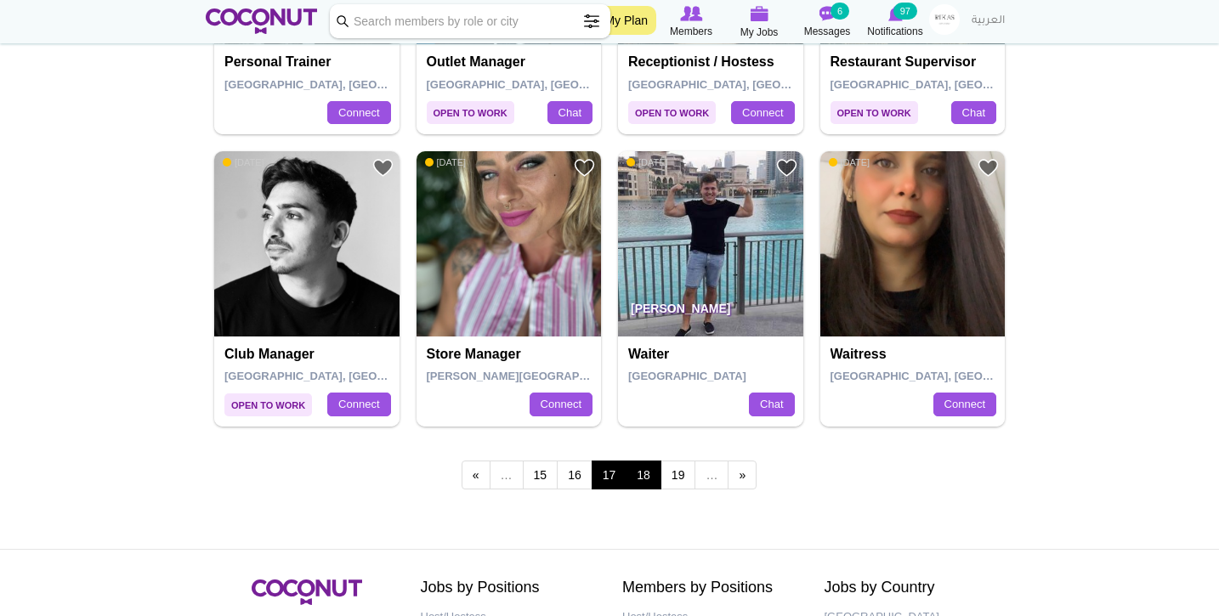
click at [651, 461] on link "18" at bounding box center [644, 475] width 36 height 29
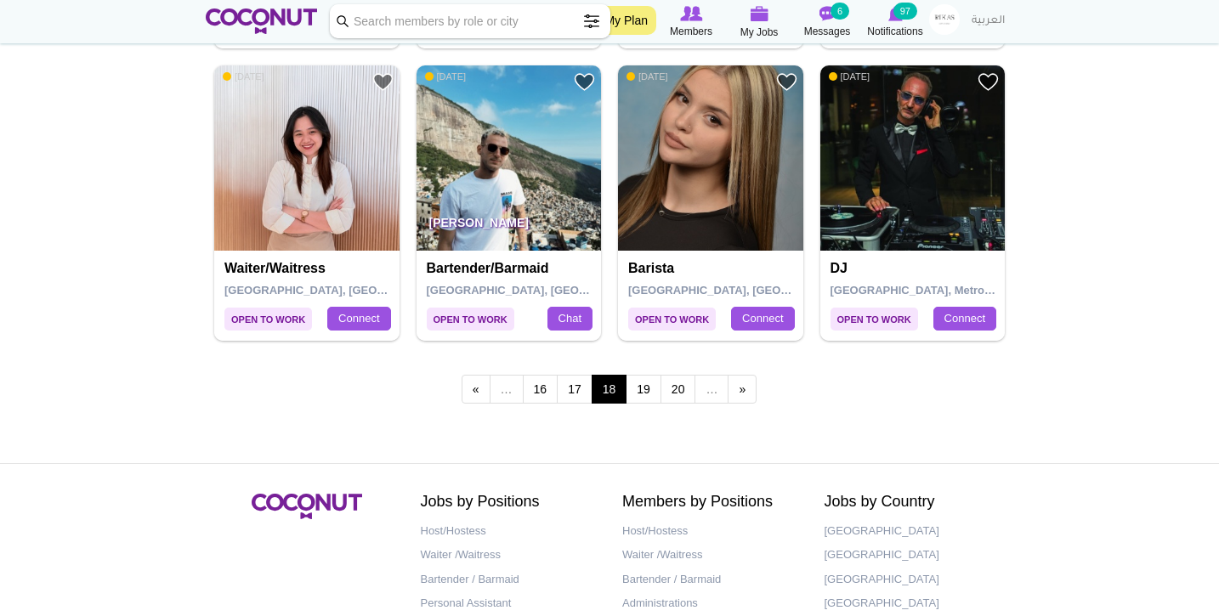
scroll to position [2958, 0]
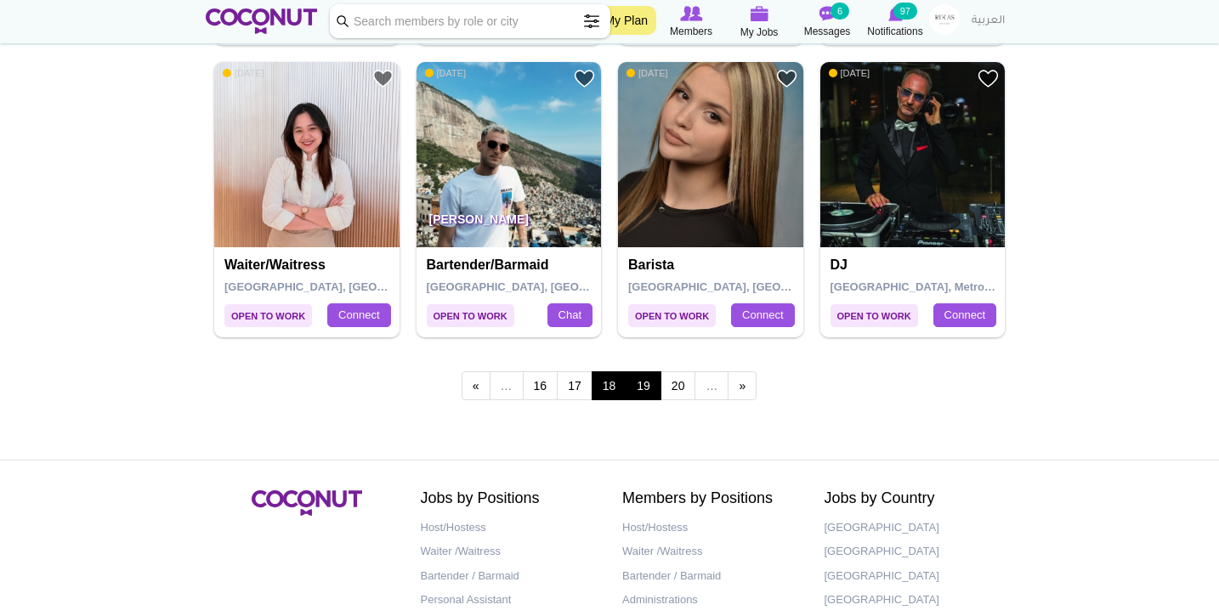
click at [640, 371] on link "19" at bounding box center [644, 385] width 36 height 29
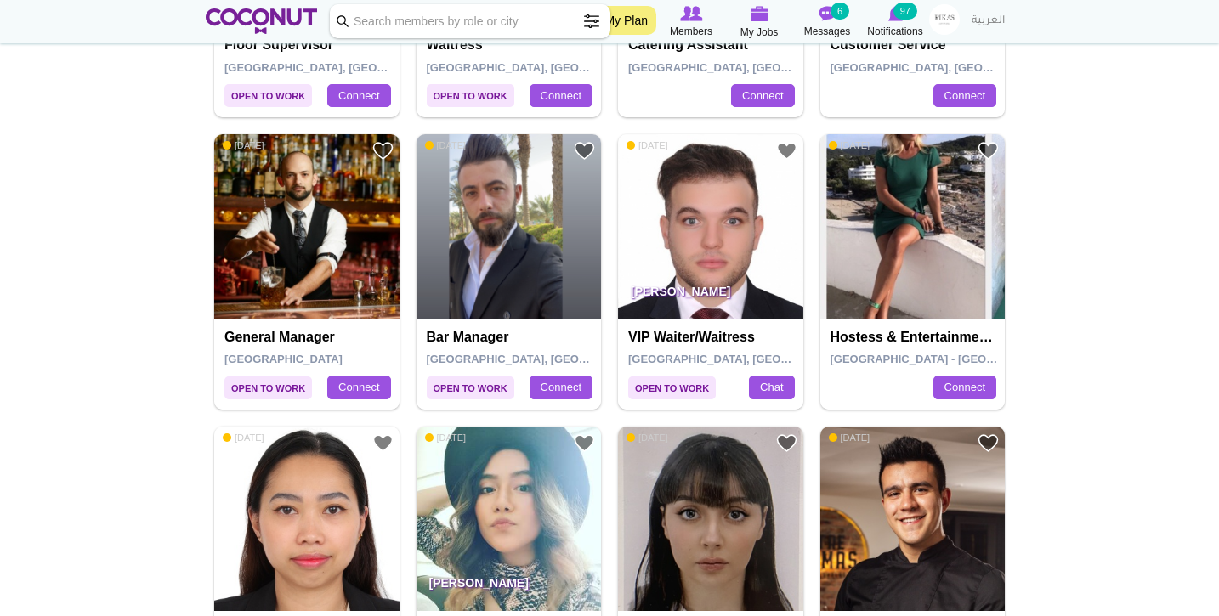
scroll to position [552, 0]
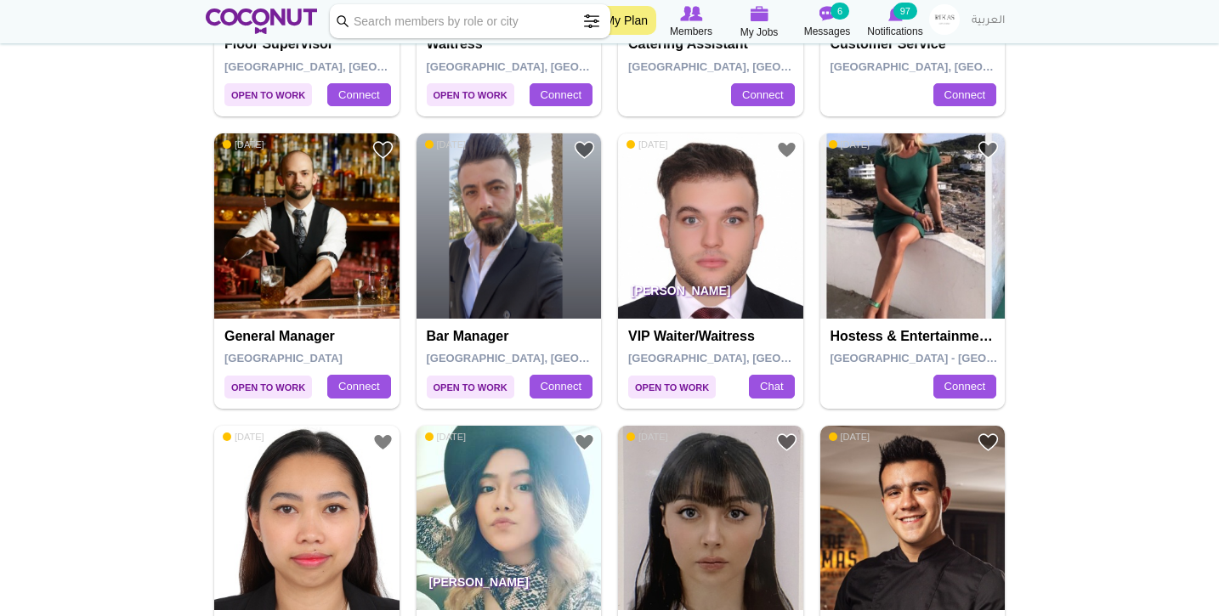
click at [946, 282] on img at bounding box center [912, 225] width 185 height 185
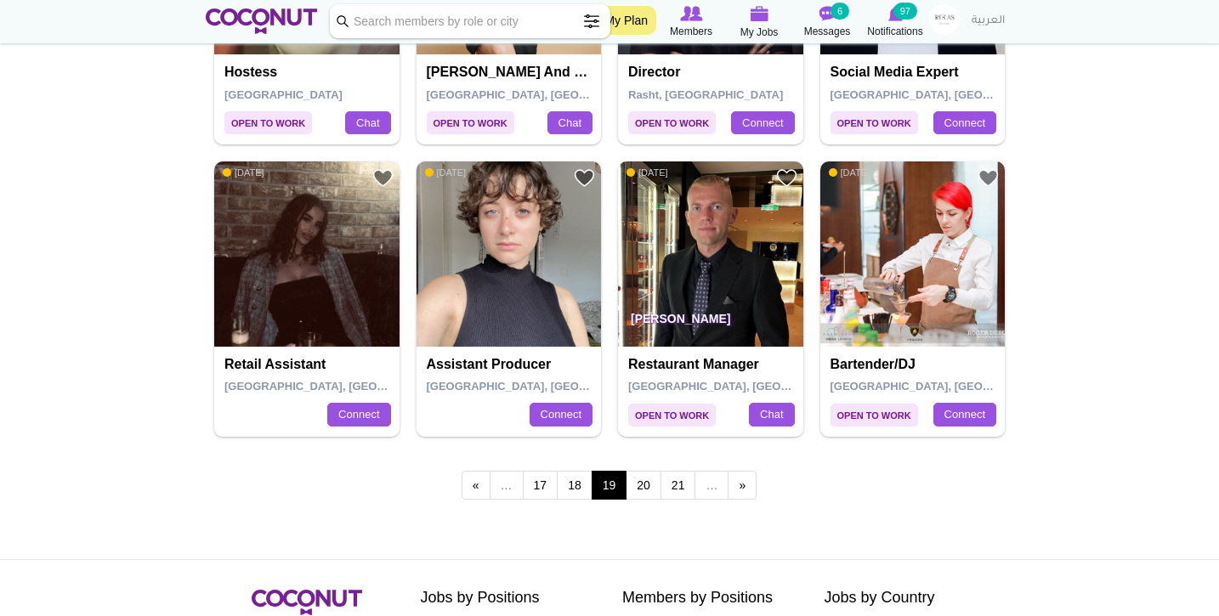
scroll to position [2933, 0]
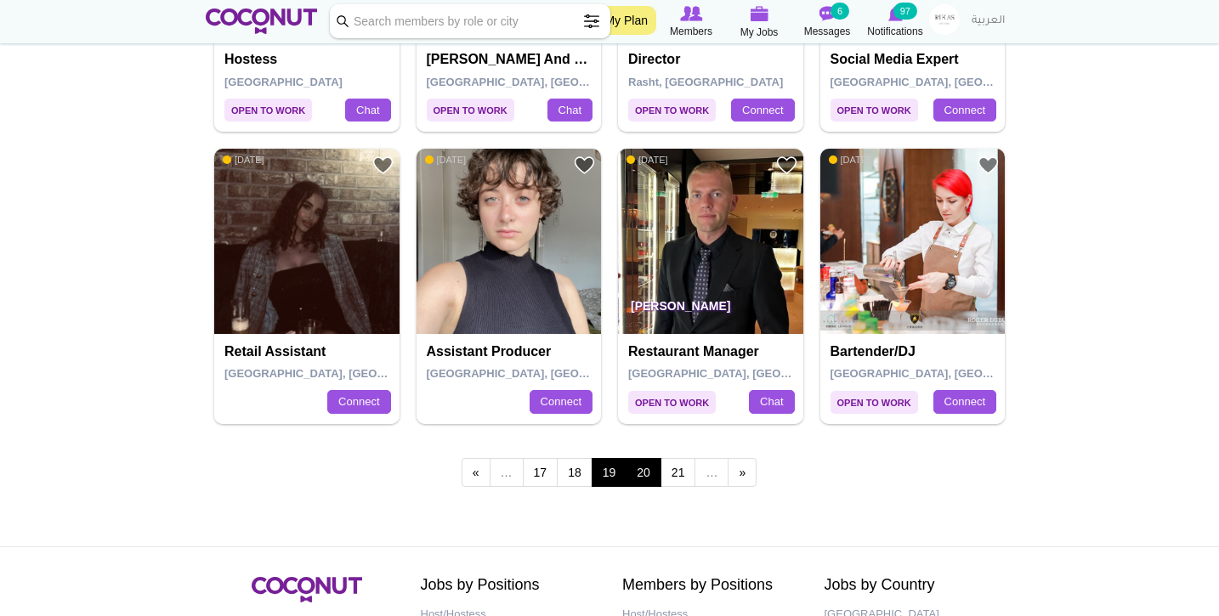
click at [642, 458] on link "20" at bounding box center [644, 472] width 36 height 29
